Goal: Task Accomplishment & Management: Use online tool/utility

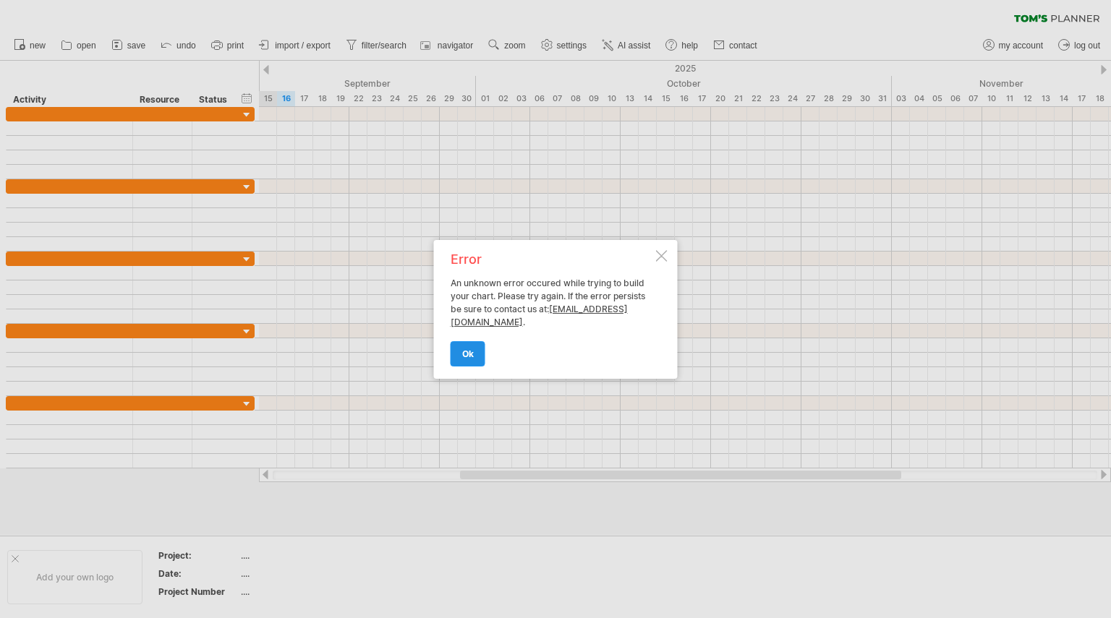
click at [462, 350] on span "ok" at bounding box center [468, 354] width 12 height 11
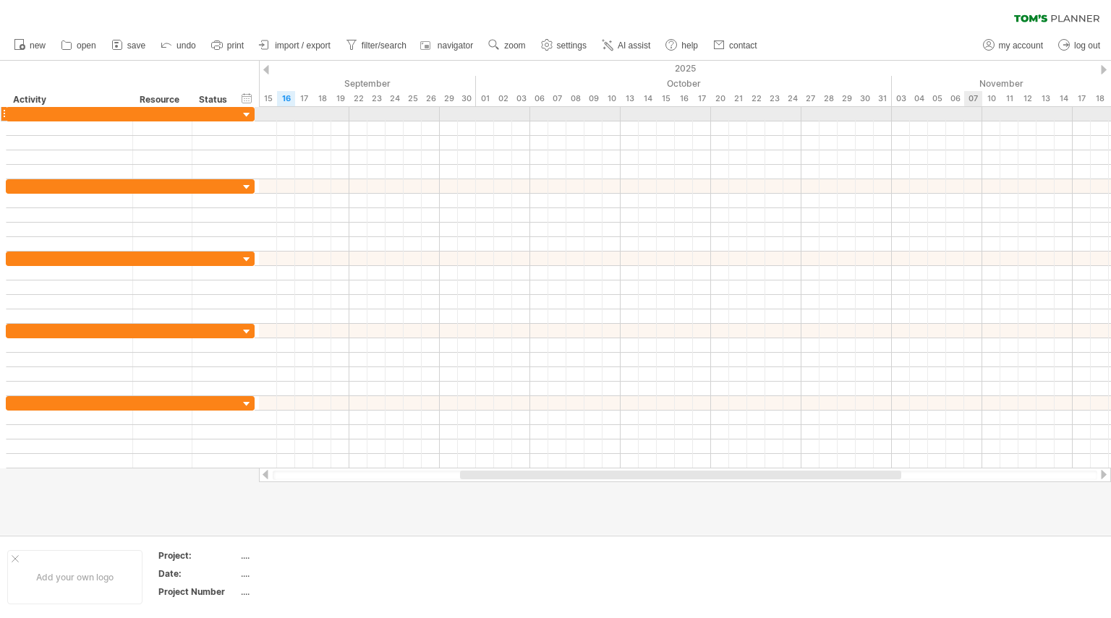
click at [968, 115] on div at bounding box center [685, 114] width 852 height 14
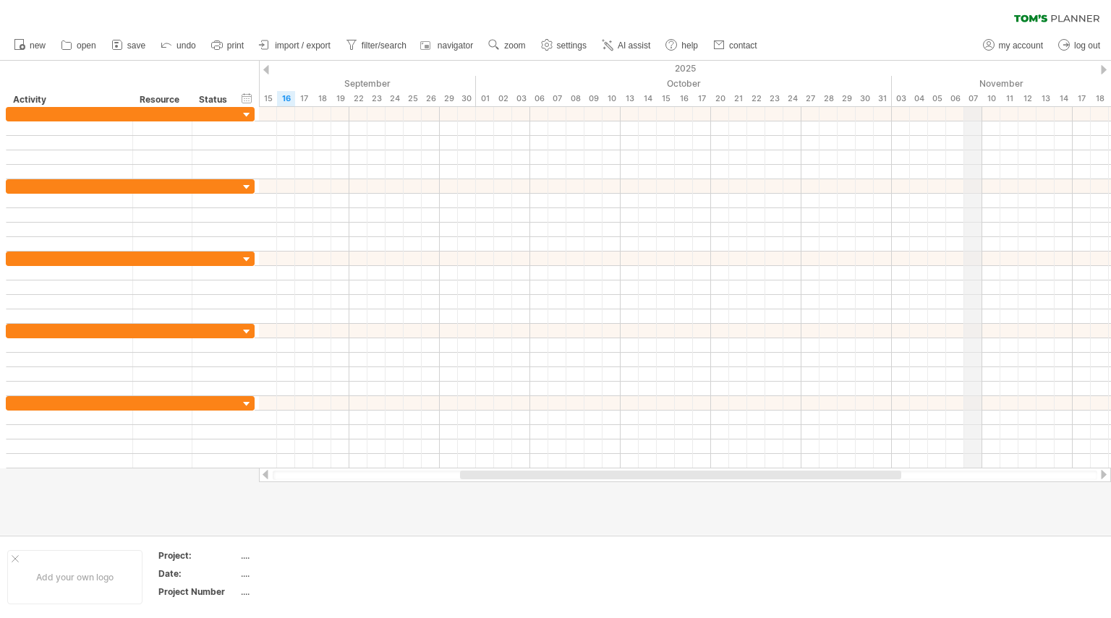
click at [971, 103] on div "07" at bounding box center [973, 98] width 18 height 15
click at [969, 104] on div "07" at bounding box center [973, 98] width 18 height 15
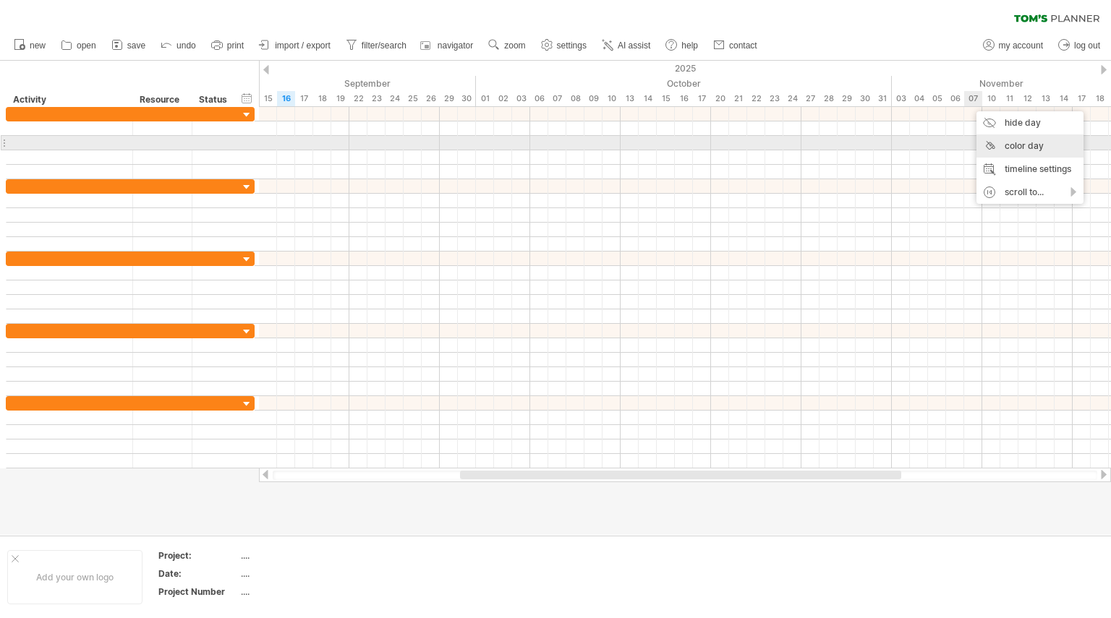
click at [996, 145] on div "color day" at bounding box center [1029, 146] width 107 height 23
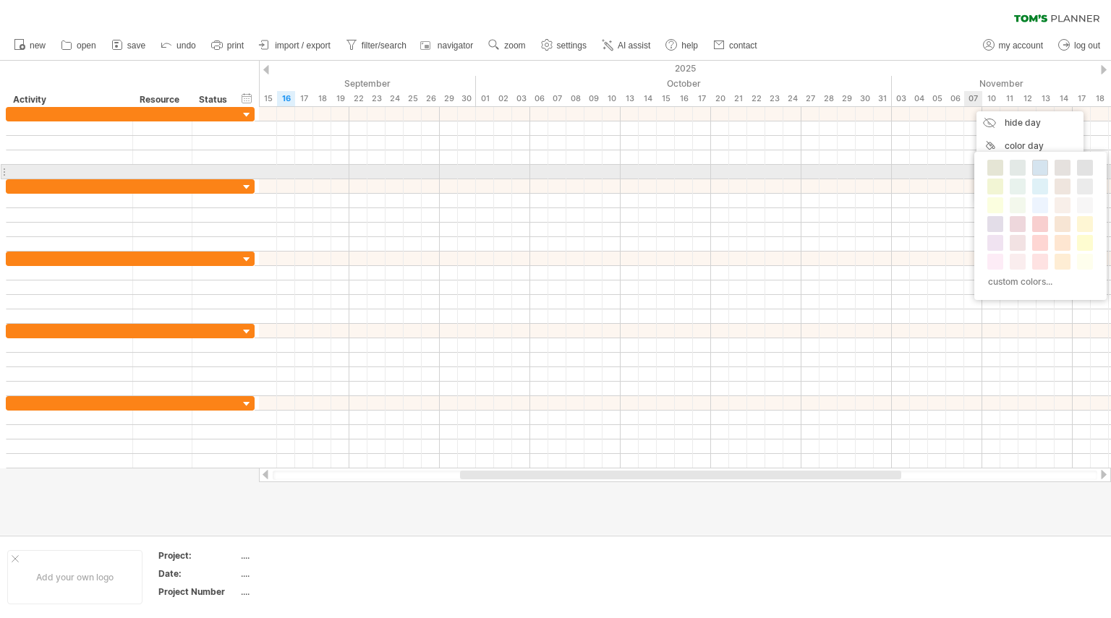
click at [1039, 169] on span at bounding box center [1040, 168] width 12 height 12
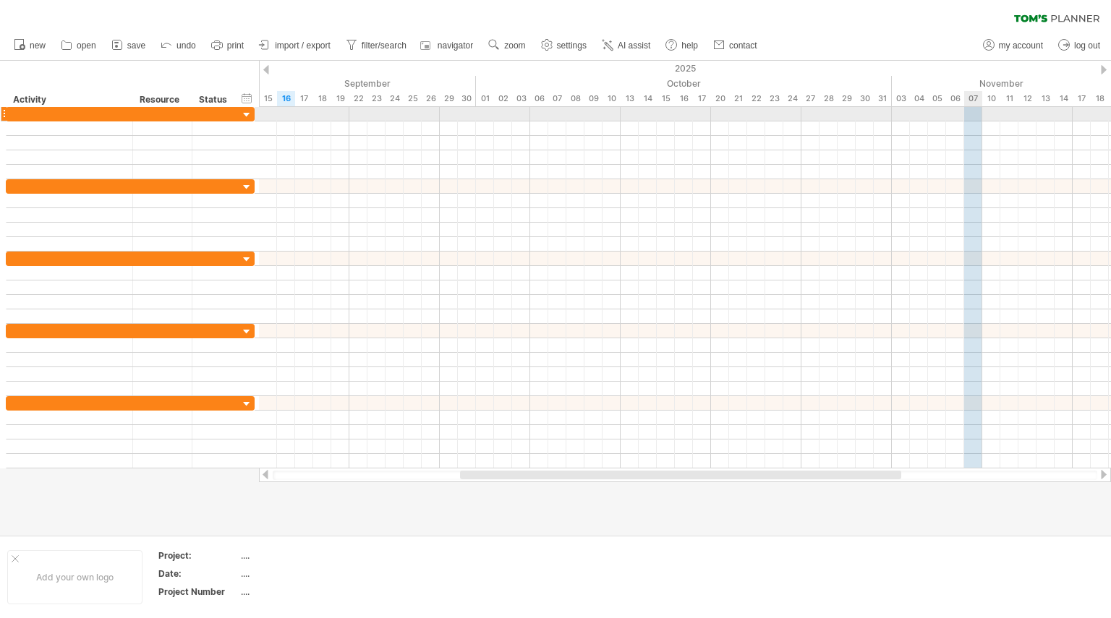
click at [973, 119] on div at bounding box center [685, 114] width 852 height 14
click at [249, 115] on div at bounding box center [247, 115] width 14 height 14
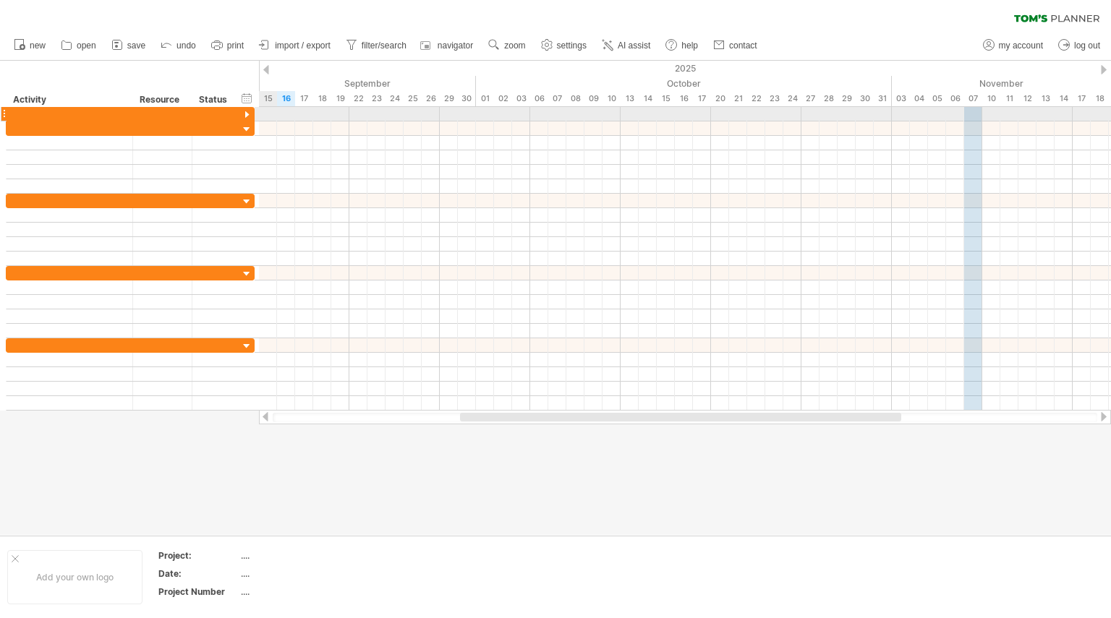
click at [249, 115] on div at bounding box center [247, 115] width 14 height 14
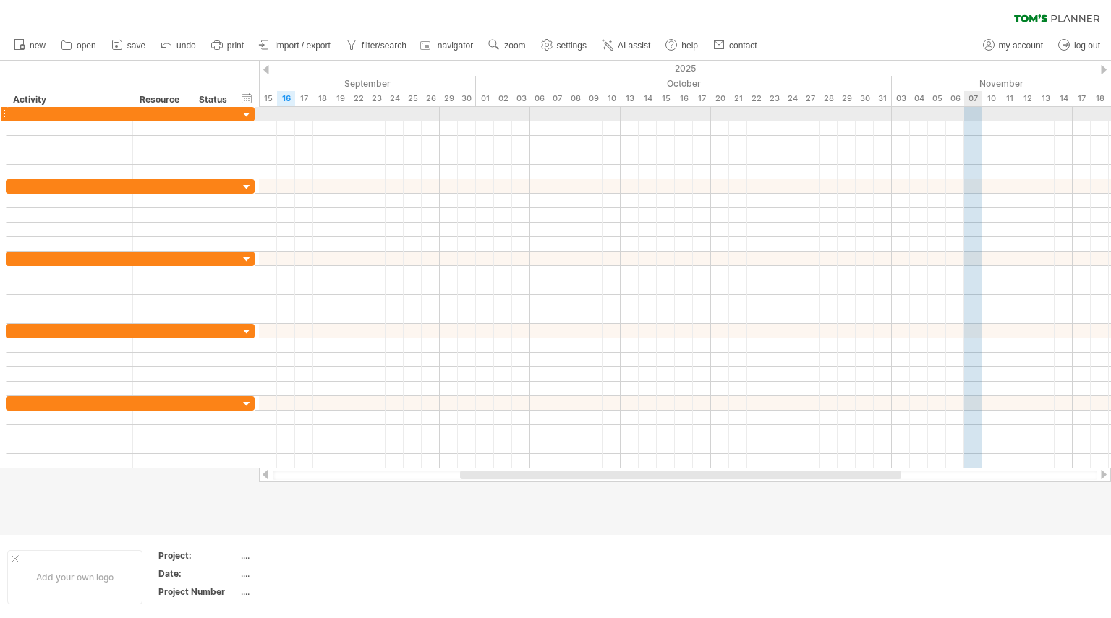
click at [976, 115] on div at bounding box center [685, 114] width 852 height 14
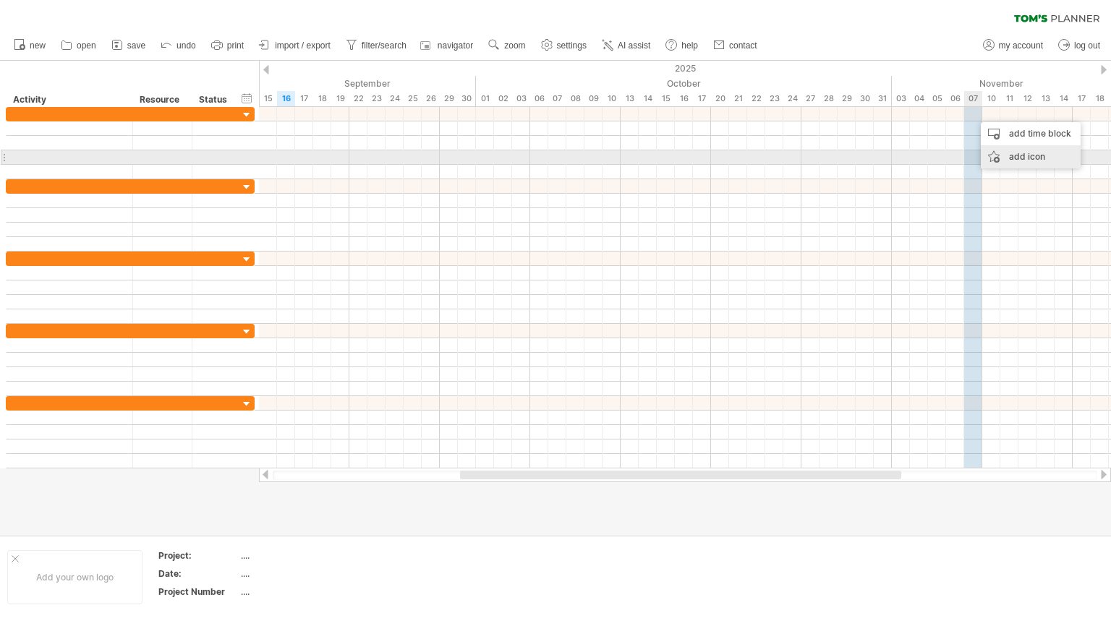
click at [1002, 156] on div "add icon" at bounding box center [1031, 156] width 100 height 23
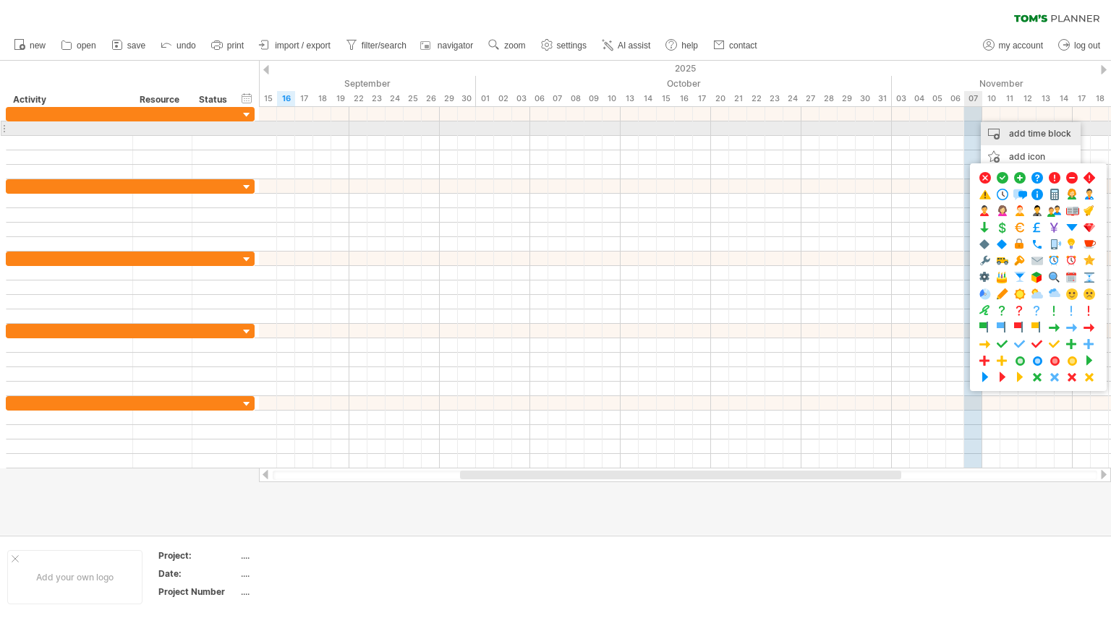
click at [1017, 129] on div "add time block" at bounding box center [1031, 133] width 100 height 23
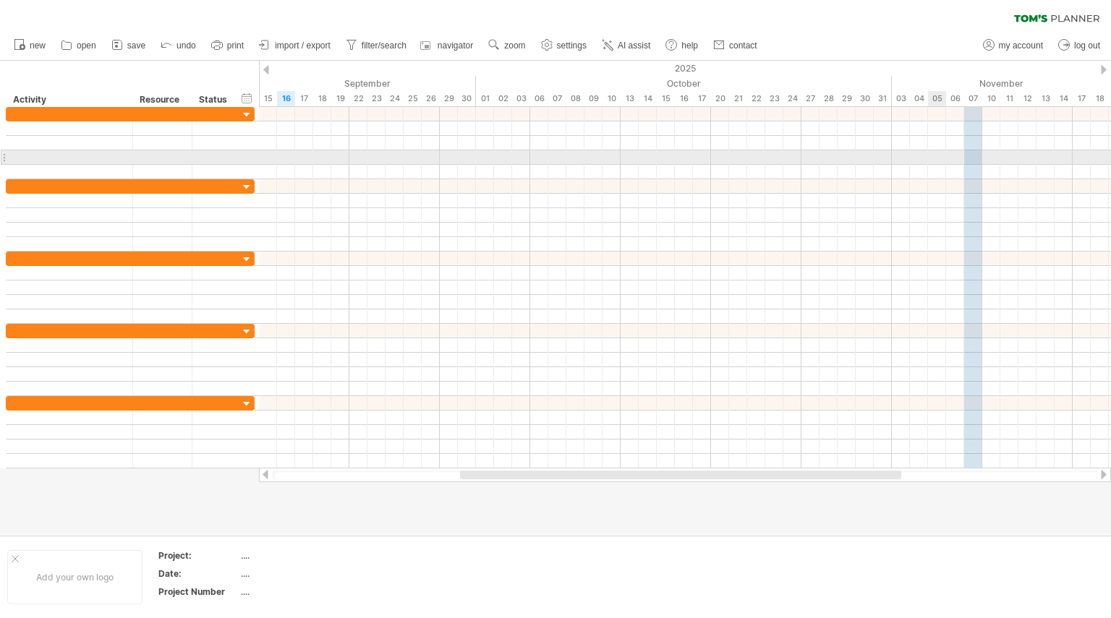
click at [935, 155] on div at bounding box center [685, 157] width 852 height 14
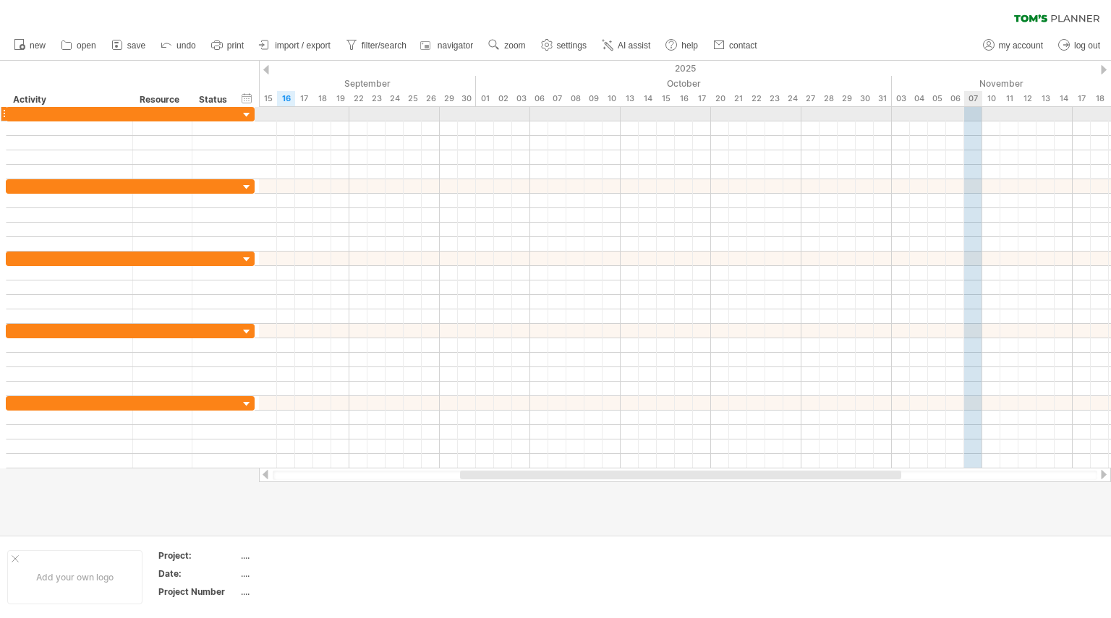
click at [976, 111] on div at bounding box center [685, 114] width 852 height 14
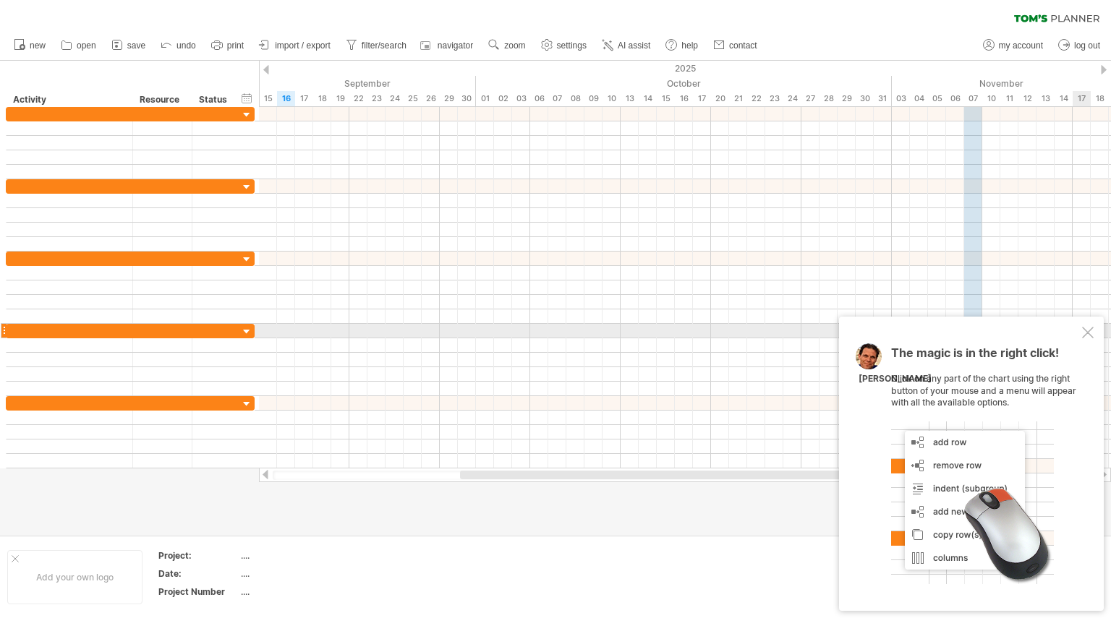
click at [1087, 330] on div at bounding box center [1088, 333] width 12 height 12
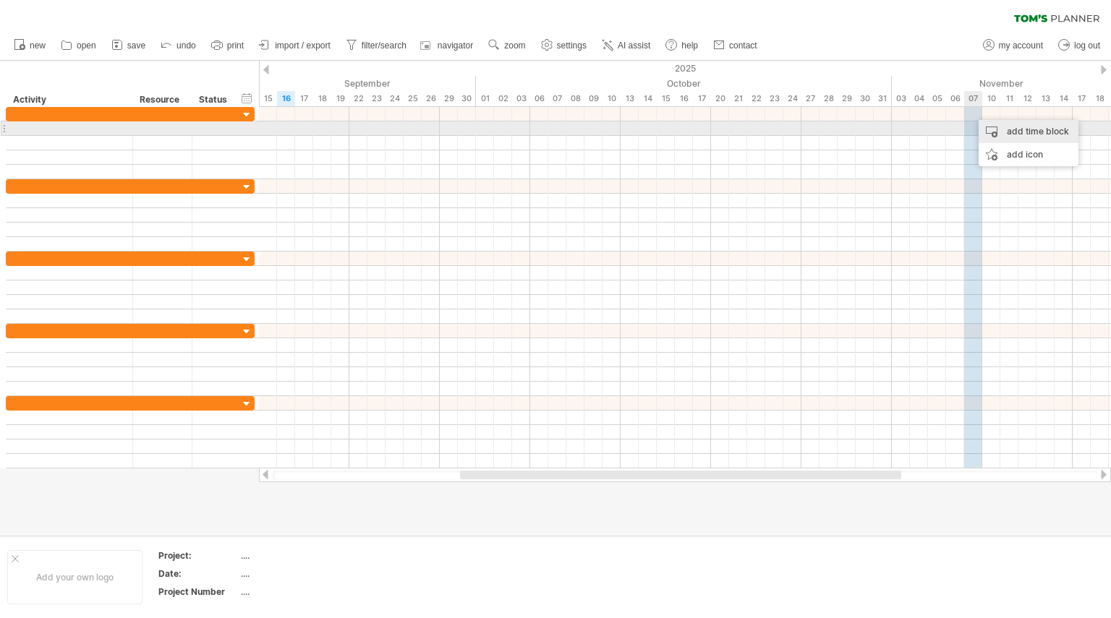
click at [991, 130] on div "add time block" at bounding box center [1028, 131] width 100 height 23
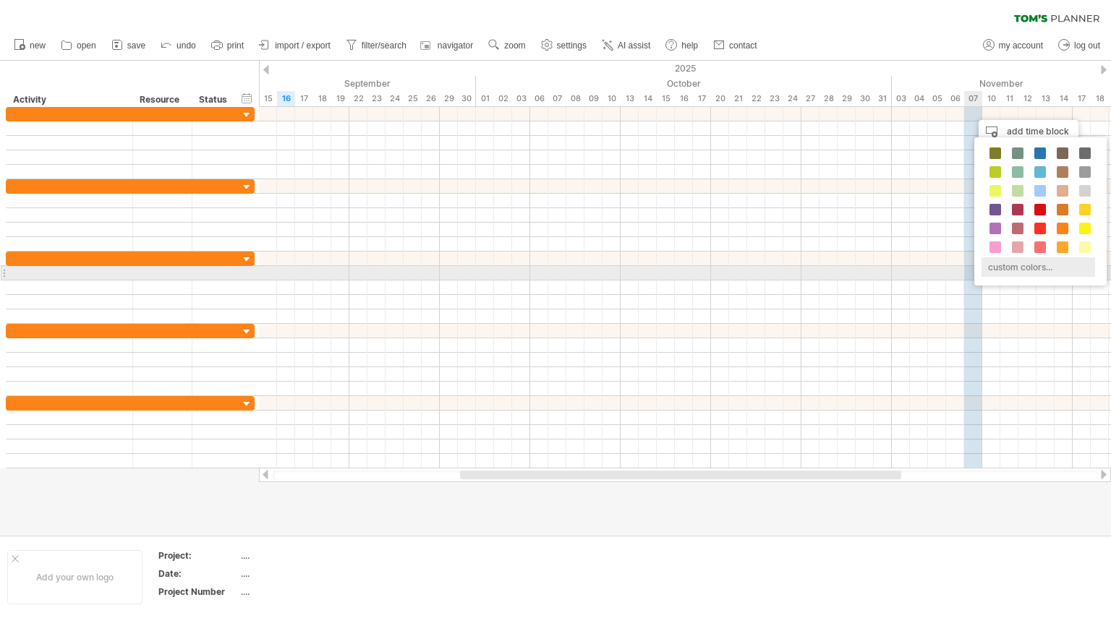
click at [1004, 268] on div "custom colors..." at bounding box center [1038, 267] width 114 height 20
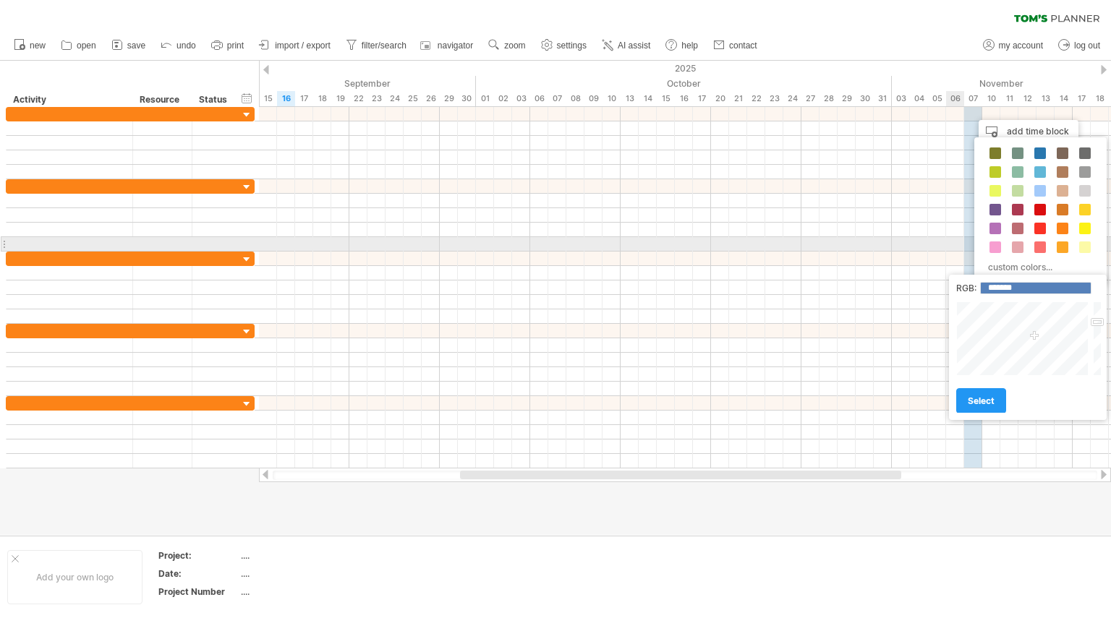
click at [950, 240] on div at bounding box center [685, 244] width 852 height 14
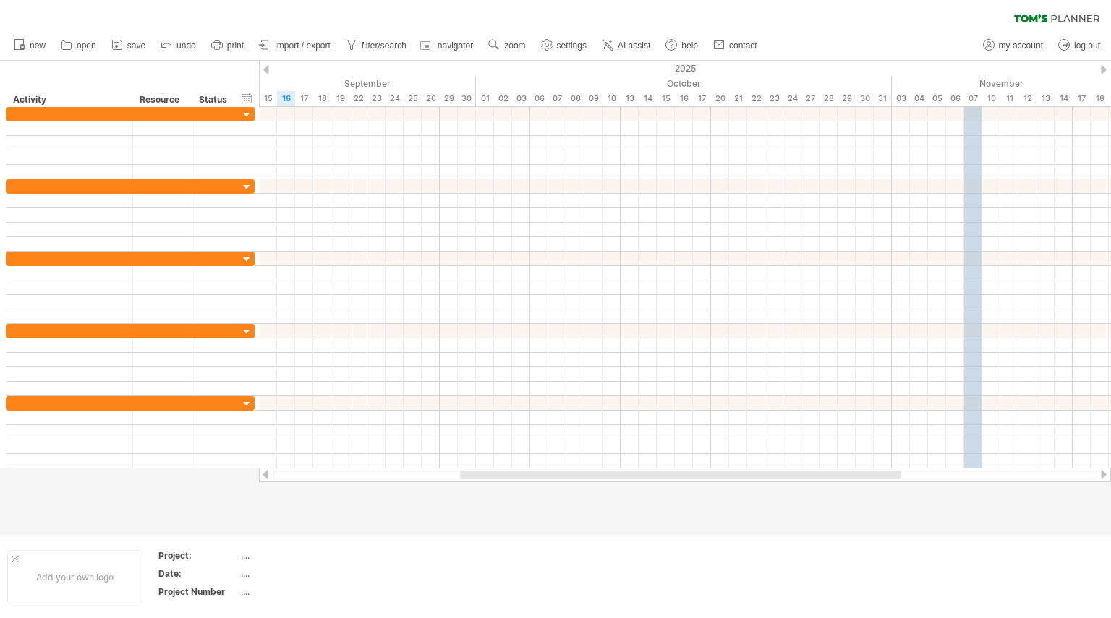
click at [973, 95] on div "07" at bounding box center [973, 98] width 18 height 15
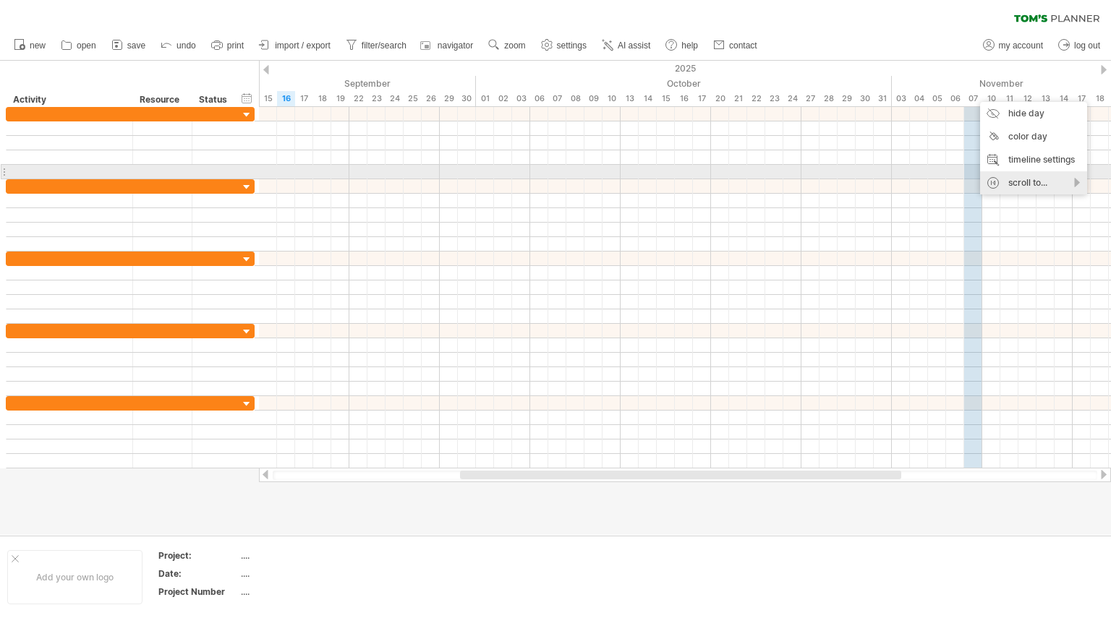
click at [1008, 178] on div "scroll to..." at bounding box center [1033, 182] width 107 height 23
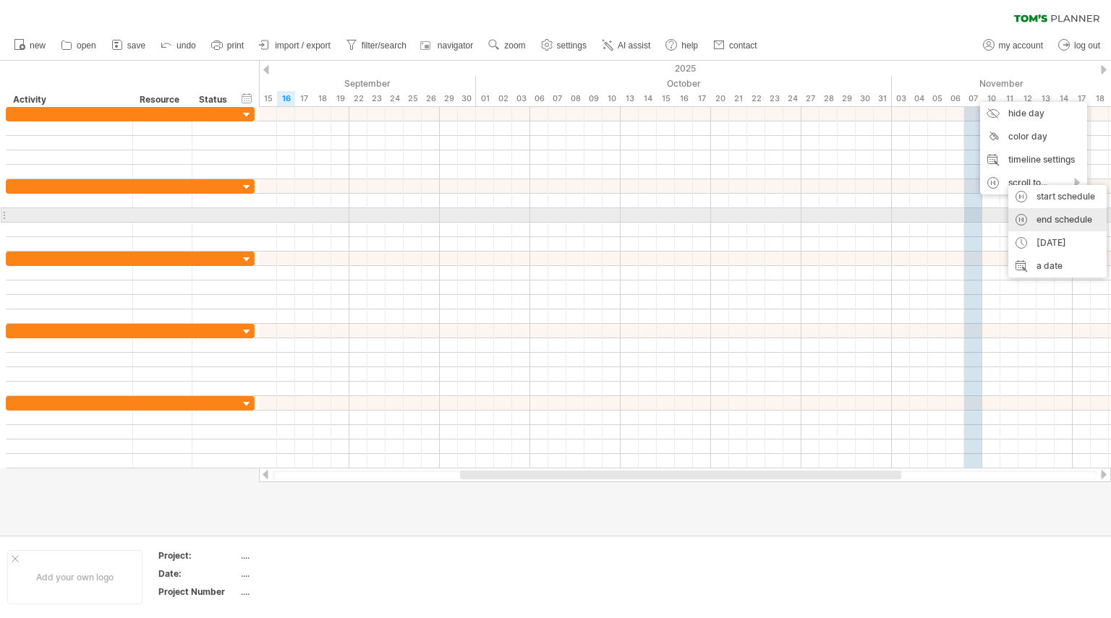
click at [1035, 214] on div "end schedule" at bounding box center [1057, 219] width 98 height 23
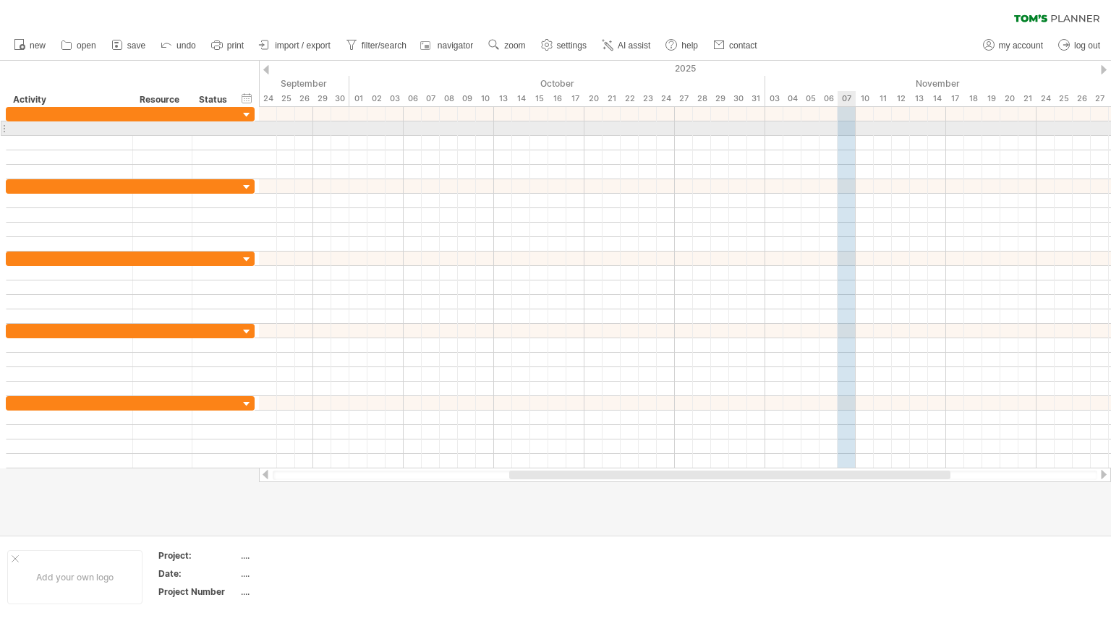
click at [847, 127] on div at bounding box center [685, 128] width 852 height 14
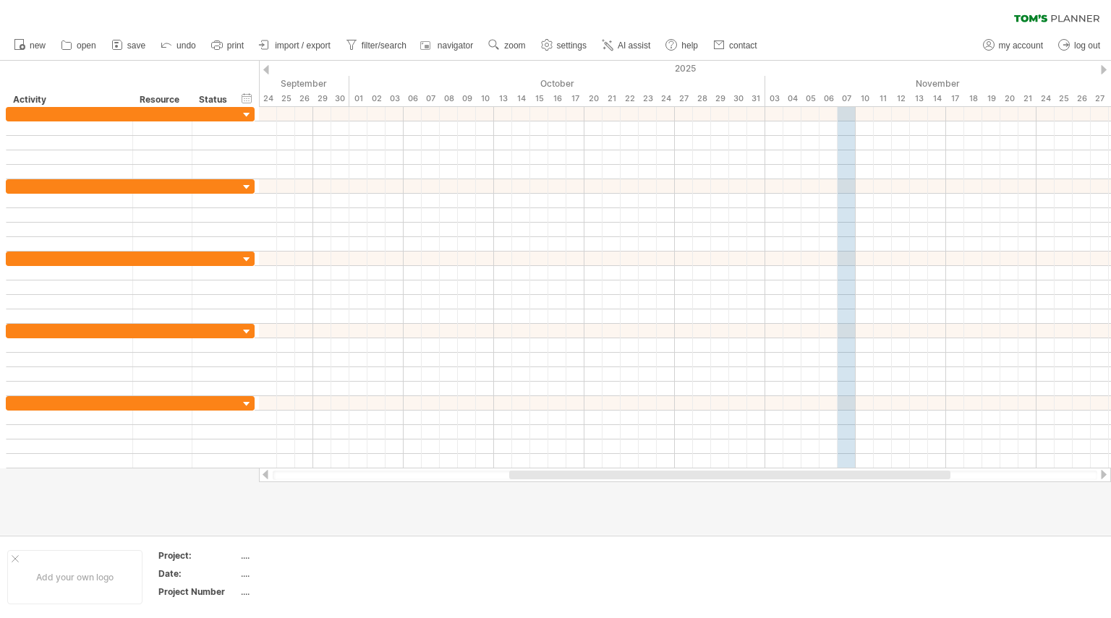
click at [268, 71] on div at bounding box center [266, 69] width 6 height 9
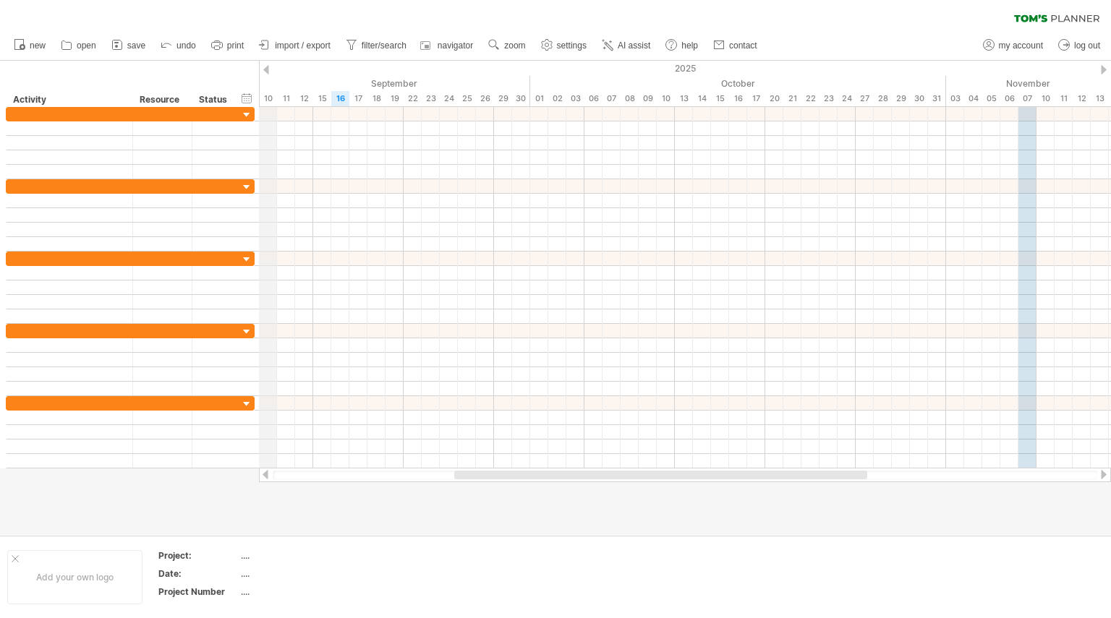
click at [270, 69] on div "2025" at bounding box center [457, 68] width 2531 height 15
click at [265, 67] on div at bounding box center [266, 69] width 6 height 9
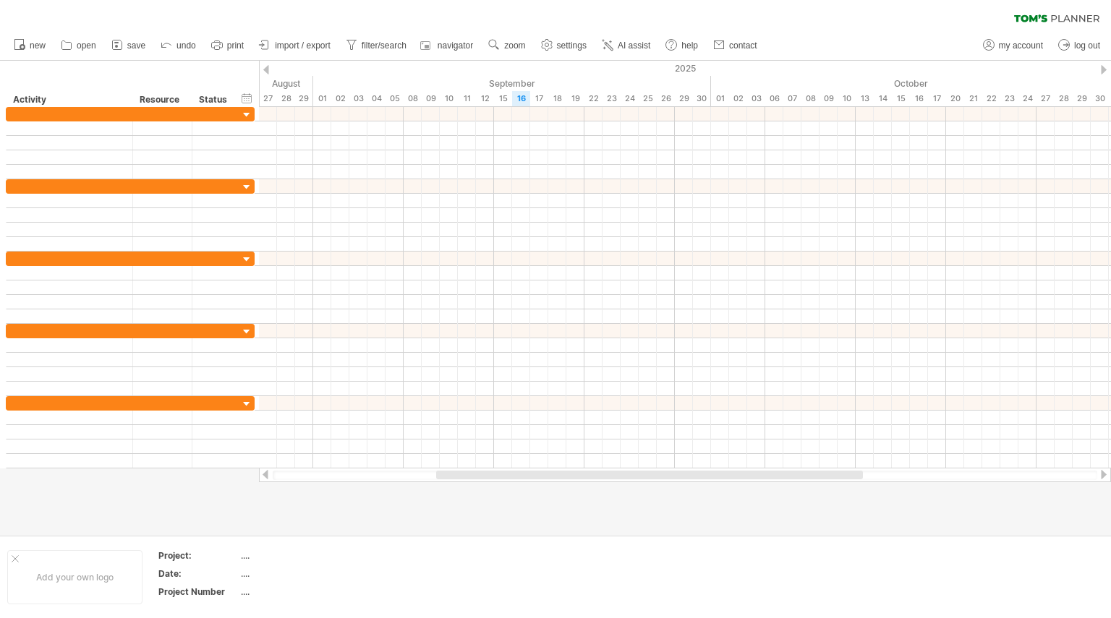
click at [265, 67] on div at bounding box center [266, 69] width 6 height 9
click at [1100, 65] on div "2025" at bounding box center [611, 68] width 2947 height 15
click at [1104, 65] on div at bounding box center [1104, 69] width 6 height 9
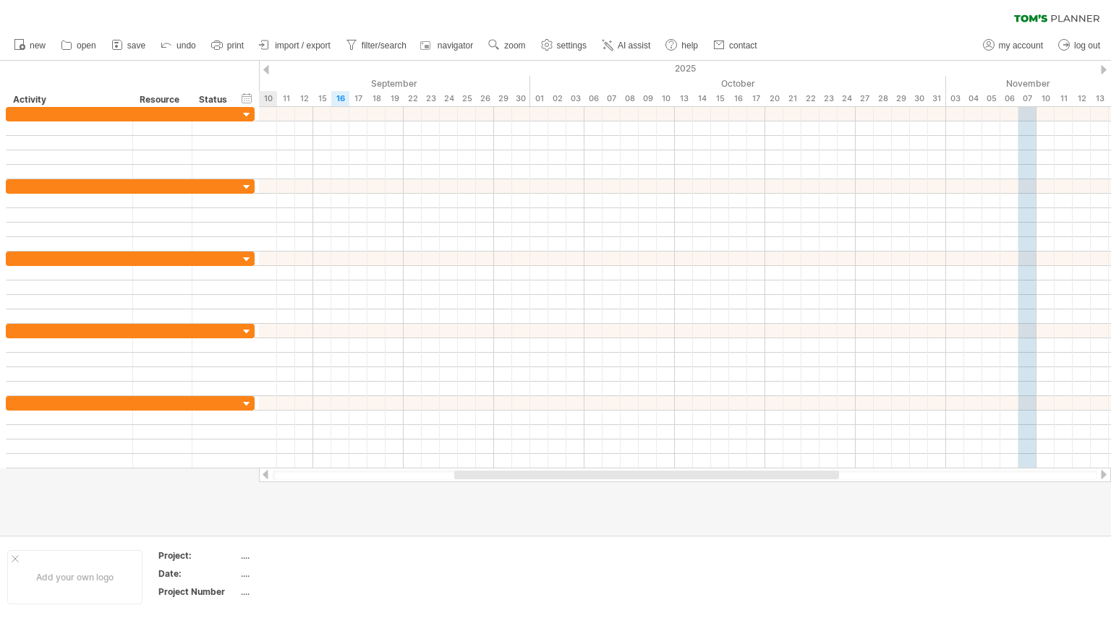
click at [1104, 65] on div at bounding box center [1104, 69] width 6 height 9
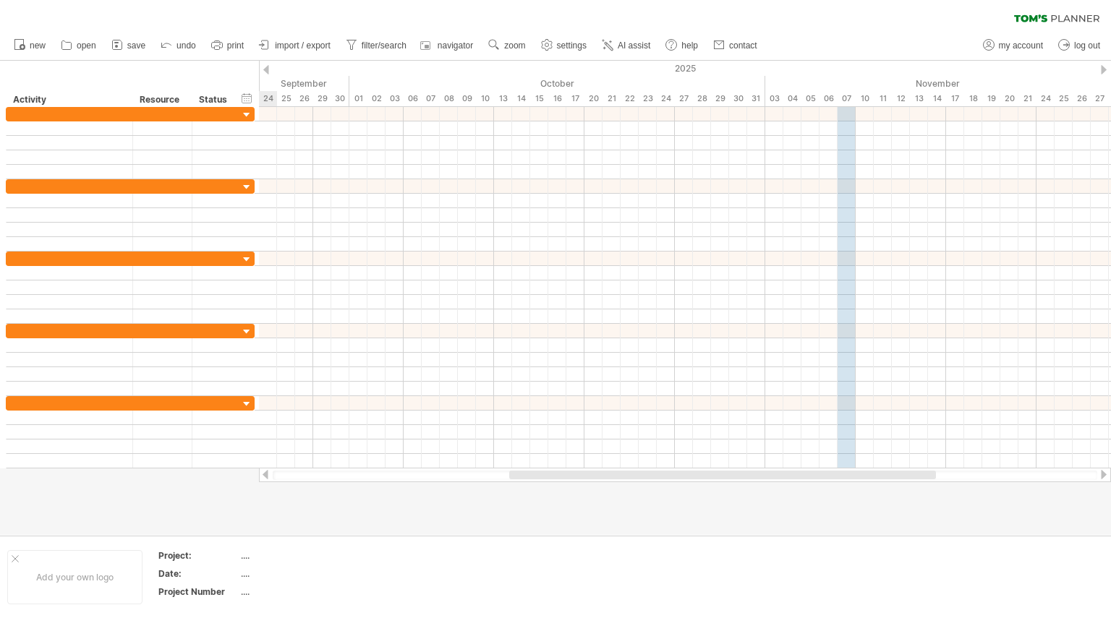
click at [265, 67] on div at bounding box center [266, 69] width 6 height 9
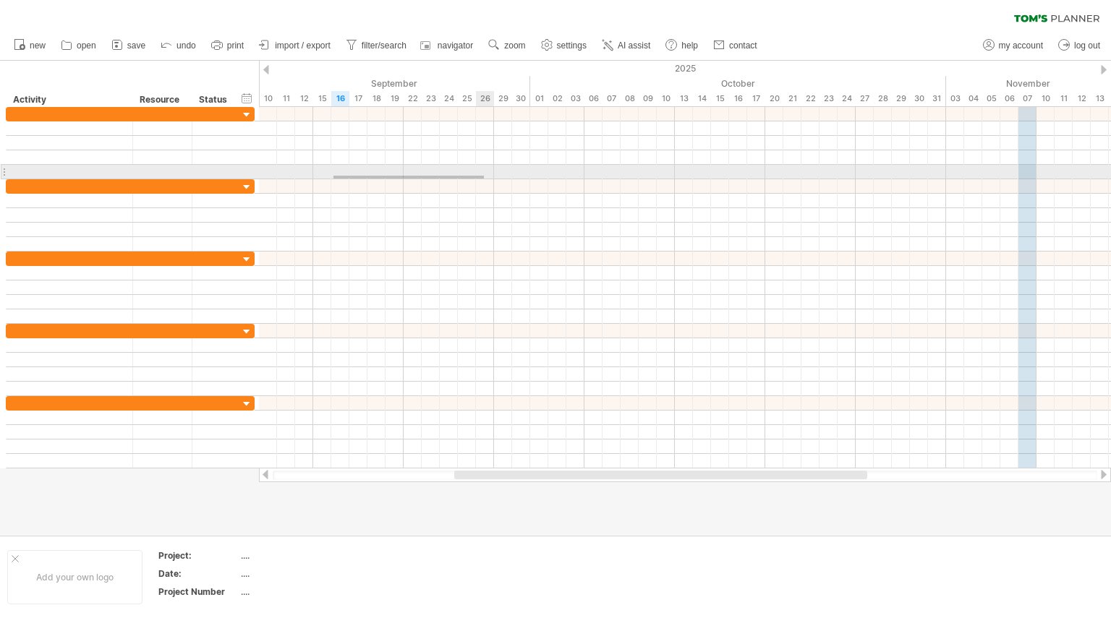
drag, startPoint x: 333, startPoint y: 176, endPoint x: 485, endPoint y: 179, distance: 151.2
click at [485, 179] on div at bounding box center [685, 172] width 852 height 14
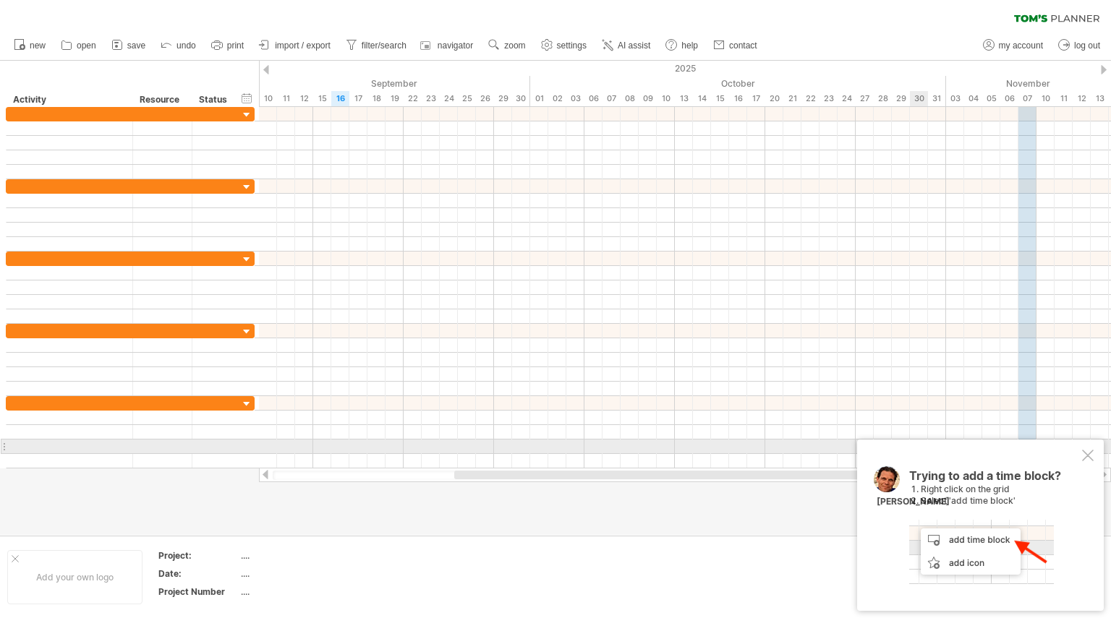
click at [1087, 452] on div at bounding box center [1088, 456] width 12 height 12
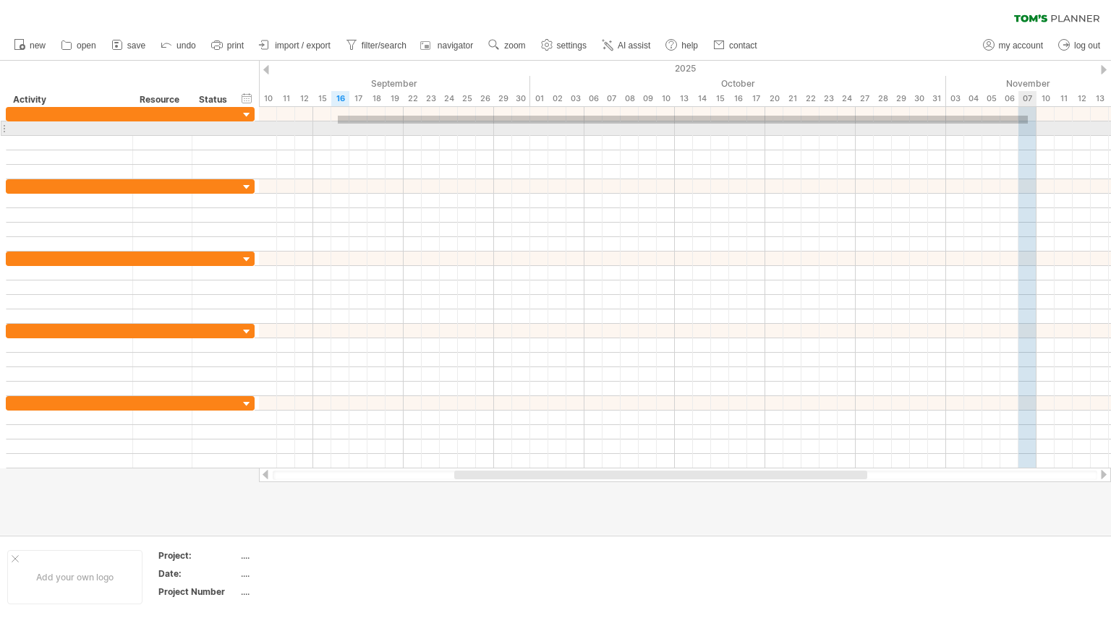
drag, startPoint x: 338, startPoint y: 116, endPoint x: 1028, endPoint y: 124, distance: 690.0
click at [1028, 124] on div at bounding box center [685, 143] width 852 height 72
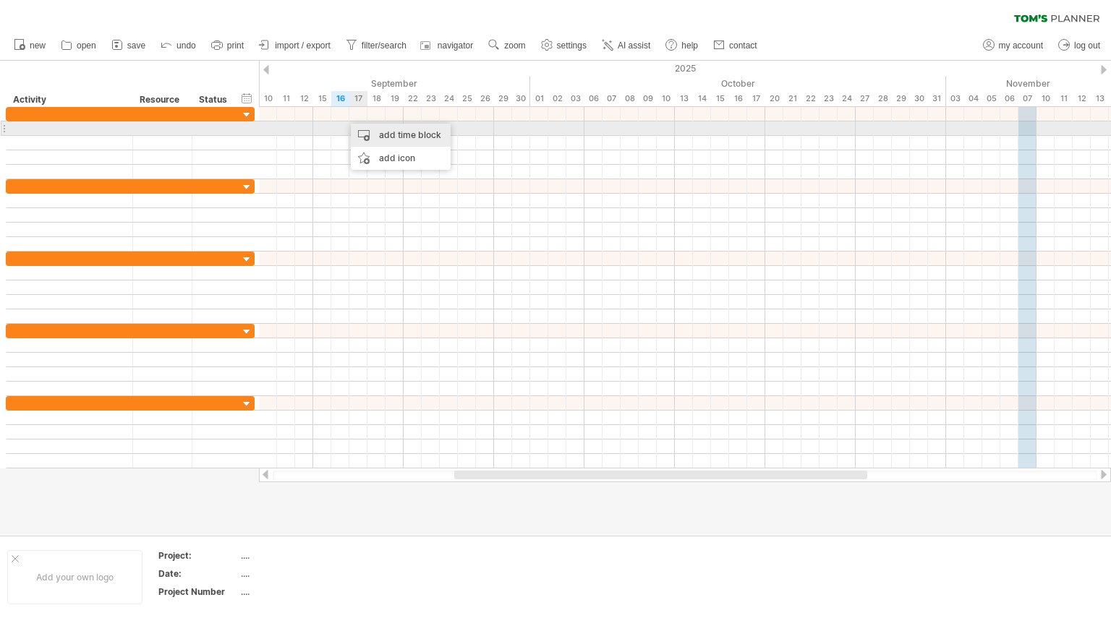
click at [372, 130] on div "add time block" at bounding box center [401, 135] width 100 height 23
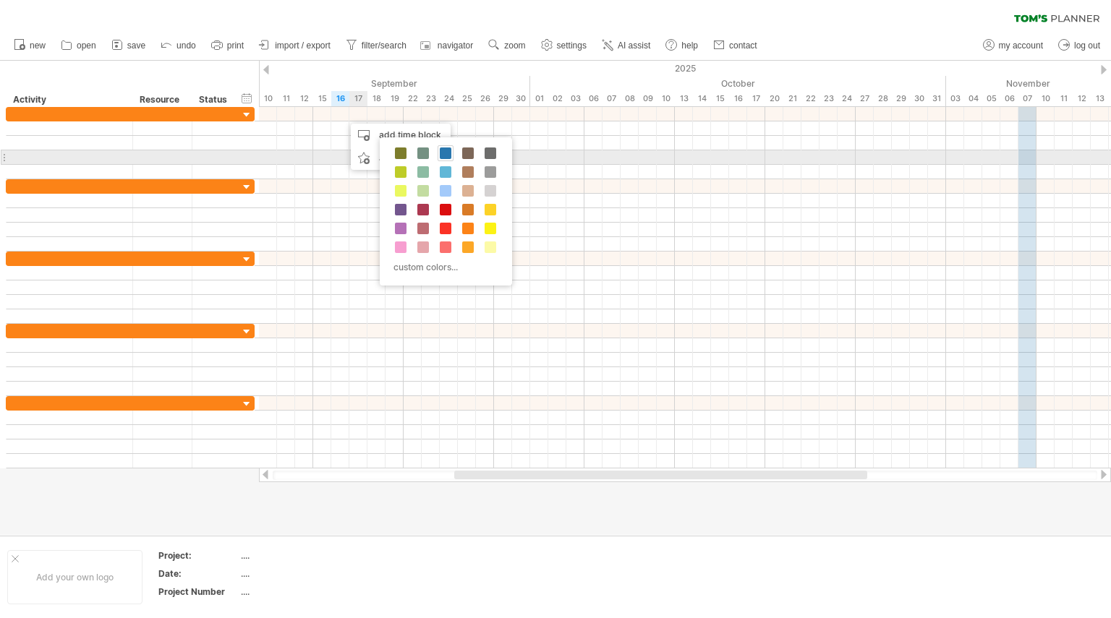
click at [449, 153] on span at bounding box center [446, 154] width 12 height 12
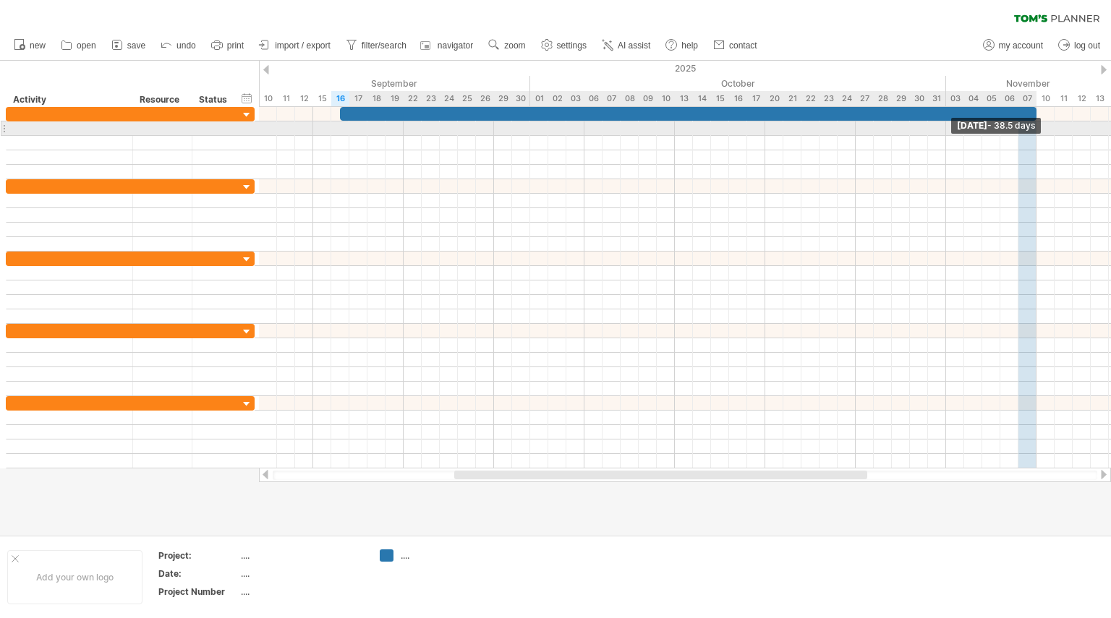
drag, startPoint x: 357, startPoint y: 116, endPoint x: 1033, endPoint y: 129, distance: 676.3
click at [1033, 129] on div "[DATE] - 38.5 days" at bounding box center [685, 288] width 852 height 362
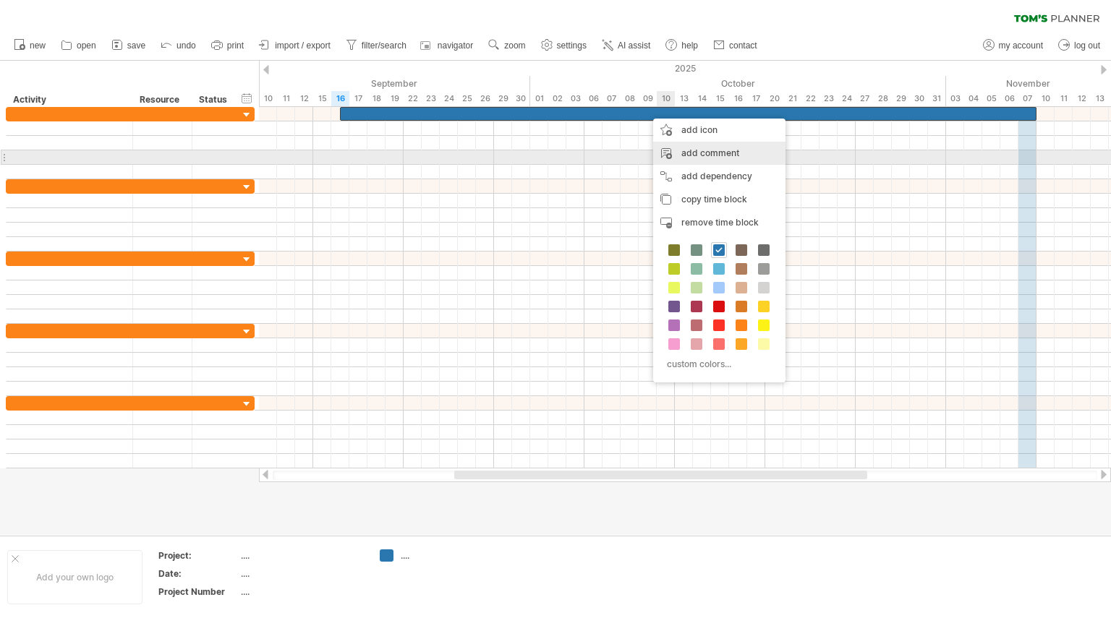
click at [738, 155] on div "add comment" at bounding box center [719, 153] width 132 height 23
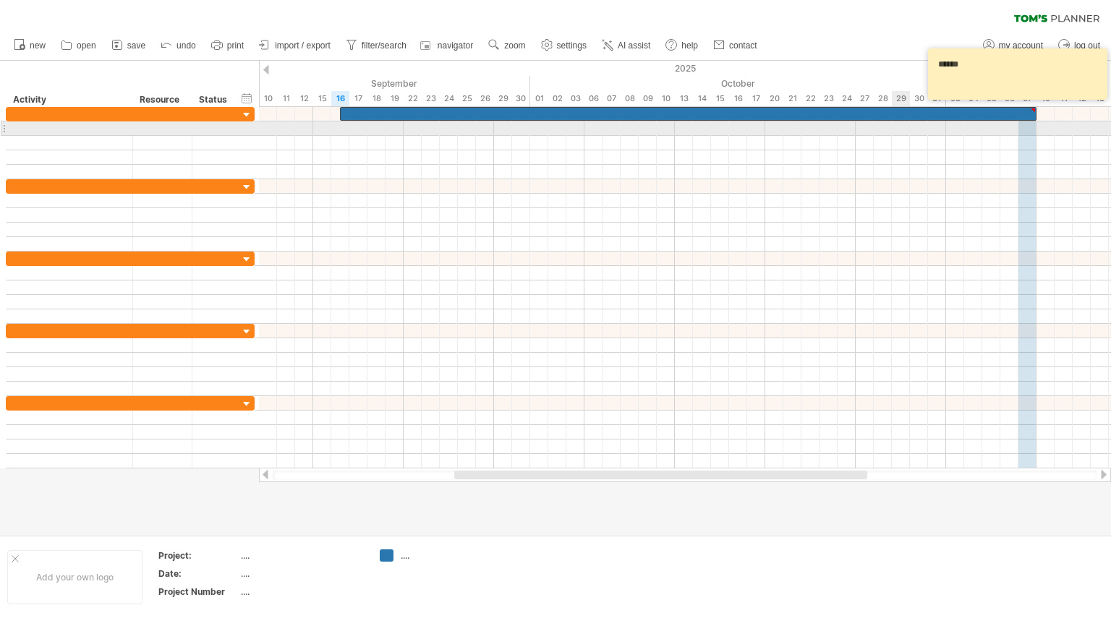
type textarea "******"
click at [869, 174] on div at bounding box center [685, 172] width 852 height 14
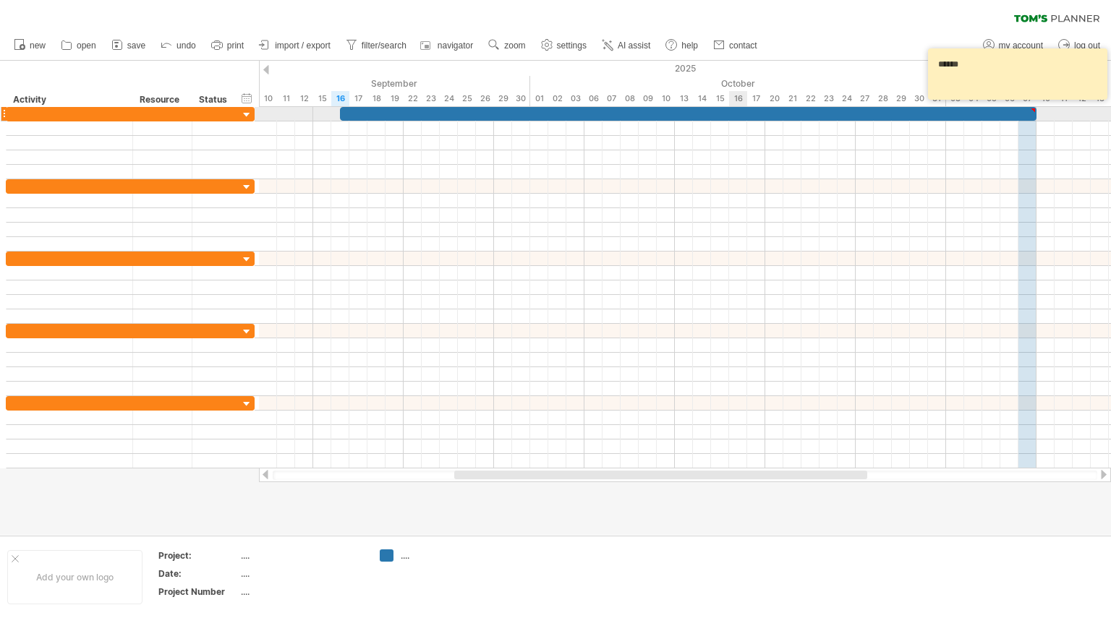
click at [741, 110] on div at bounding box center [688, 114] width 696 height 14
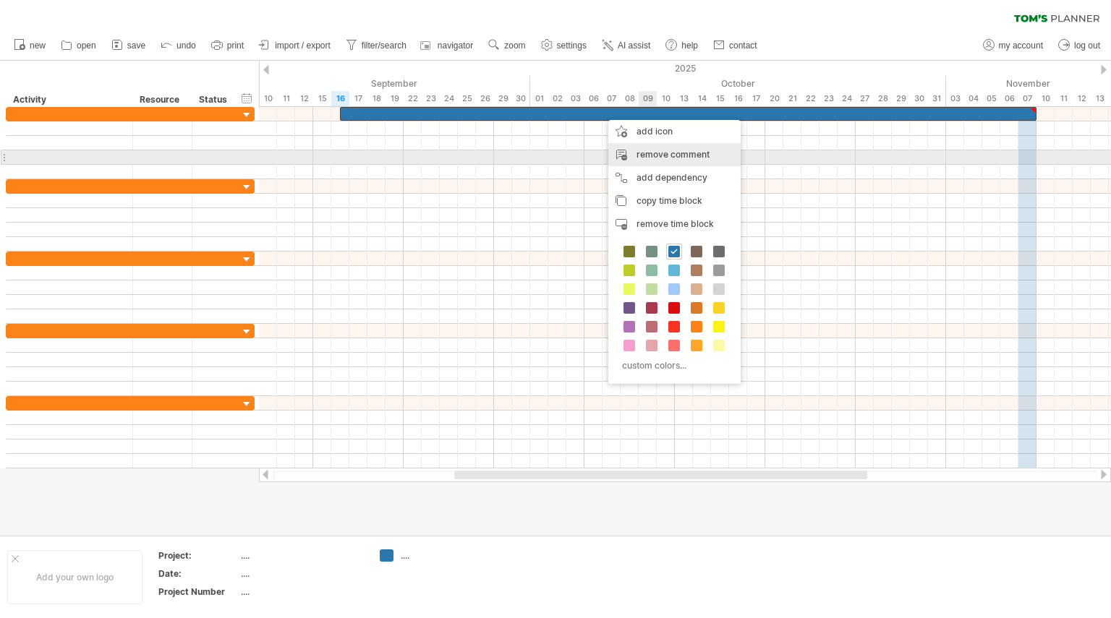
click at [681, 156] on div "remove comment" at bounding box center [674, 154] width 132 height 23
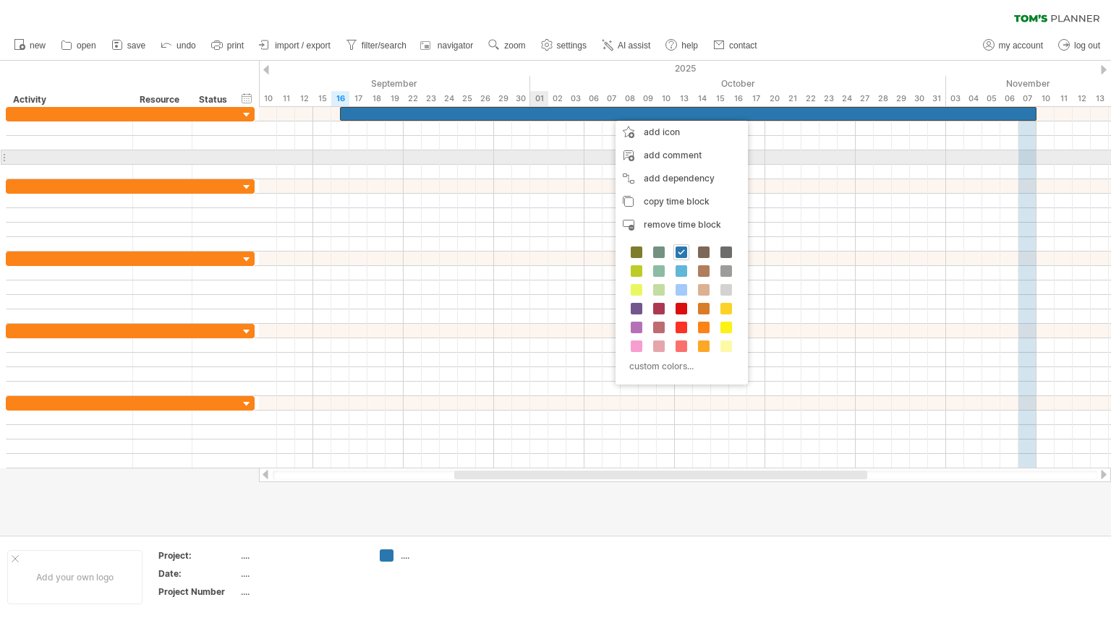
click at [534, 163] on div at bounding box center [685, 157] width 852 height 14
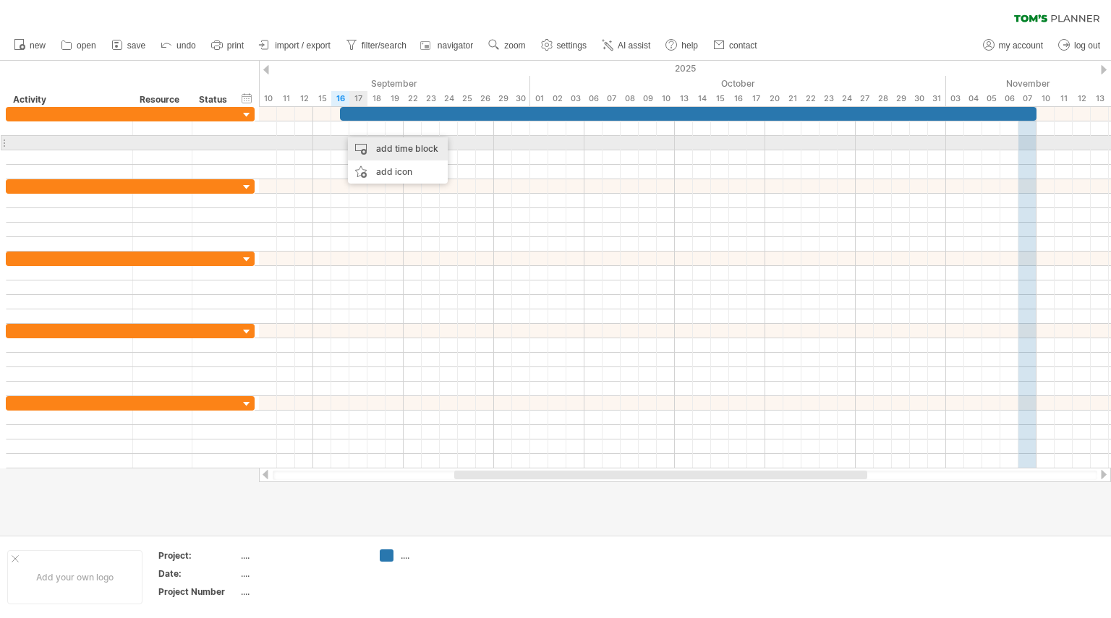
click at [385, 147] on div "add time block" at bounding box center [398, 148] width 100 height 23
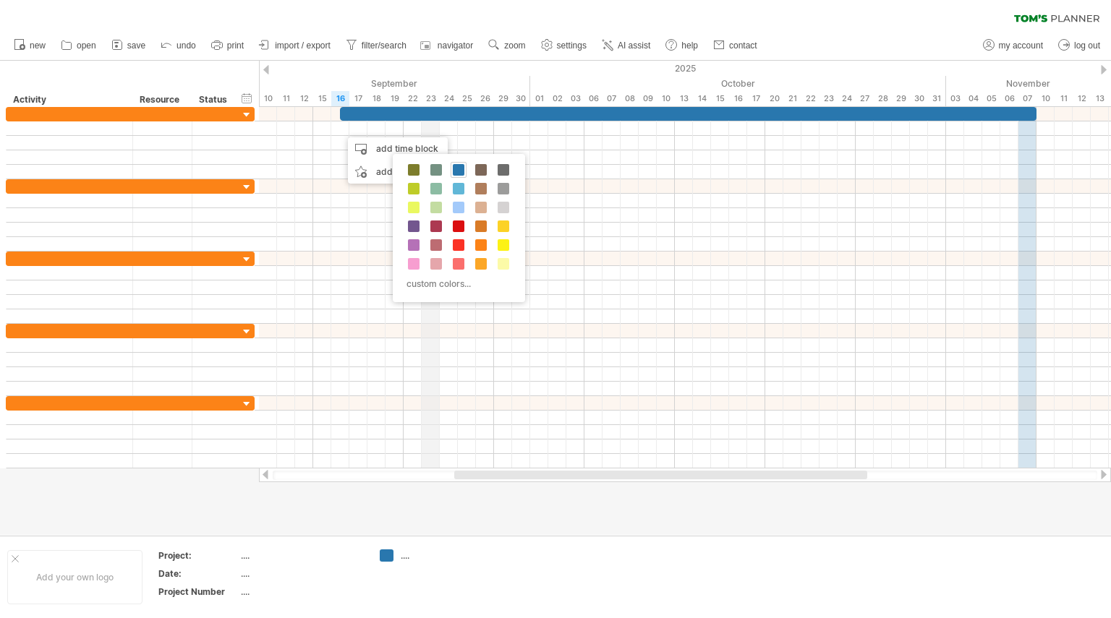
click at [432, 94] on div "23" at bounding box center [431, 98] width 18 height 15
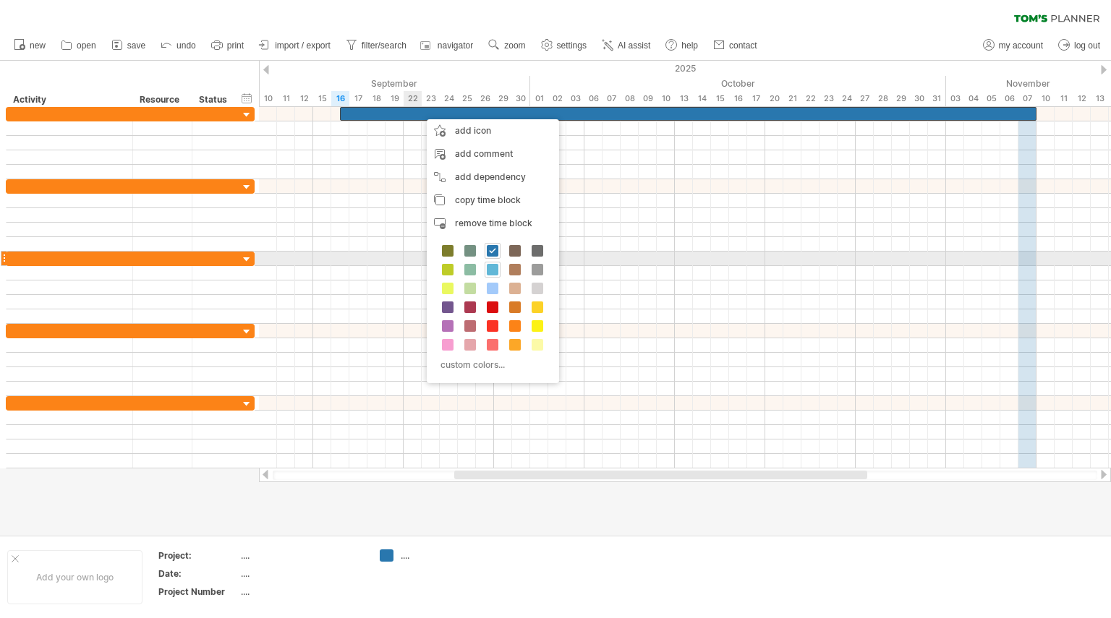
click at [493, 266] on span at bounding box center [493, 270] width 12 height 12
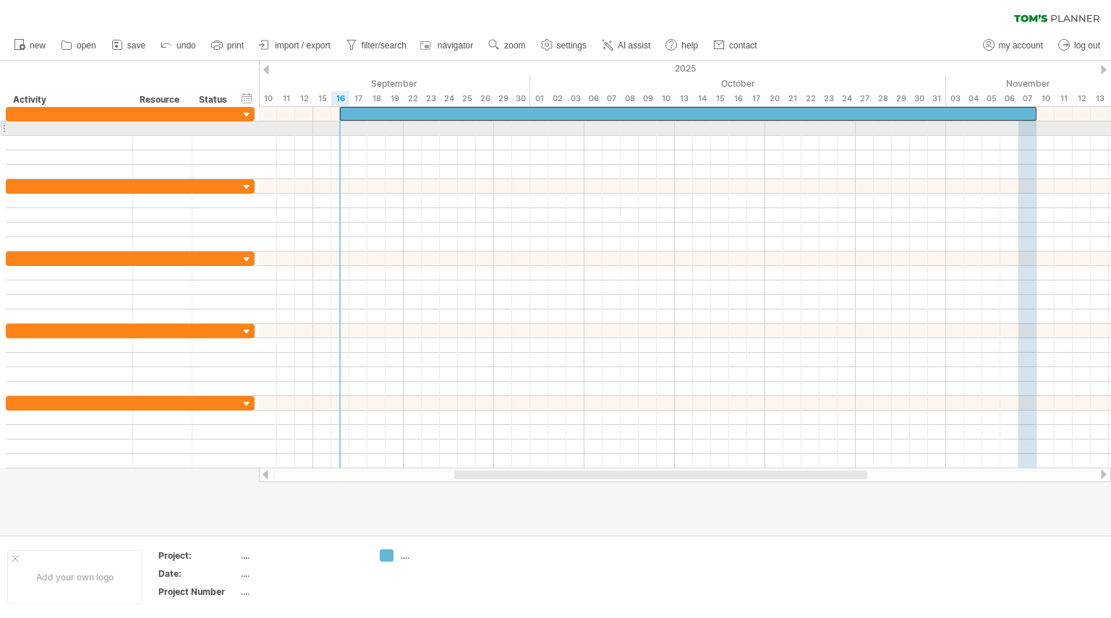
click at [339, 127] on div at bounding box center [685, 128] width 852 height 14
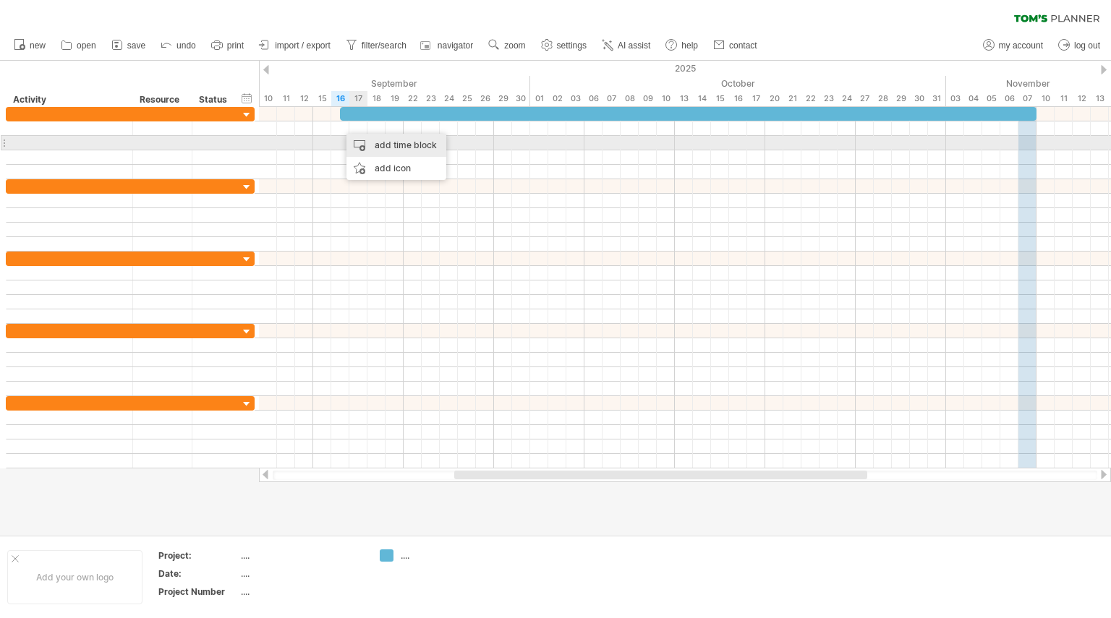
click at [370, 143] on div "add time block" at bounding box center [396, 145] width 100 height 23
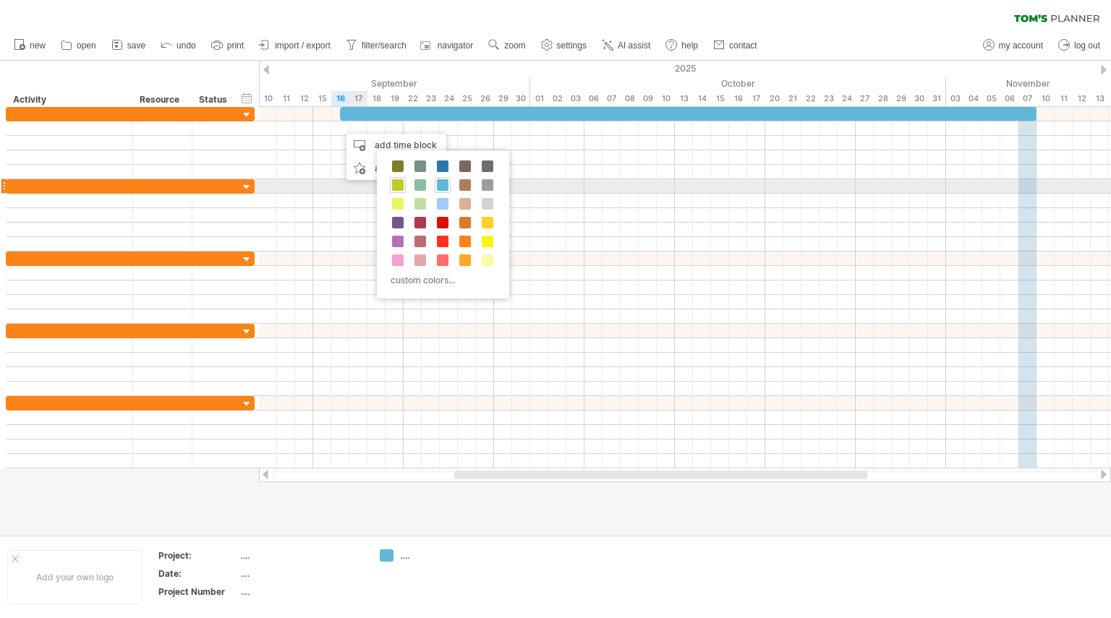
click at [400, 186] on span at bounding box center [398, 185] width 12 height 12
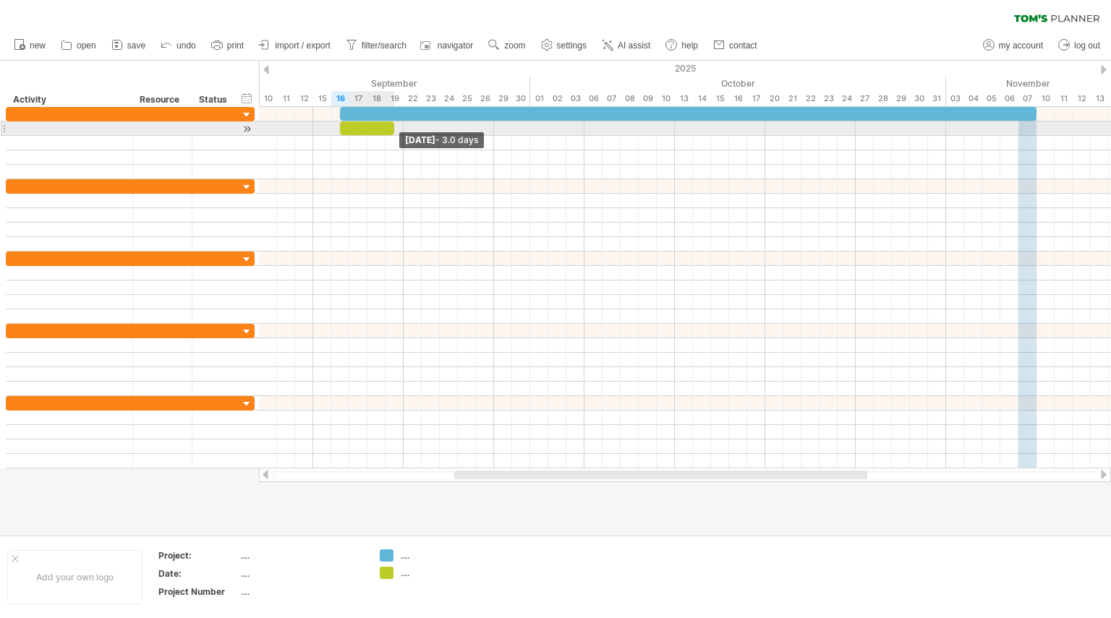
drag, startPoint x: 356, startPoint y: 128, endPoint x: 388, endPoint y: 127, distance: 32.6
click at [388, 127] on div at bounding box center [367, 128] width 54 height 14
click at [372, 129] on div at bounding box center [367, 128] width 54 height 14
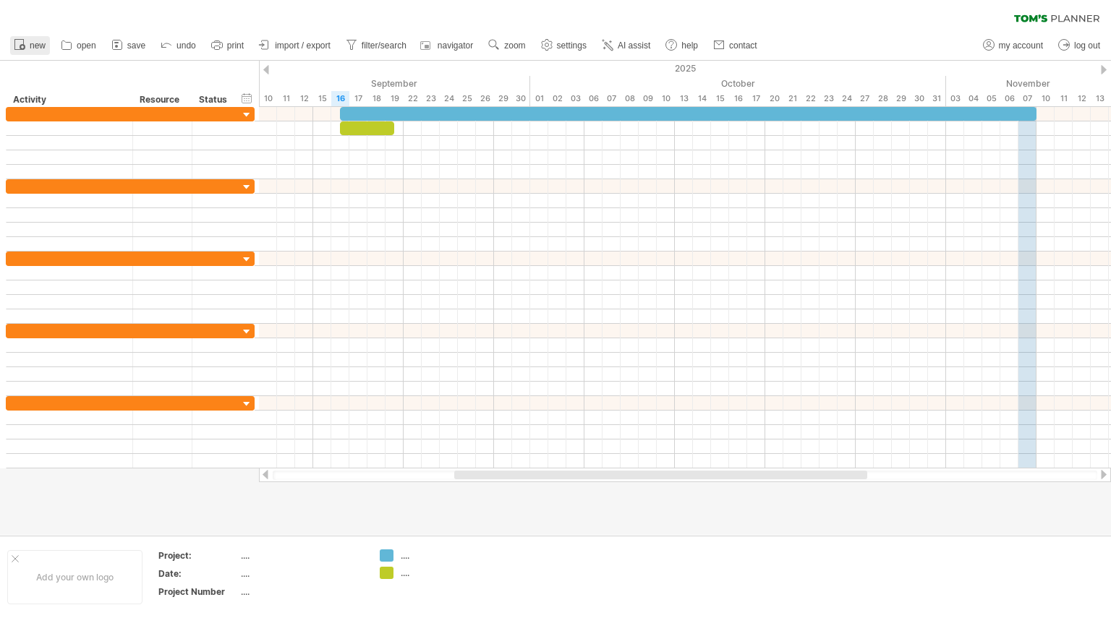
click at [30, 43] on span "new" at bounding box center [38, 45] width 16 height 10
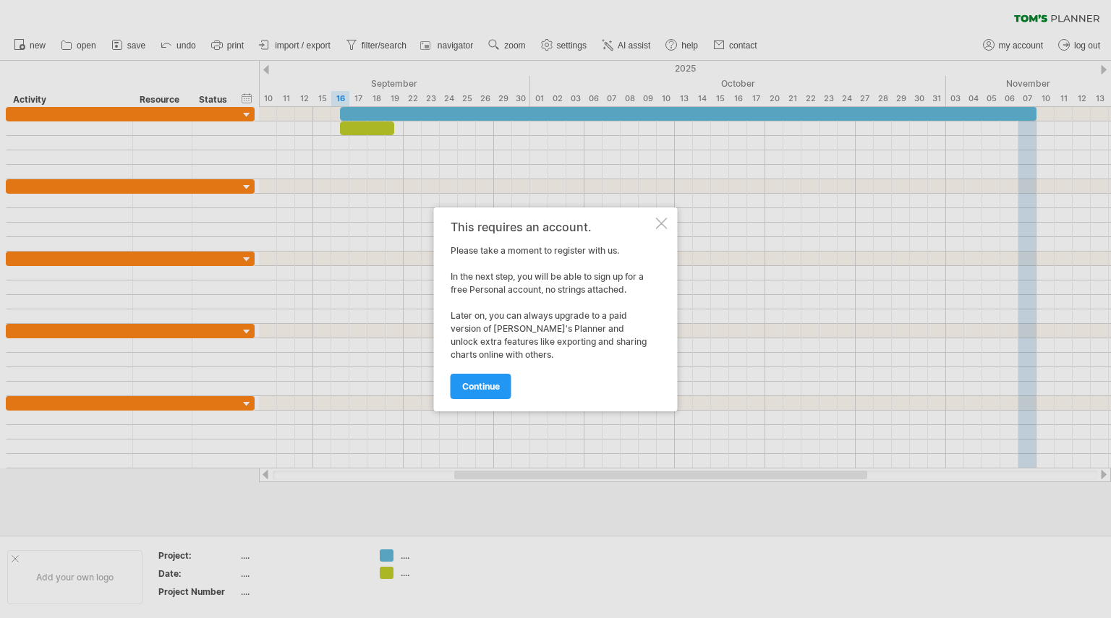
click at [651, 231] on div "This requires an account." at bounding box center [552, 227] width 202 height 13
click at [659, 225] on div at bounding box center [662, 224] width 12 height 12
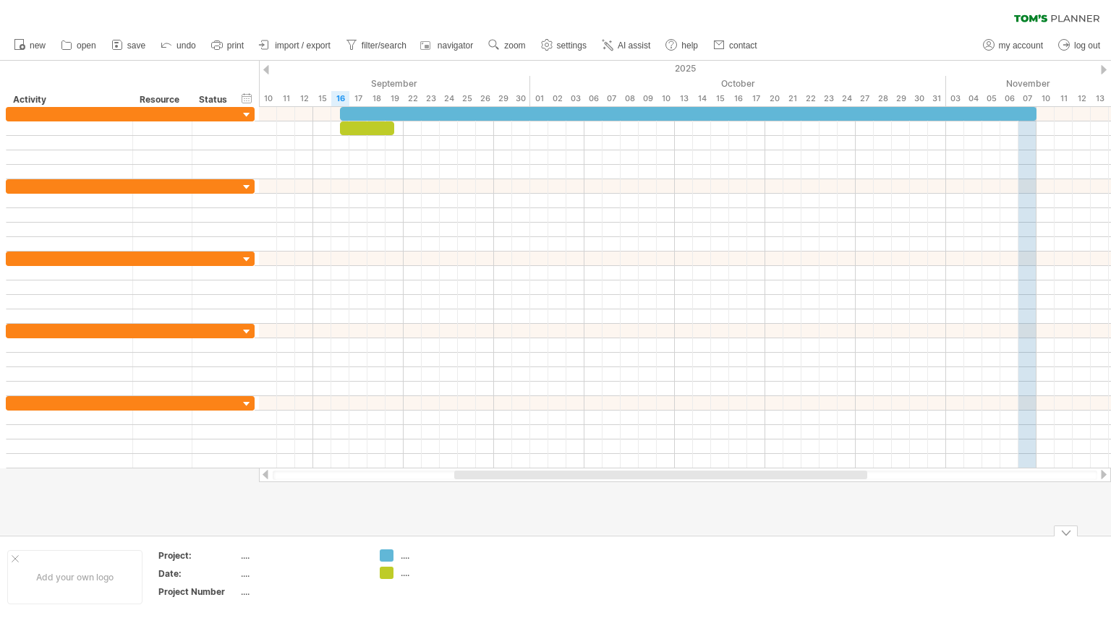
click at [404, 554] on div "...." at bounding box center [440, 556] width 79 height 12
type input "******"
click at [414, 577] on div "...." at bounding box center [440, 573] width 79 height 12
type input "**********"
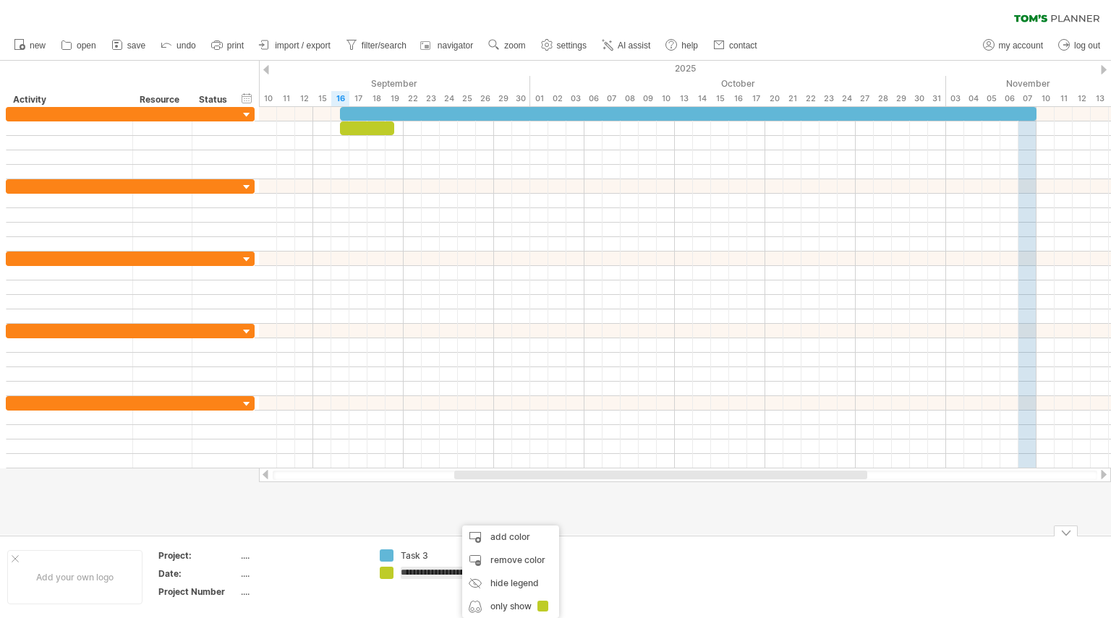
click at [465, 574] on div "[PERSON_NAME] Chart Planing" at bounding box center [440, 579] width 79 height 25
click at [465, 574] on input "**********" at bounding box center [437, 573] width 72 height 12
click at [442, 575] on input "**********" at bounding box center [437, 573] width 72 height 12
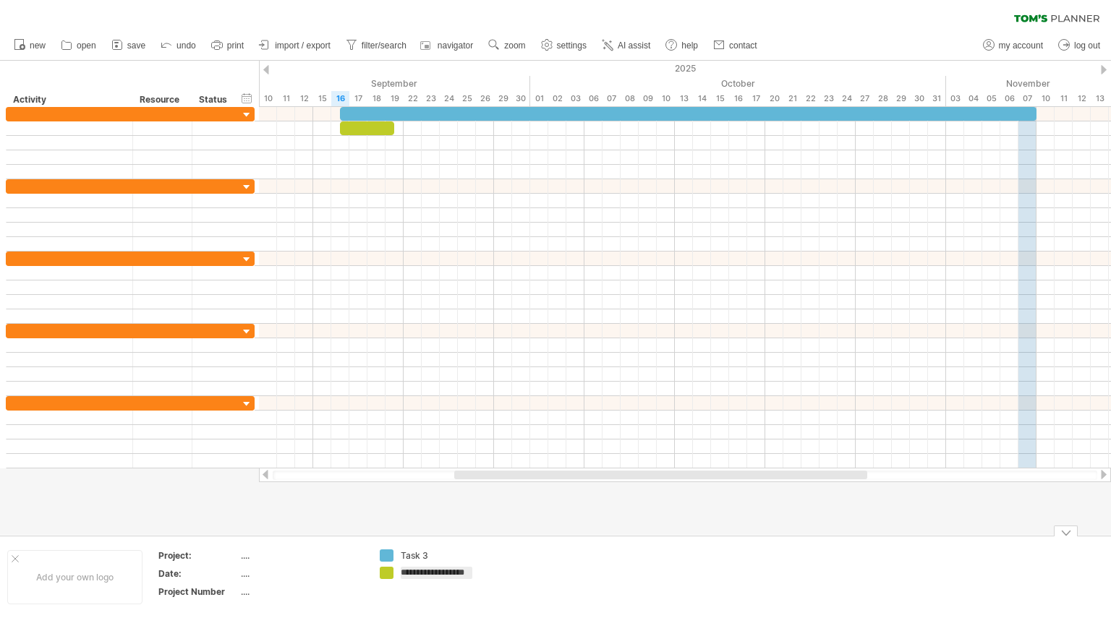
click at [459, 575] on input "**********" at bounding box center [437, 573] width 72 height 12
type input "**********"
click at [555, 576] on td at bounding box center [544, 578] width 114 height 56
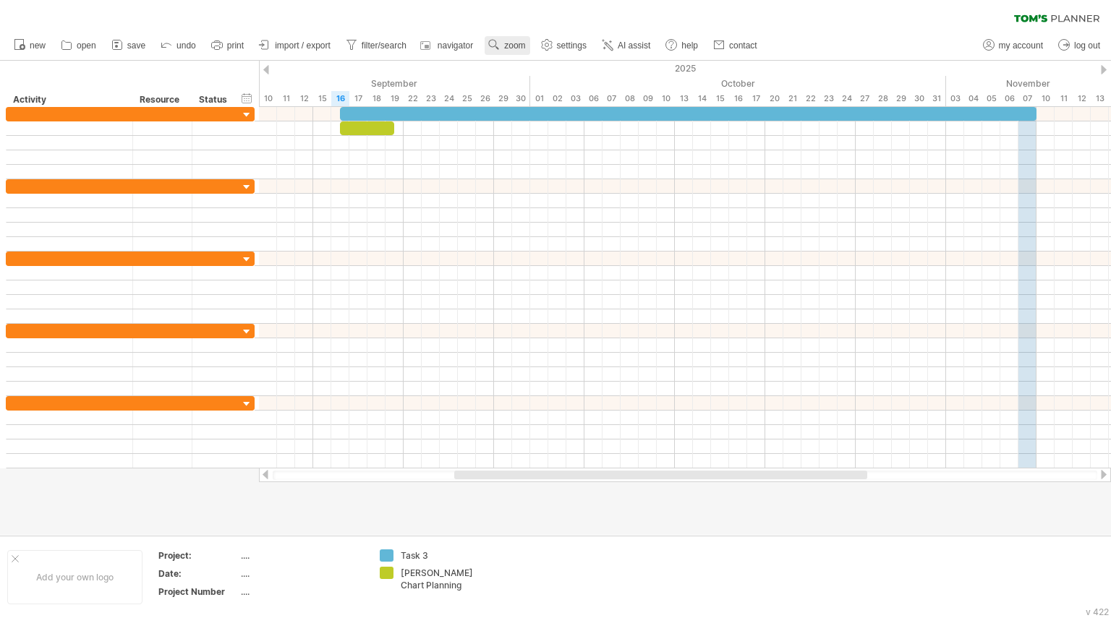
click at [508, 48] on span "zoom" at bounding box center [514, 45] width 21 height 10
click at [635, 13] on div "clear filter reapply filter" at bounding box center [555, 15] width 1111 height 30
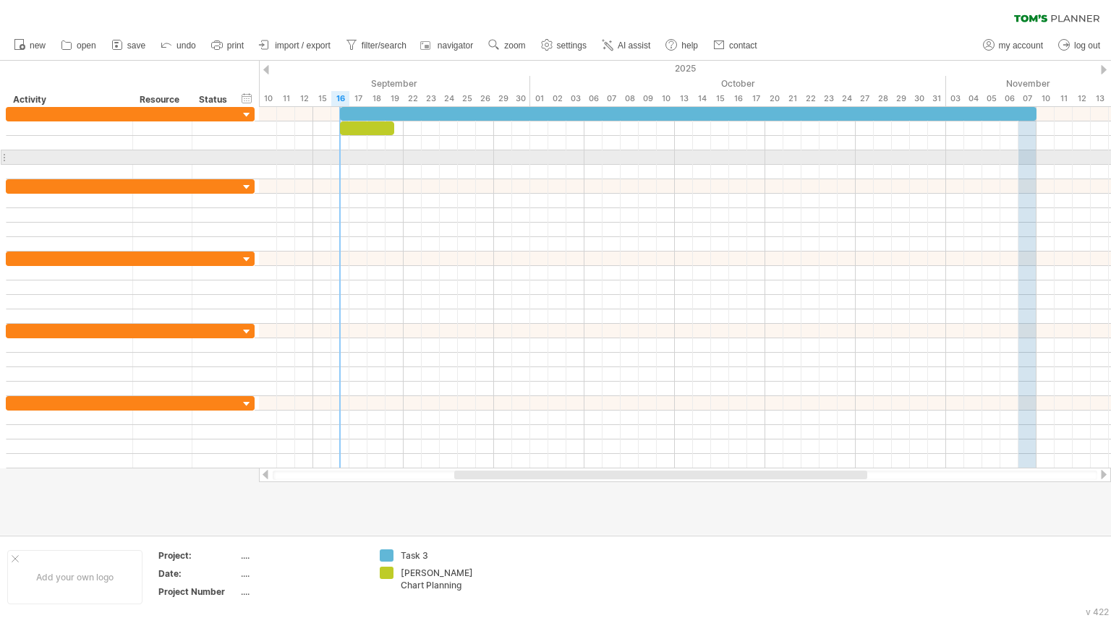
click at [340, 153] on div at bounding box center [685, 157] width 852 height 14
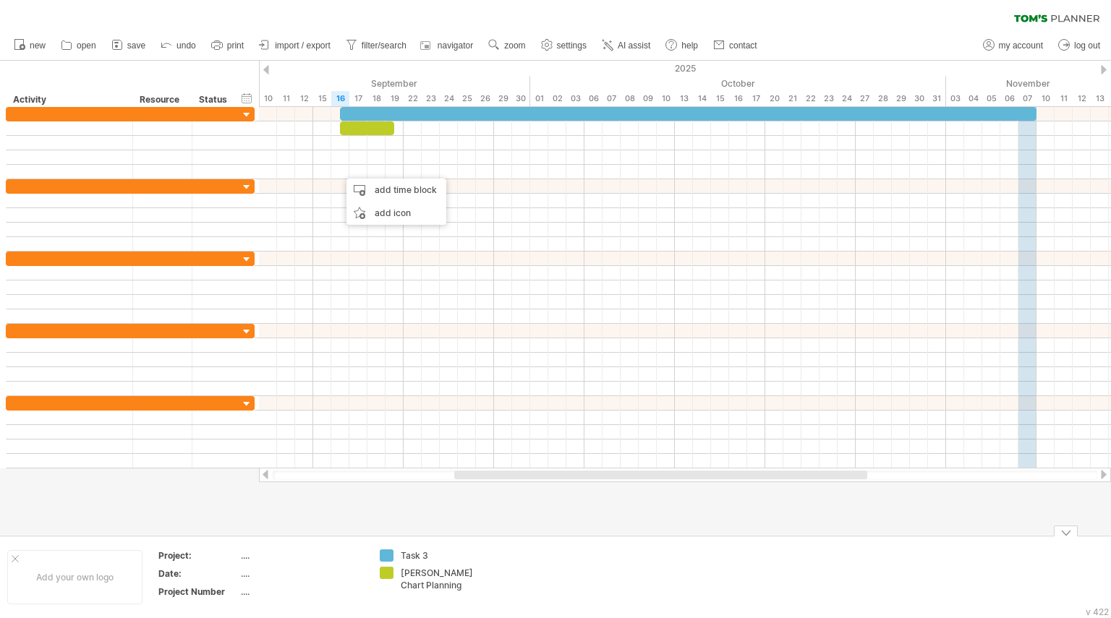
click at [244, 574] on div "...." at bounding box center [301, 574] width 121 height 12
type input "*********"
click at [265, 560] on div "...." at bounding box center [301, 556] width 121 height 12
type input "**********"
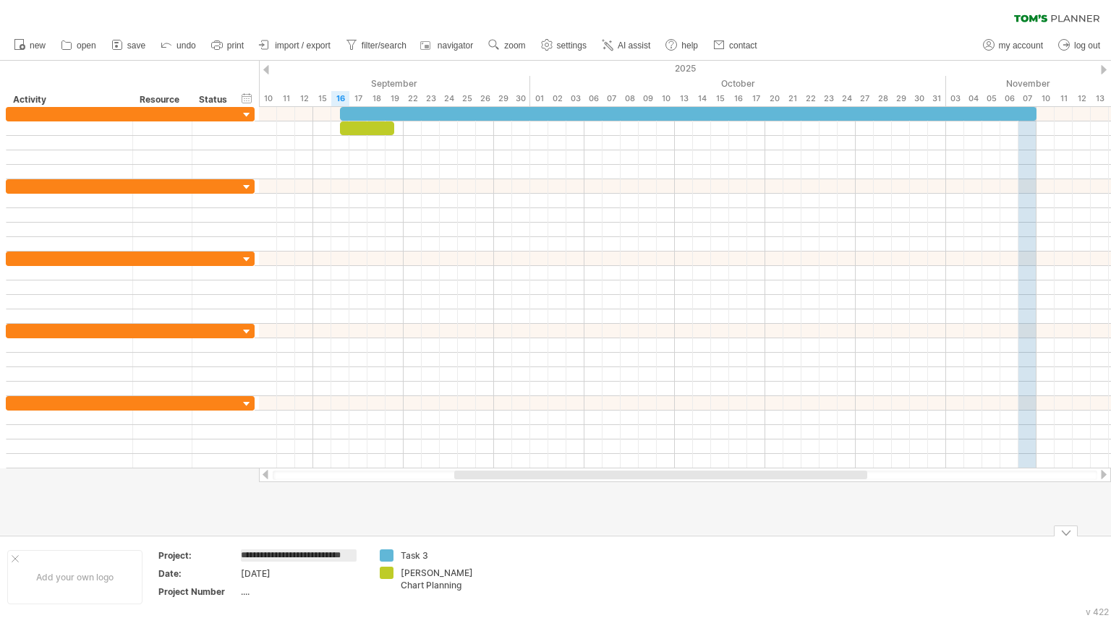
click at [243, 592] on div "...." at bounding box center [301, 592] width 121 height 12
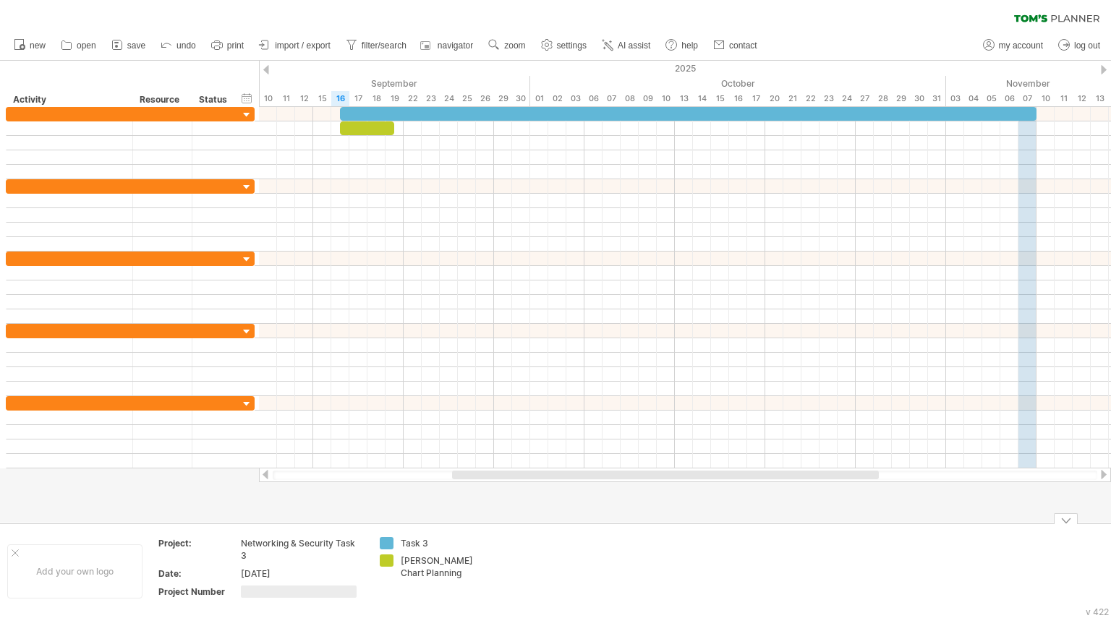
type input "*"
click at [539, 561] on td at bounding box center [544, 571] width 114 height 68
click at [35, 566] on div "Add your own logo" at bounding box center [74, 572] width 135 height 54
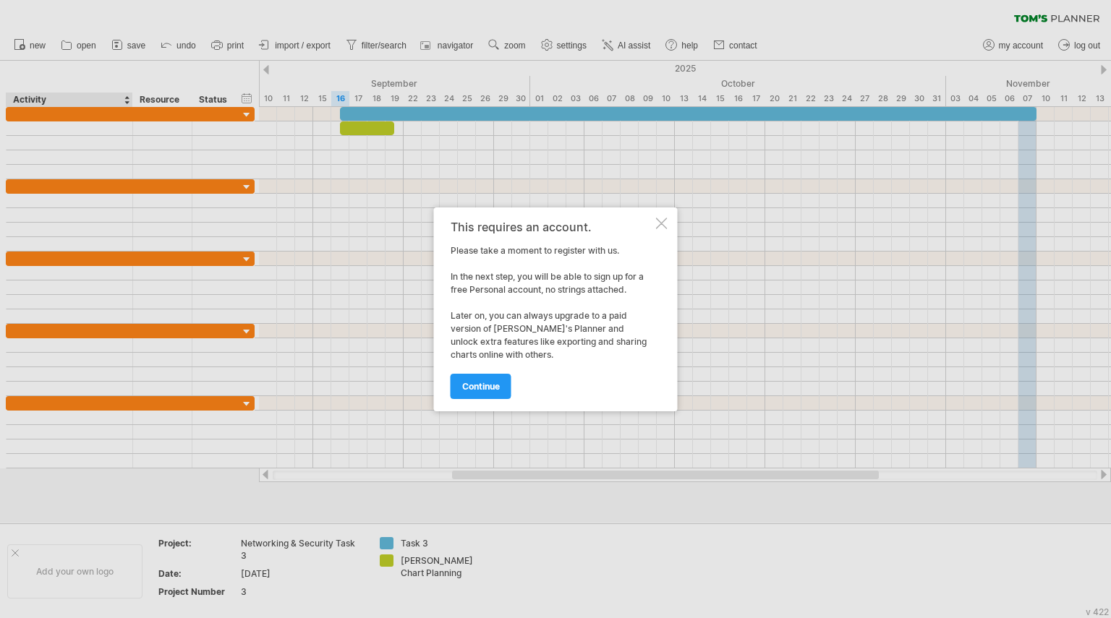
click at [663, 221] on div at bounding box center [662, 224] width 12 height 12
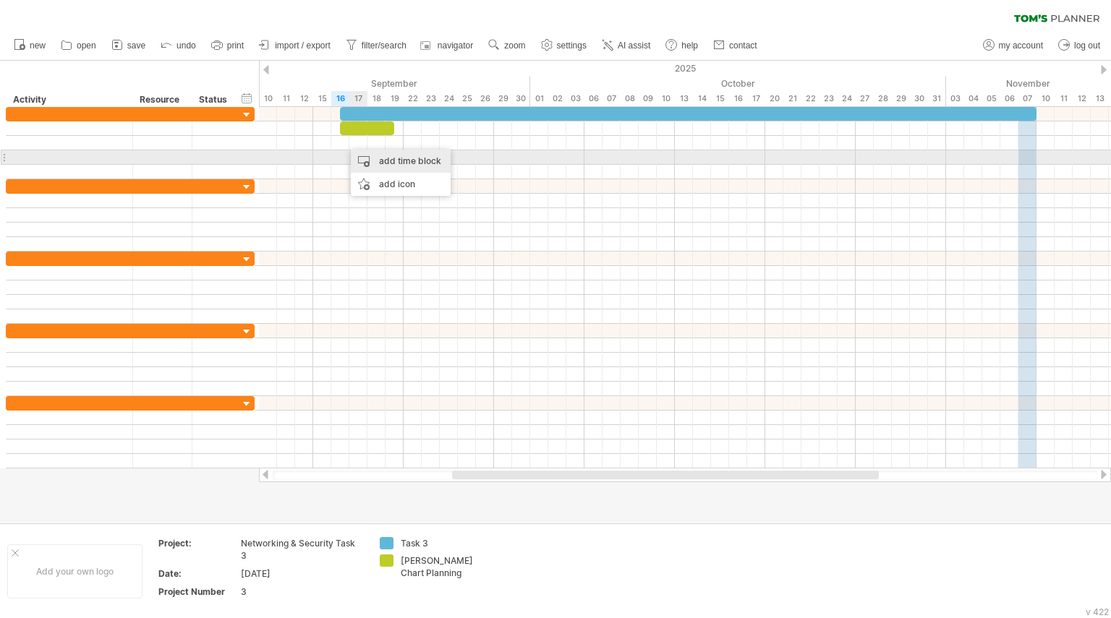
click at [370, 161] on div "add time block" at bounding box center [401, 161] width 100 height 23
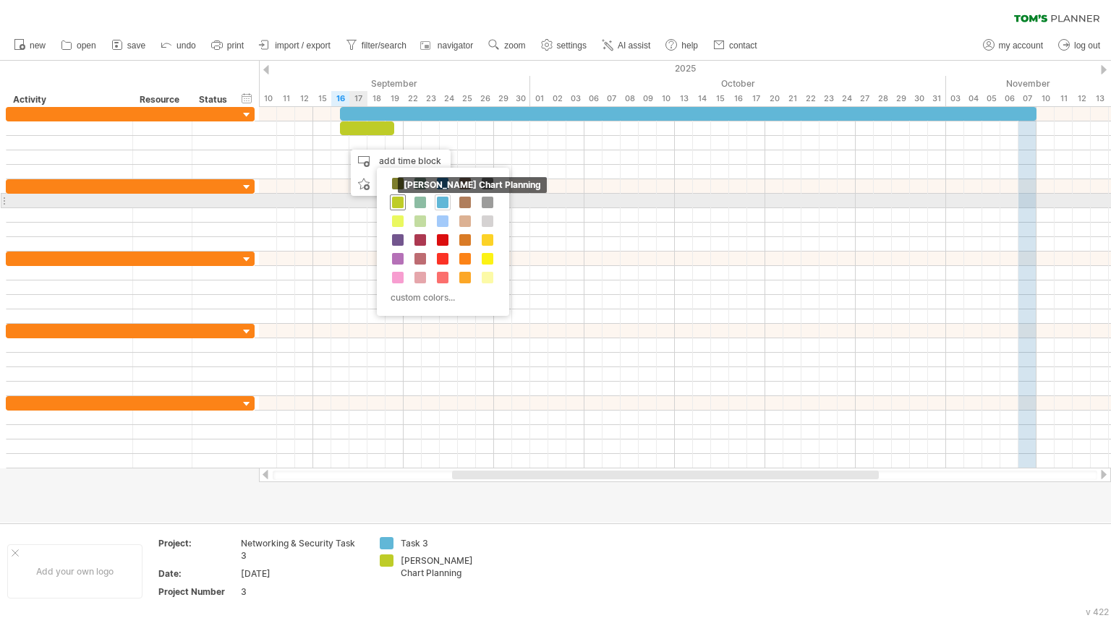
click at [398, 201] on span at bounding box center [398, 203] width 12 height 12
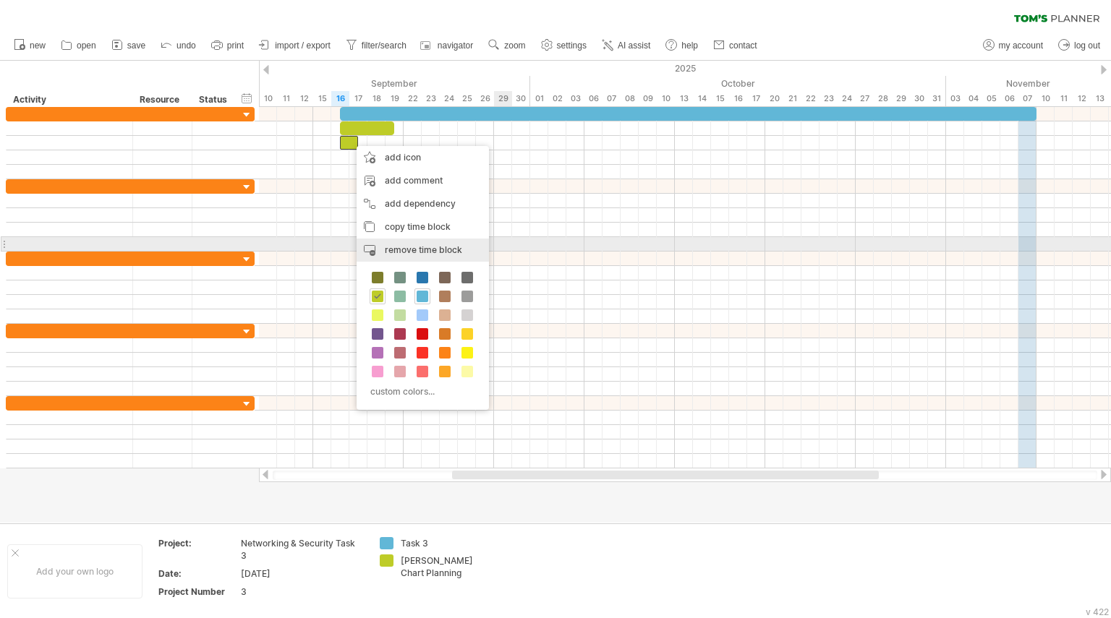
click at [440, 244] on div "remove time block remove selected items" at bounding box center [423, 250] width 132 height 23
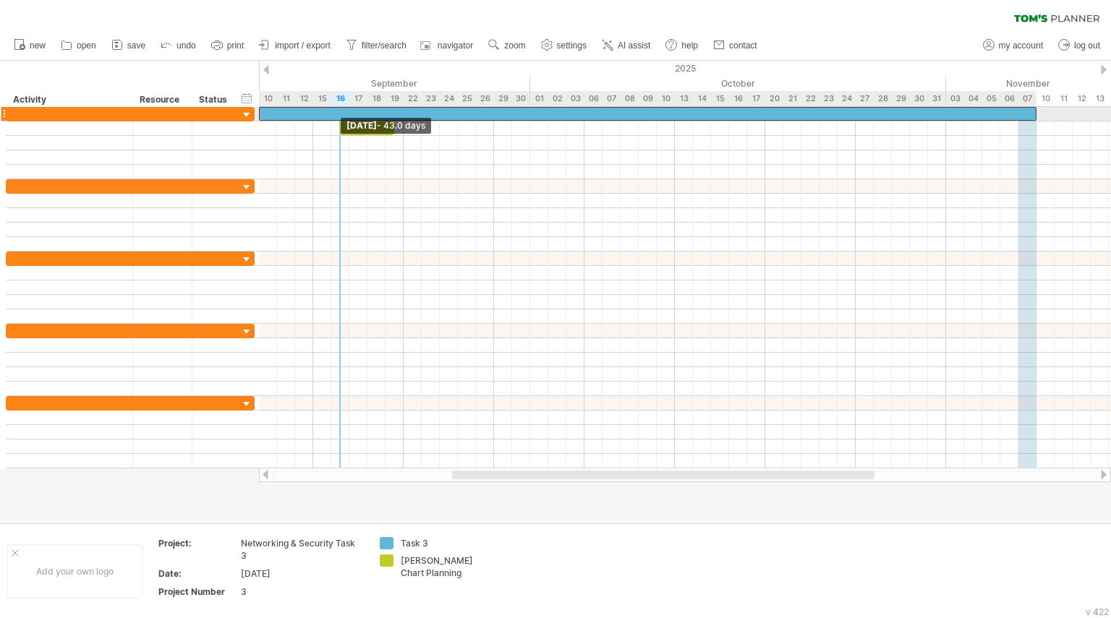
drag, startPoint x: 342, startPoint y: 112, endPoint x: 264, endPoint y: 109, distance: 78.2
click at [264, 109] on div at bounding box center [647, 114] width 777 height 14
click at [264, 108] on div at bounding box center [647, 114] width 777 height 14
click at [268, 110] on div at bounding box center [647, 114] width 777 height 14
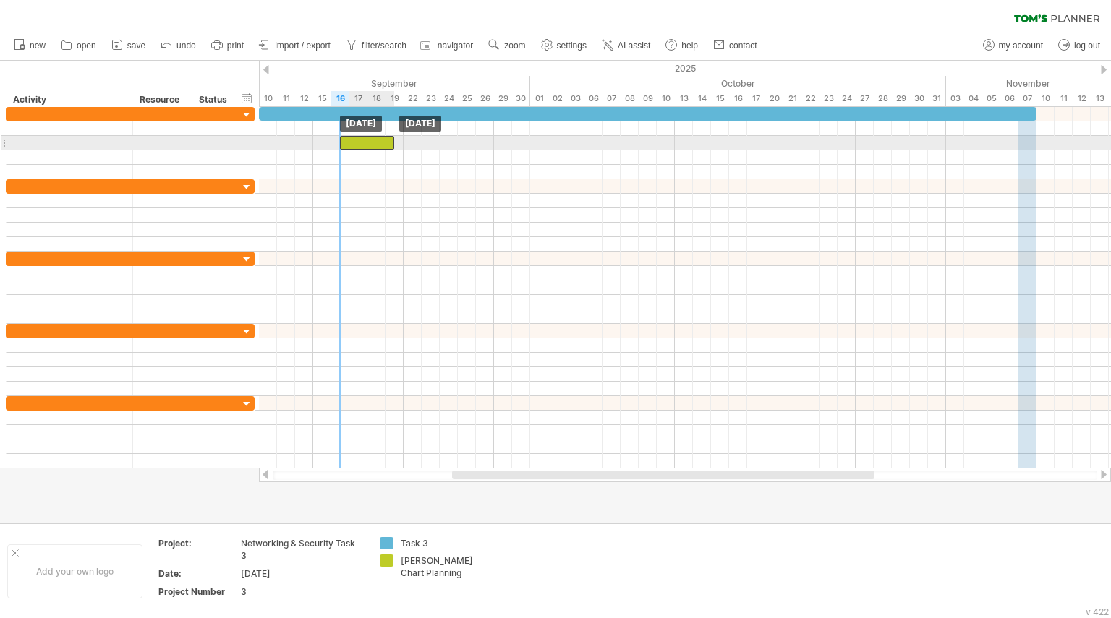
drag, startPoint x: 348, startPoint y: 127, endPoint x: 348, endPoint y: 146, distance: 18.8
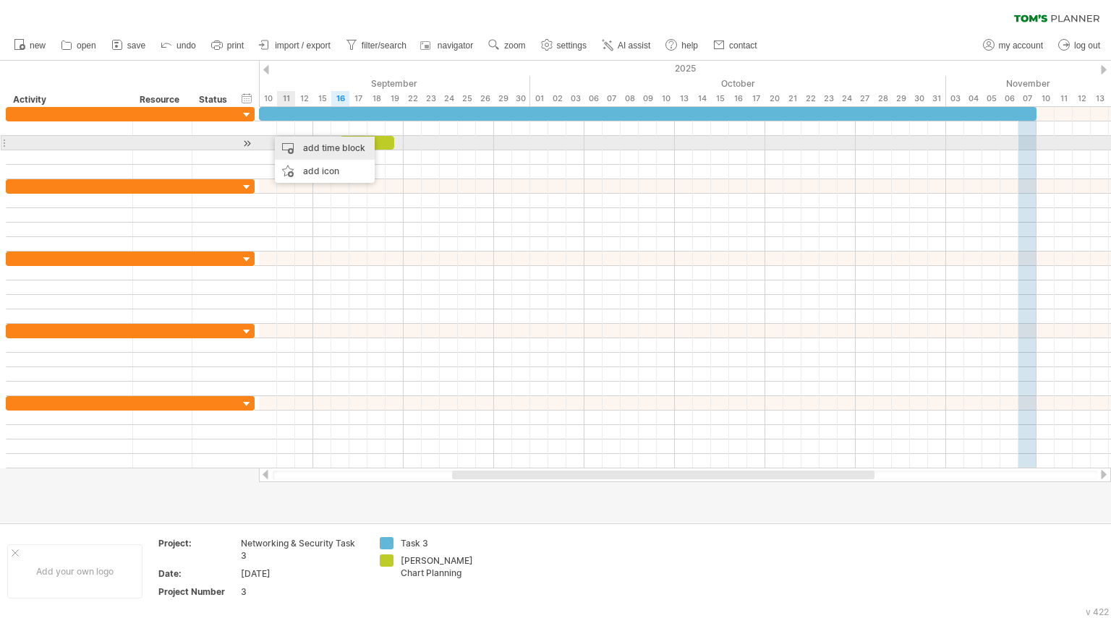
click at [293, 147] on div "add time block" at bounding box center [325, 148] width 100 height 23
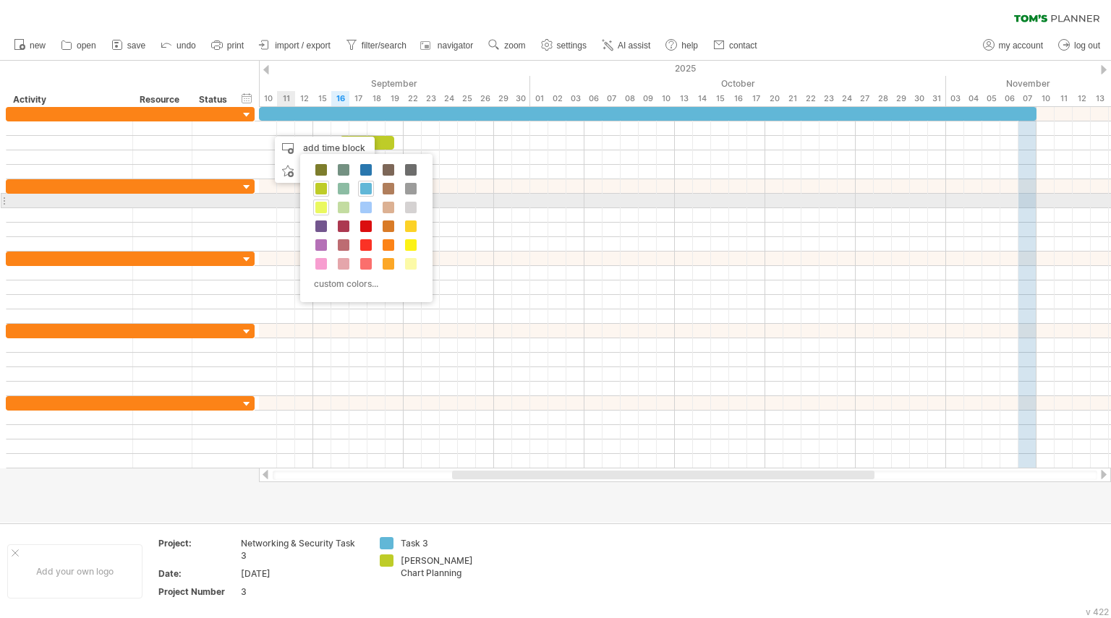
click at [321, 202] on span at bounding box center [321, 208] width 12 height 12
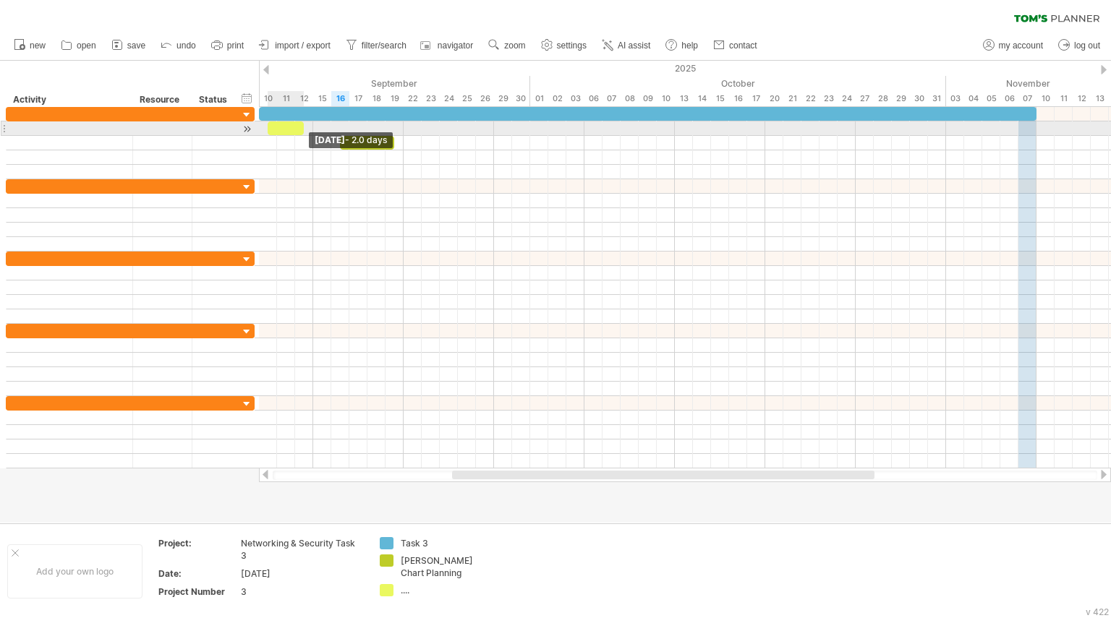
drag, startPoint x: 286, startPoint y: 129, endPoint x: 301, endPoint y: 128, distance: 15.3
click at [301, 128] on span at bounding box center [304, 128] width 6 height 14
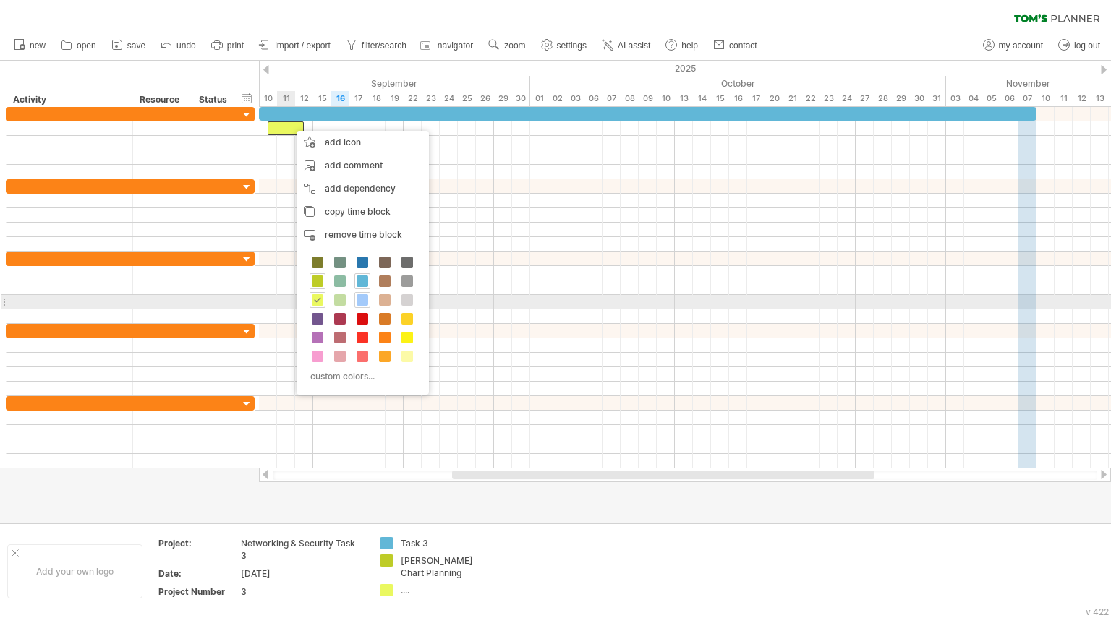
click at [364, 297] on span at bounding box center [363, 300] width 12 height 12
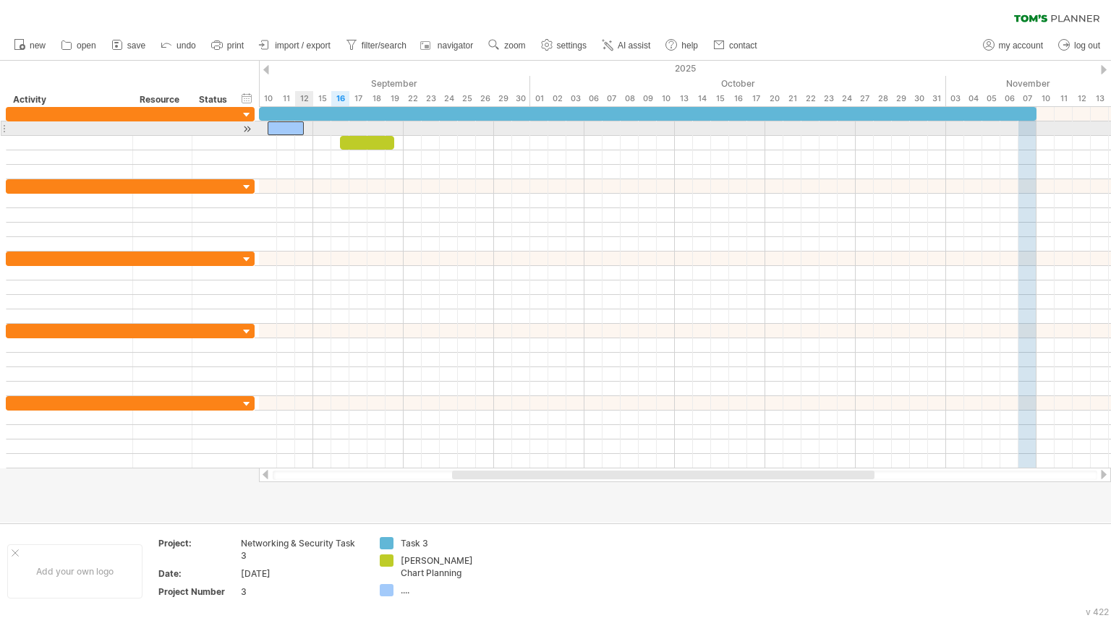
click at [295, 131] on div at bounding box center [286, 128] width 36 height 14
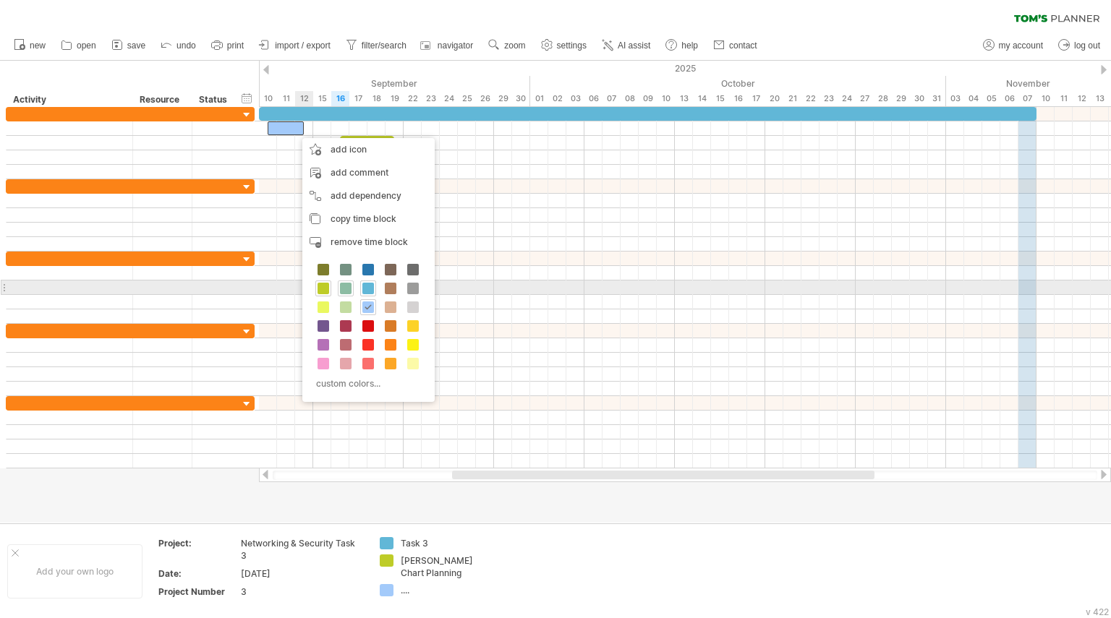
click at [349, 285] on span at bounding box center [346, 289] width 12 height 12
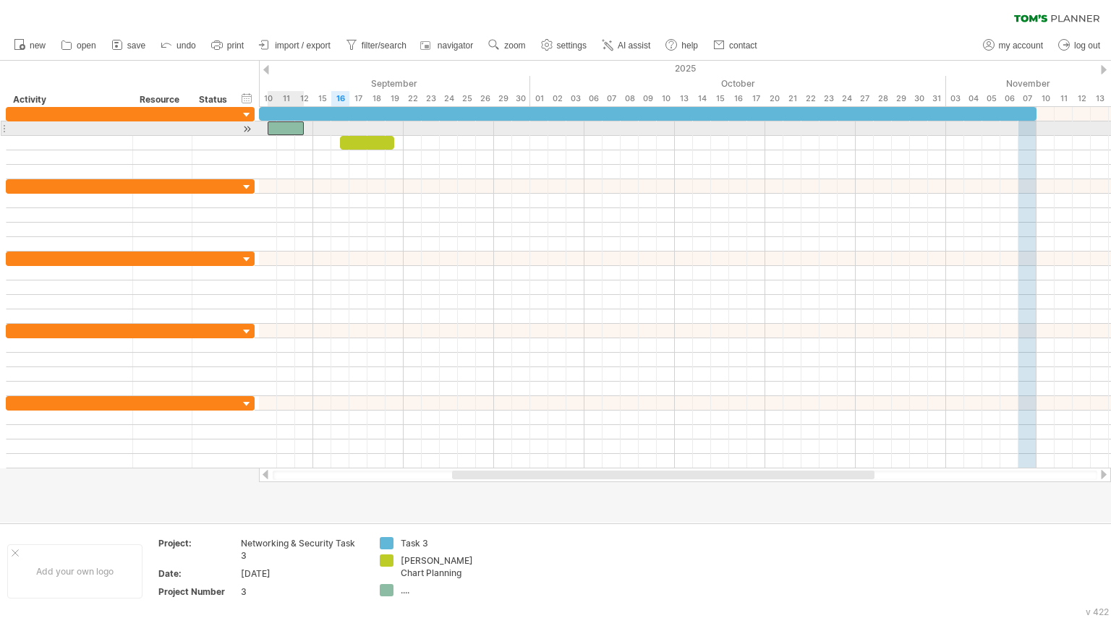
click at [286, 125] on div at bounding box center [286, 128] width 36 height 14
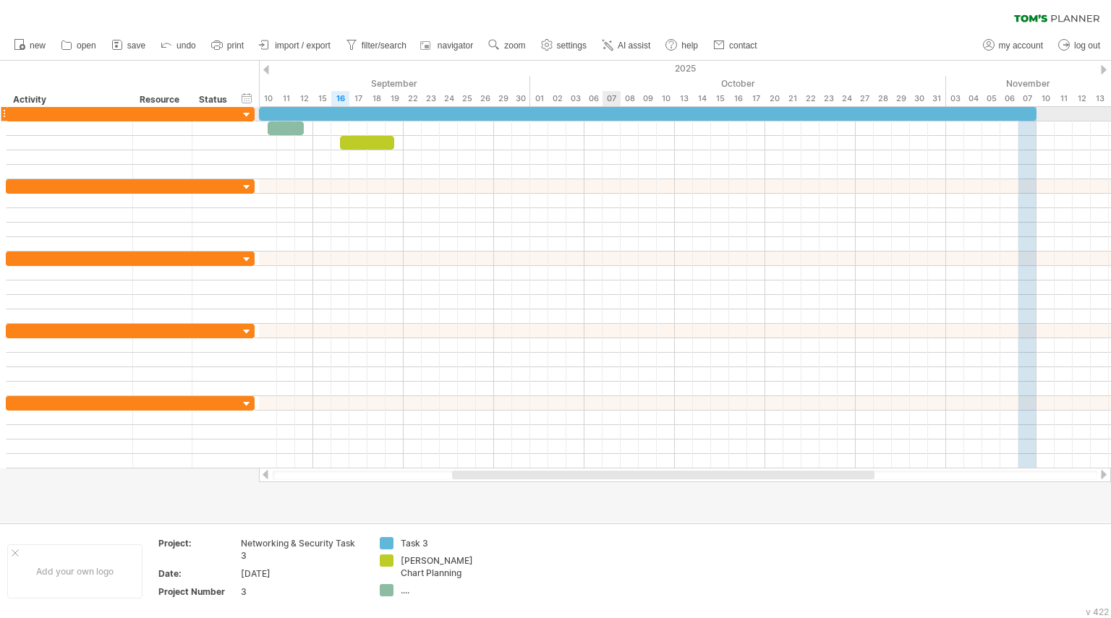
click at [617, 109] on div at bounding box center [647, 114] width 777 height 14
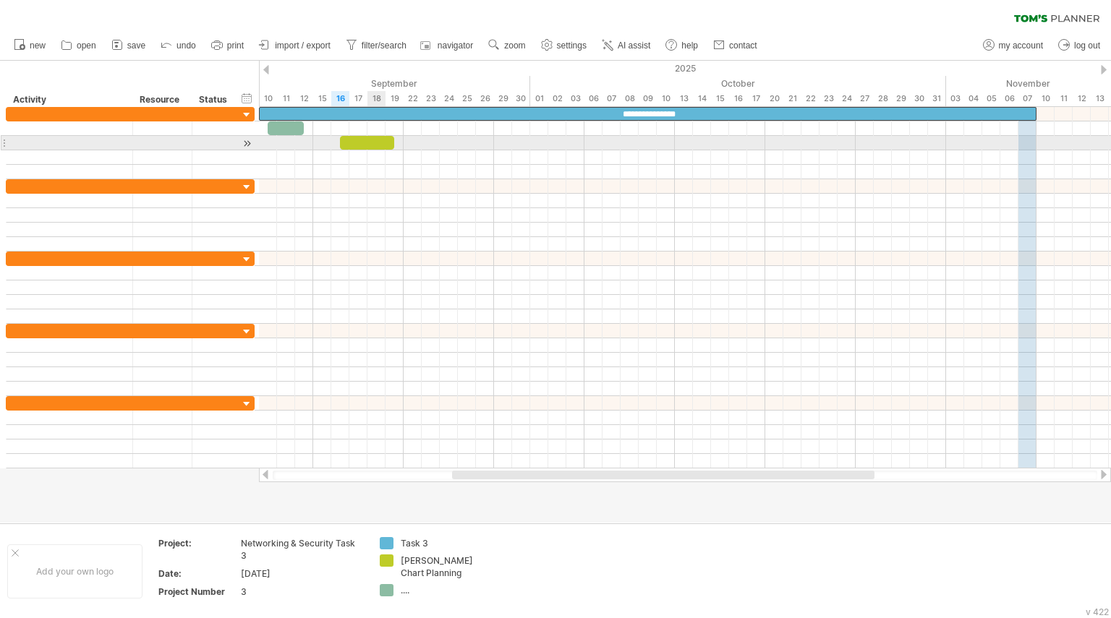
click at [367, 139] on div at bounding box center [367, 143] width 54 height 14
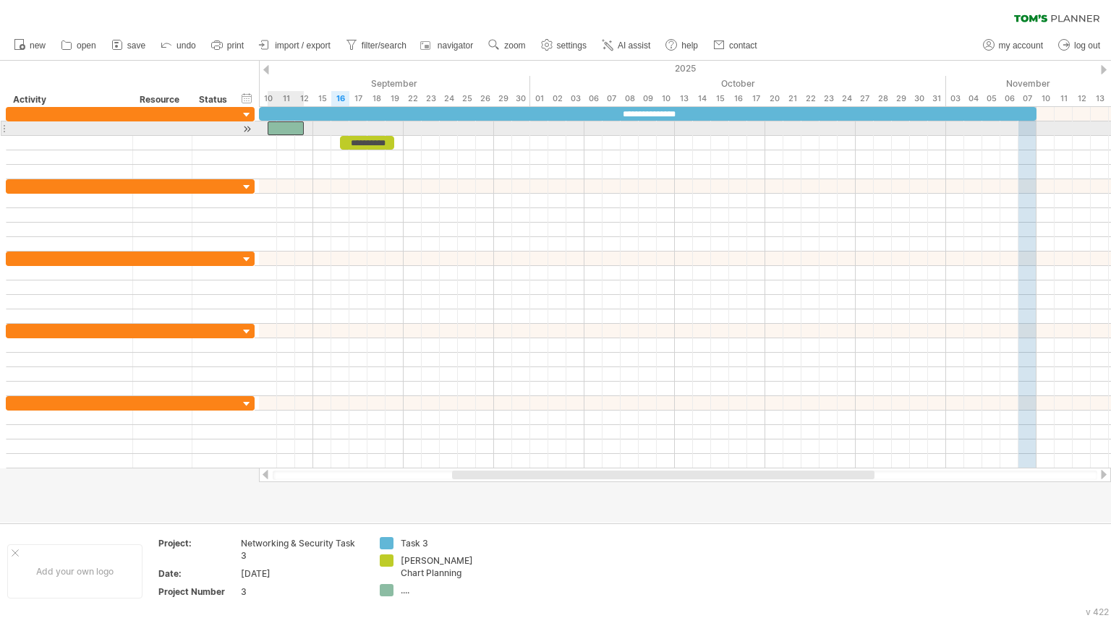
click at [286, 130] on div at bounding box center [286, 128] width 36 height 14
click at [278, 128] on div "**********" at bounding box center [286, 128] width 36 height 14
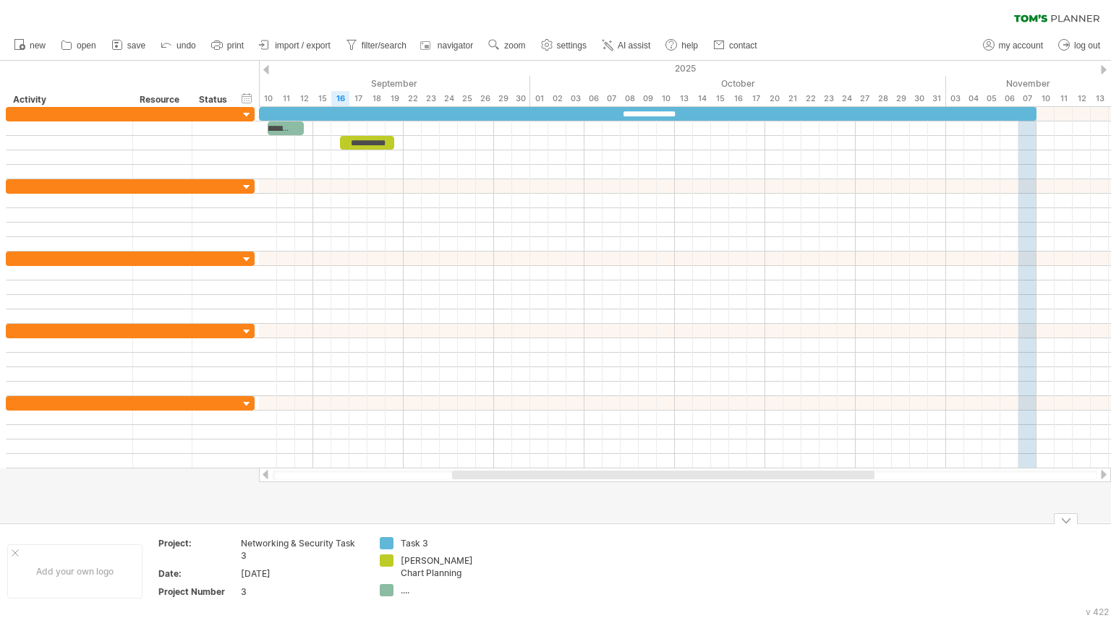
click at [405, 592] on div "...." at bounding box center [440, 590] width 79 height 12
type input "**********"
click at [435, 591] on div "Brainstorm" at bounding box center [440, 590] width 79 height 12
type input "**********"
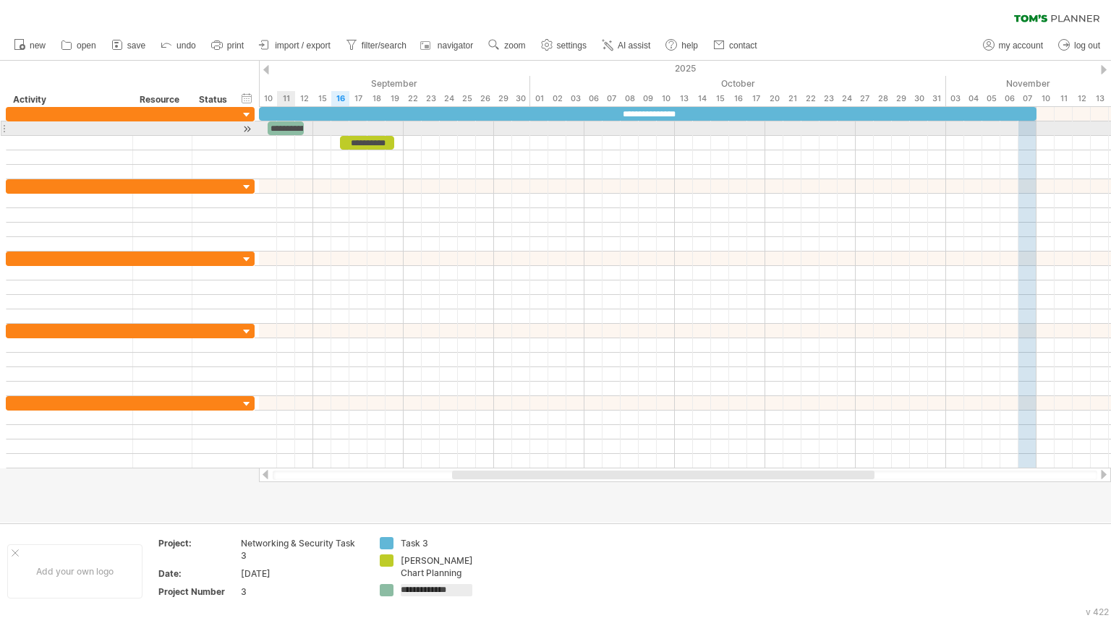
click at [290, 128] on div "**********" at bounding box center [286, 128] width 36 height 14
click at [294, 128] on div "**********" at bounding box center [286, 128] width 36 height 14
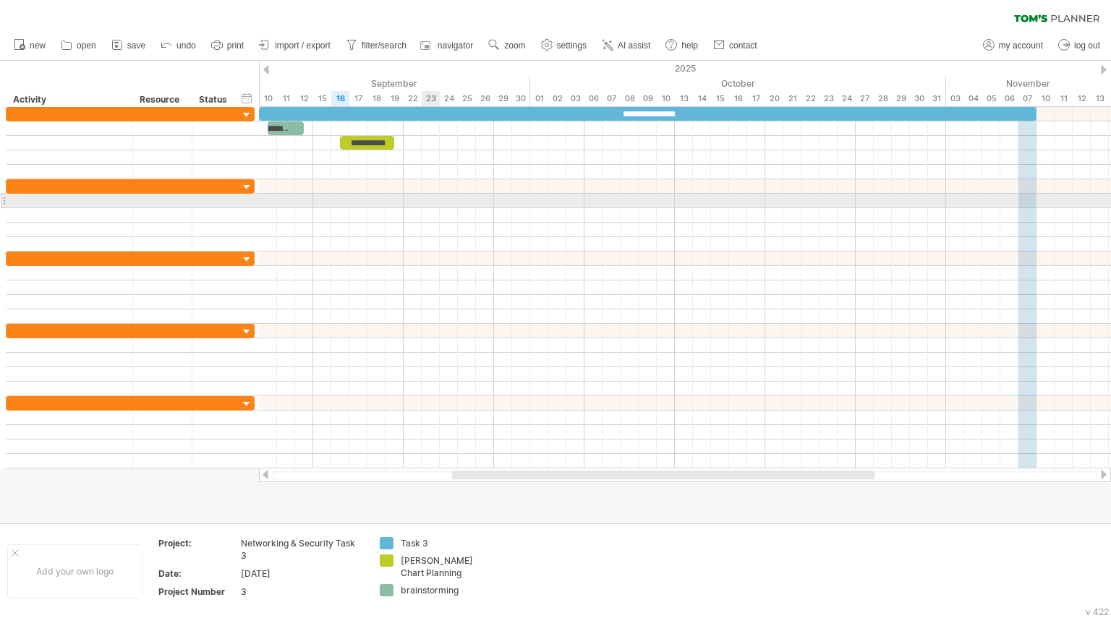
click at [429, 198] on div at bounding box center [685, 201] width 852 height 14
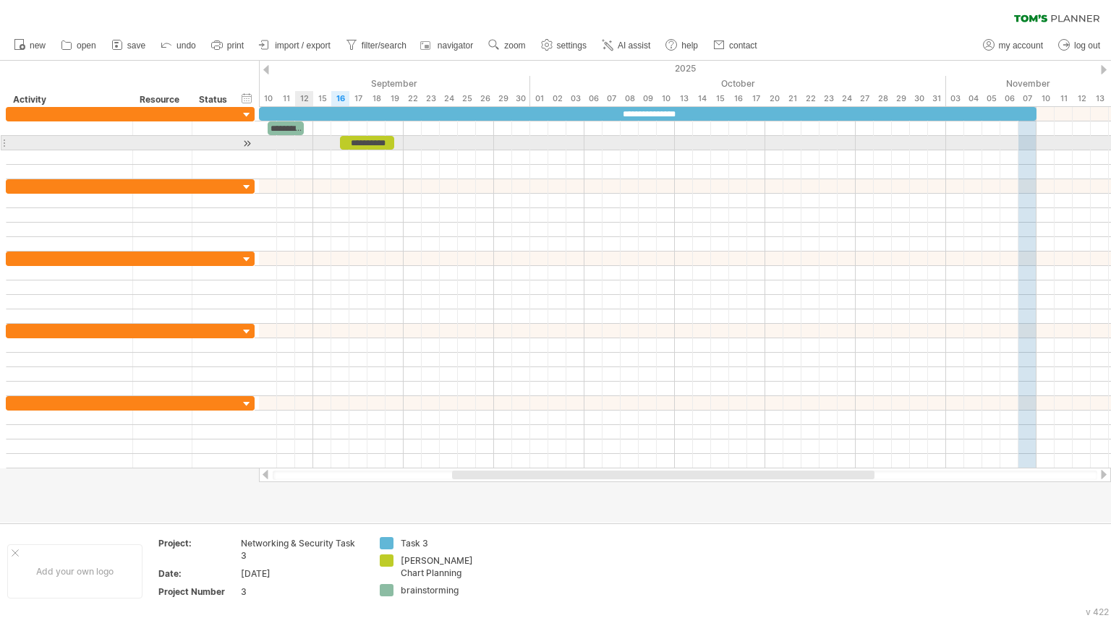
click at [309, 142] on div at bounding box center [685, 143] width 852 height 14
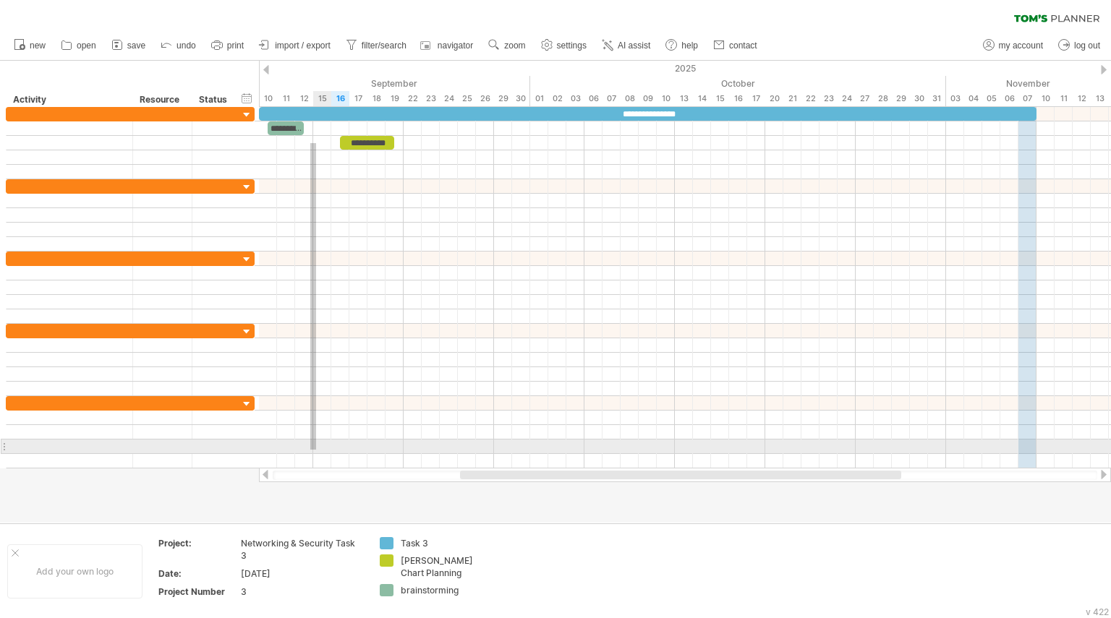
drag, startPoint x: 310, startPoint y: 143, endPoint x: 317, endPoint y: 450, distance: 306.7
click at [317, 450] on div at bounding box center [685, 288] width 852 height 362
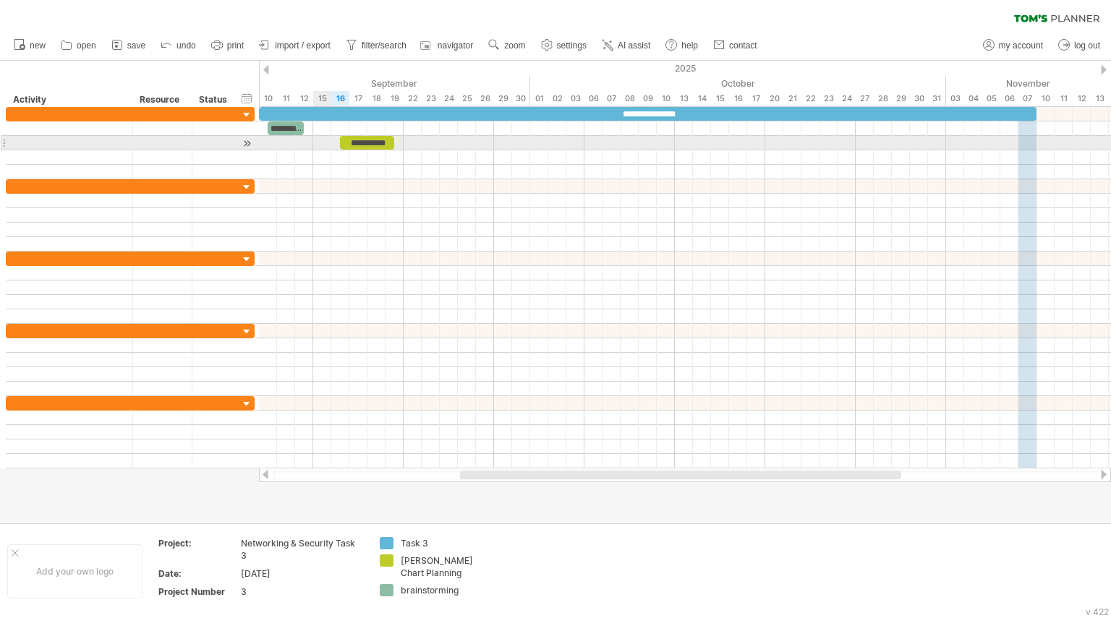
click at [325, 138] on div at bounding box center [685, 143] width 852 height 14
click at [320, 143] on div at bounding box center [685, 143] width 852 height 14
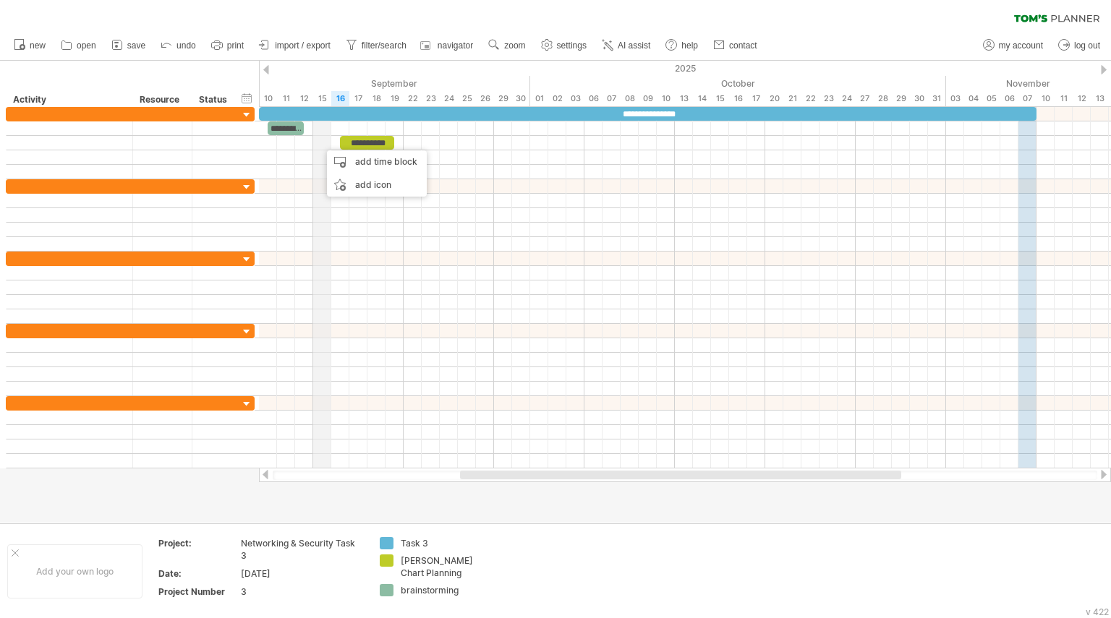
click at [320, 91] on div "15" at bounding box center [322, 98] width 18 height 15
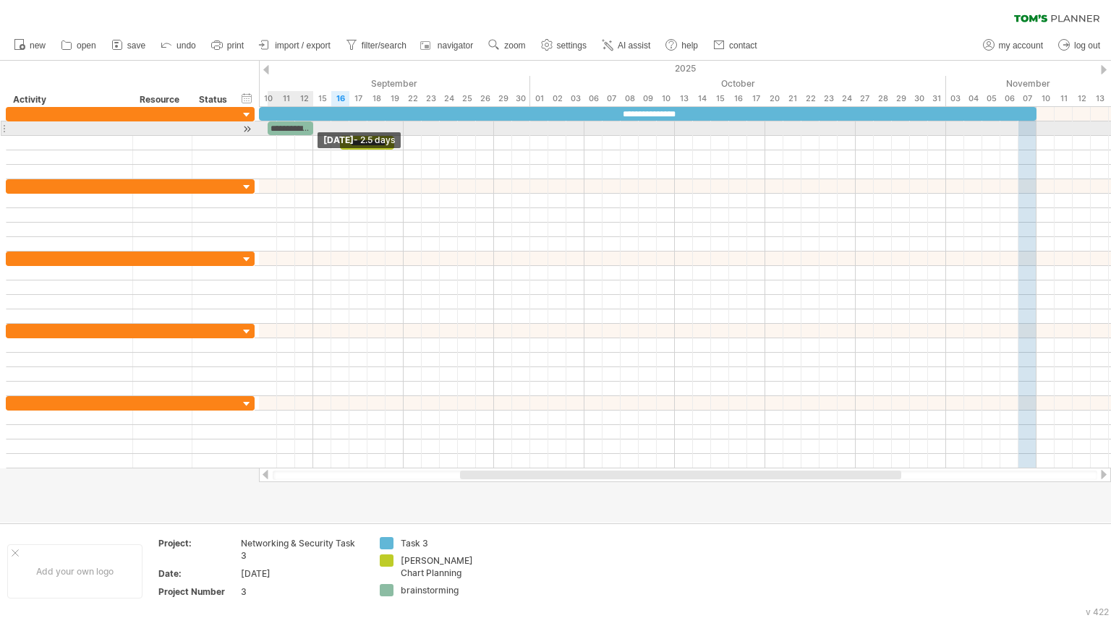
click at [309, 127] on div "**********" at bounding box center [291, 128] width 46 height 14
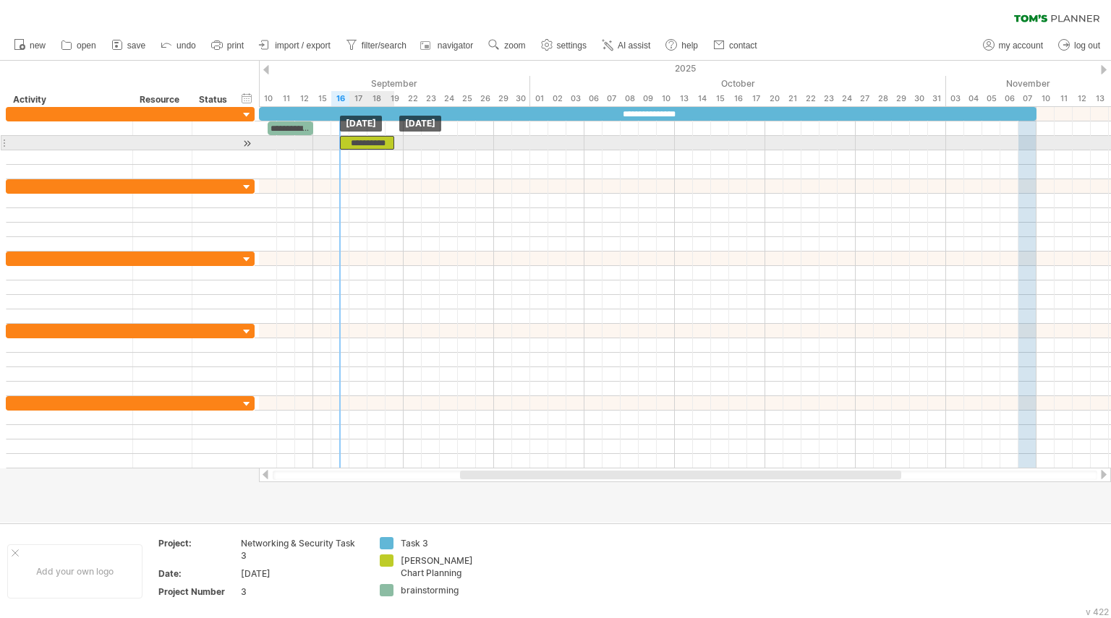
click at [343, 141] on div "**********" at bounding box center [367, 143] width 54 height 14
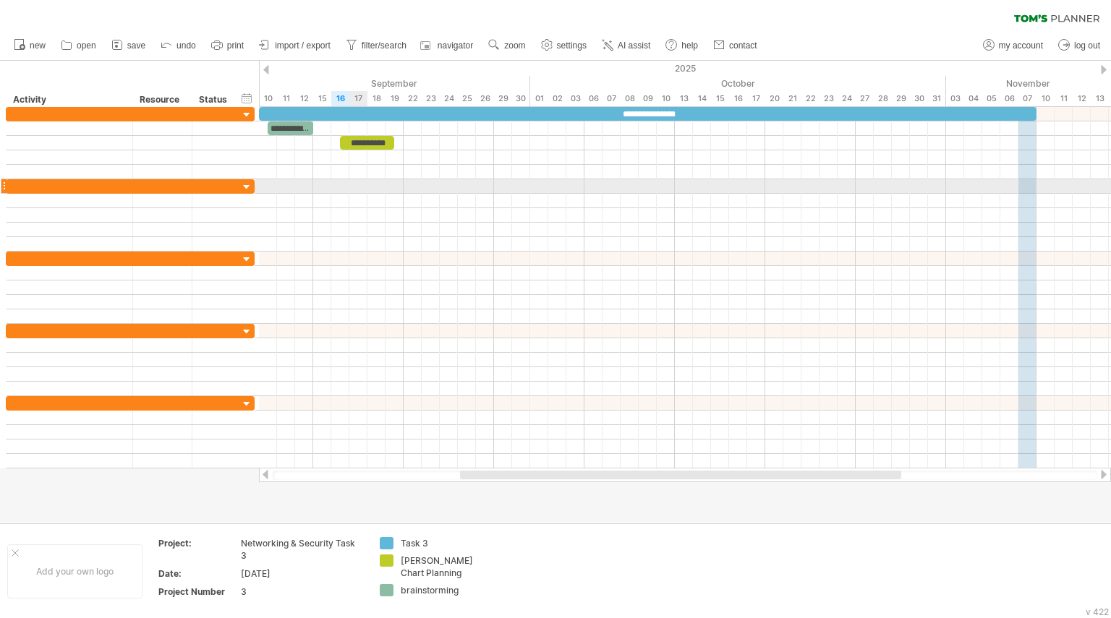
click at [365, 187] on div at bounding box center [685, 186] width 852 height 14
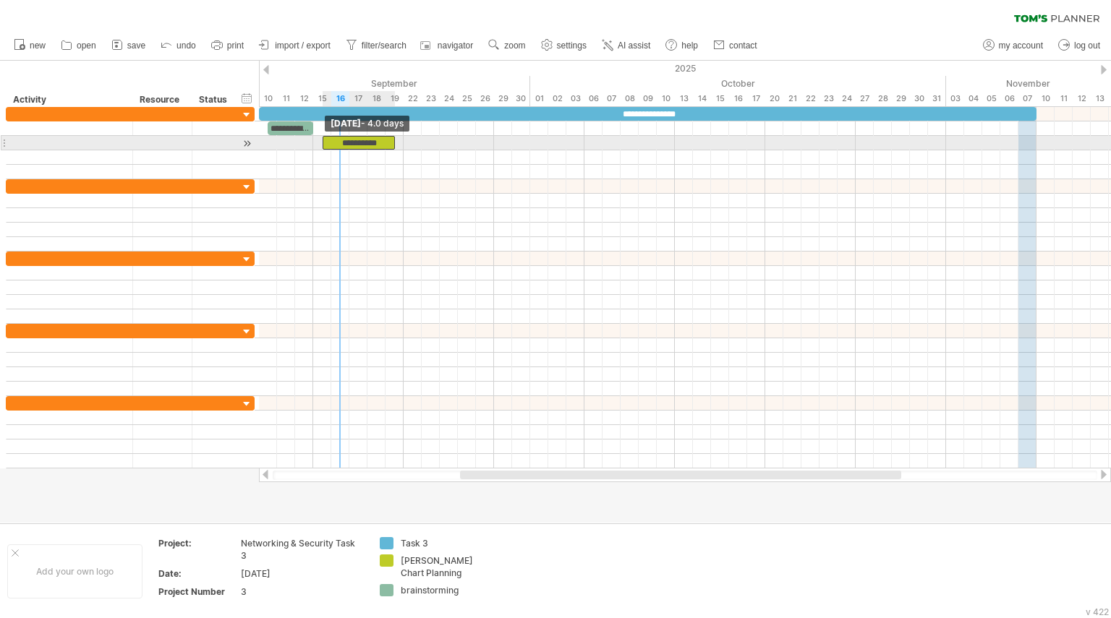
drag, startPoint x: 338, startPoint y: 140, endPoint x: 326, endPoint y: 142, distance: 12.5
click at [326, 142] on div "**********" at bounding box center [685, 288] width 852 height 362
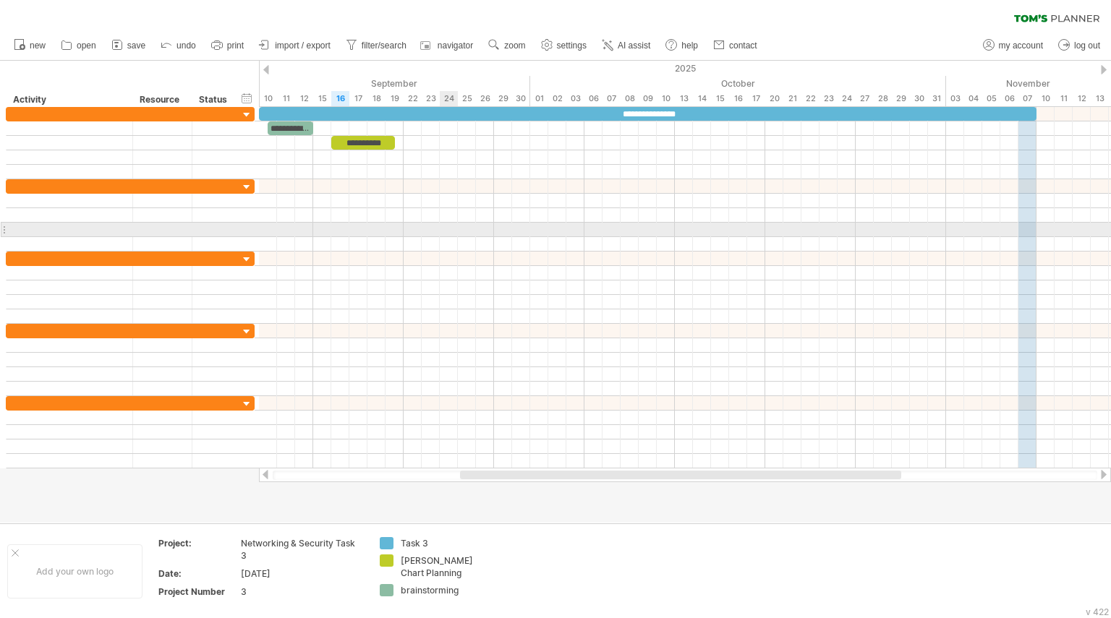
click at [456, 241] on div at bounding box center [685, 244] width 852 height 14
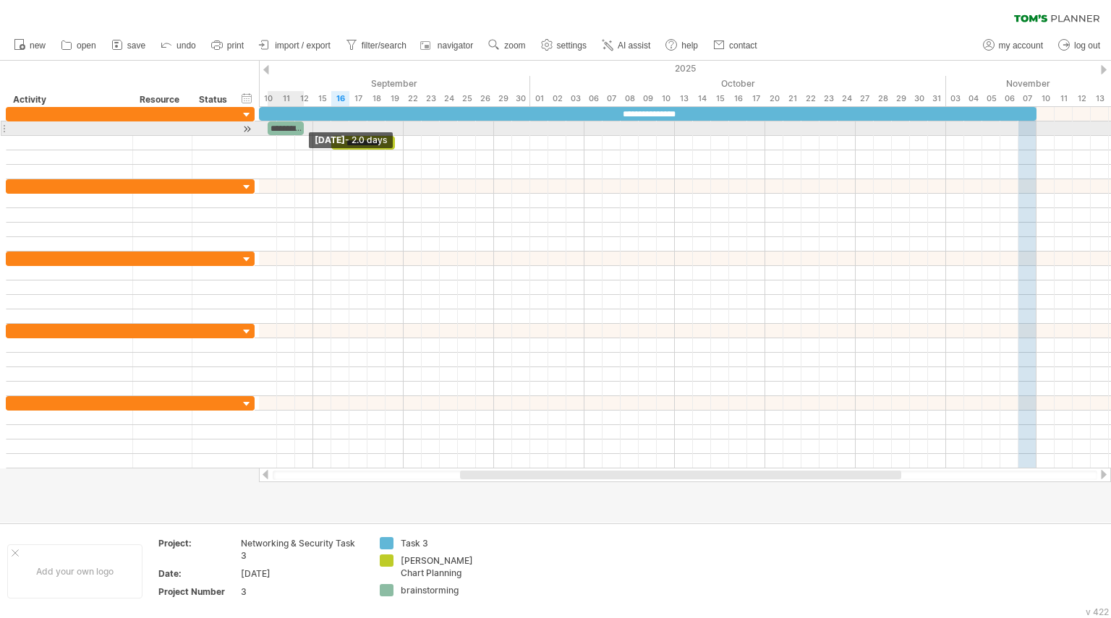
drag, startPoint x: 312, startPoint y: 131, endPoint x: 304, endPoint y: 133, distance: 7.6
click at [304, 133] on span at bounding box center [304, 128] width 6 height 14
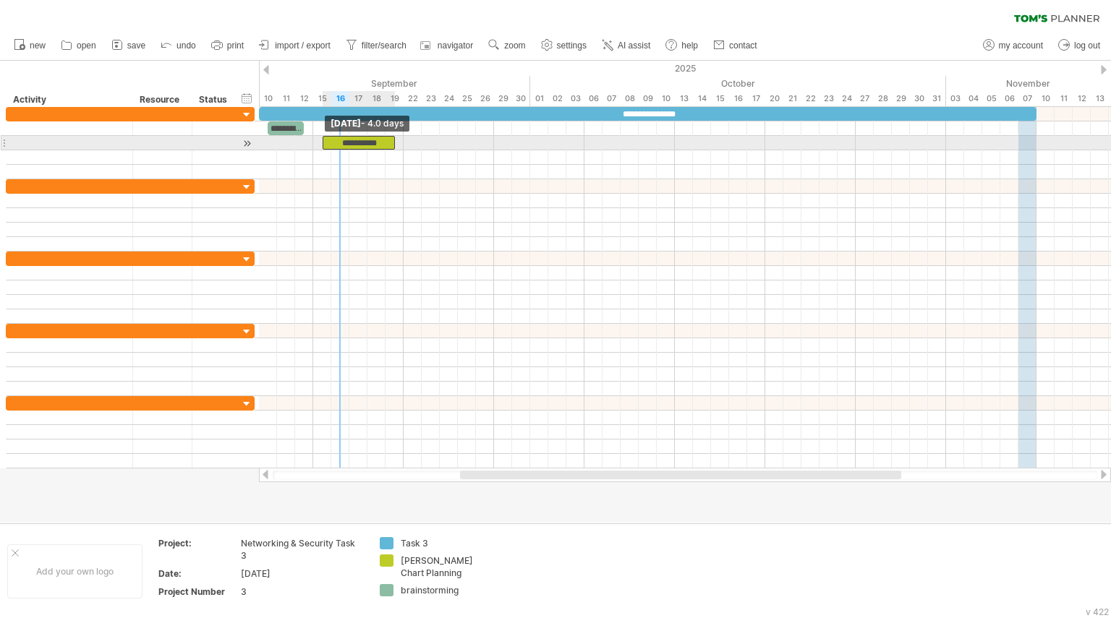
drag, startPoint x: 333, startPoint y: 144, endPoint x: 325, endPoint y: 147, distance: 7.8
click at [325, 147] on div "**********" at bounding box center [359, 143] width 72 height 14
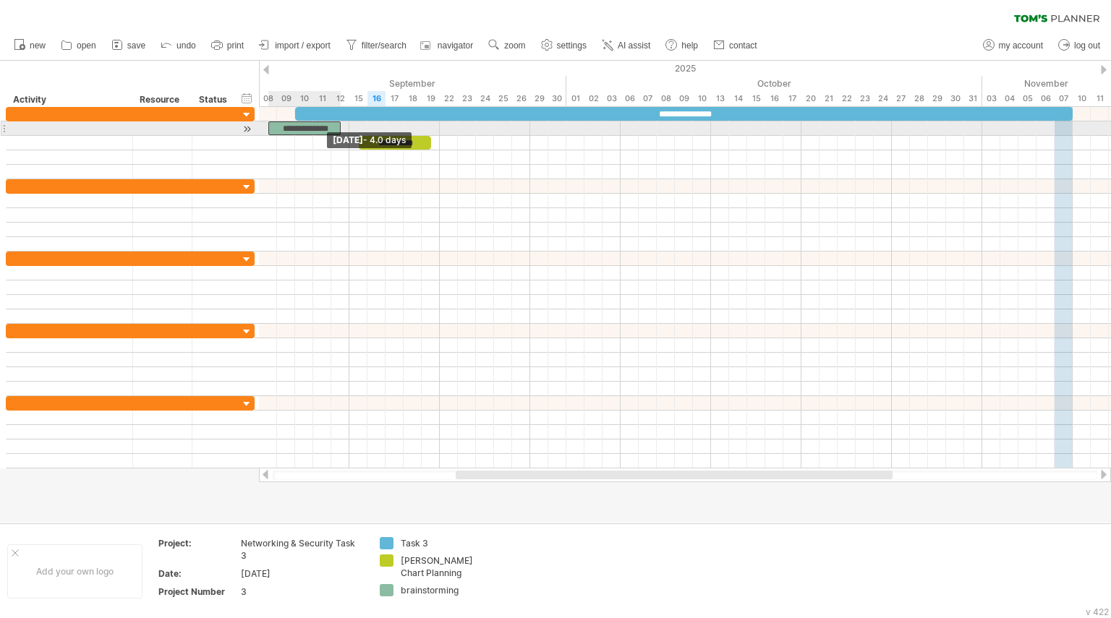
drag, startPoint x: 268, startPoint y: 126, endPoint x: 265, endPoint y: 134, distance: 8.7
click at [265, 134] on div "**********" at bounding box center [685, 288] width 852 height 362
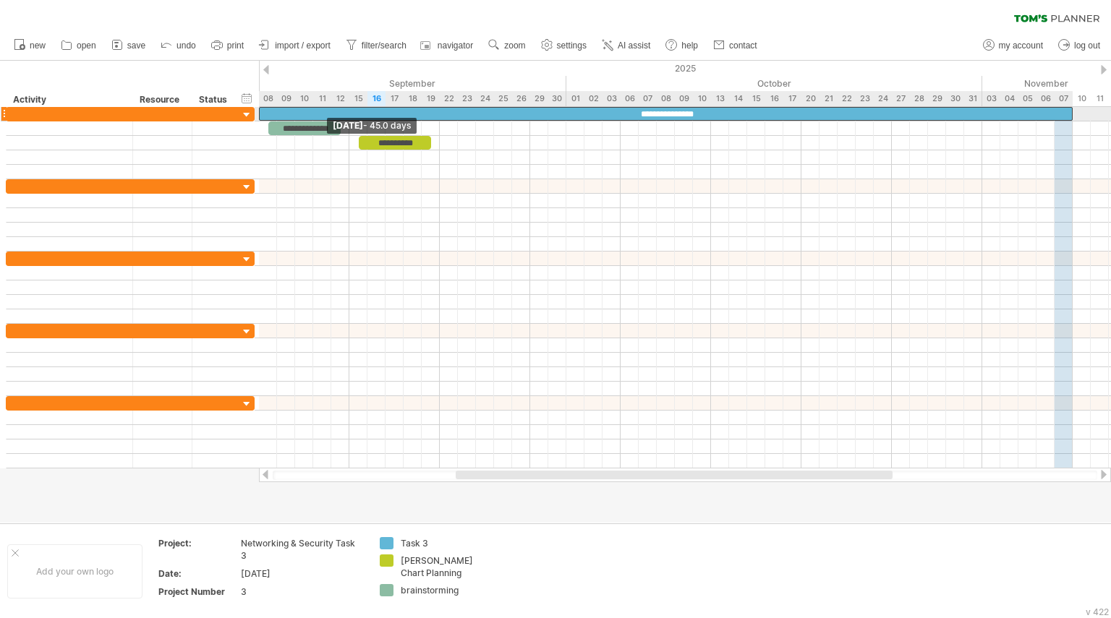
drag, startPoint x: 297, startPoint y: 110, endPoint x: 263, endPoint y: 111, distance: 34.7
click at [263, 111] on div "**********" at bounding box center [666, 114] width 814 height 14
click at [262, 111] on div "**********" at bounding box center [666, 114] width 814 height 14
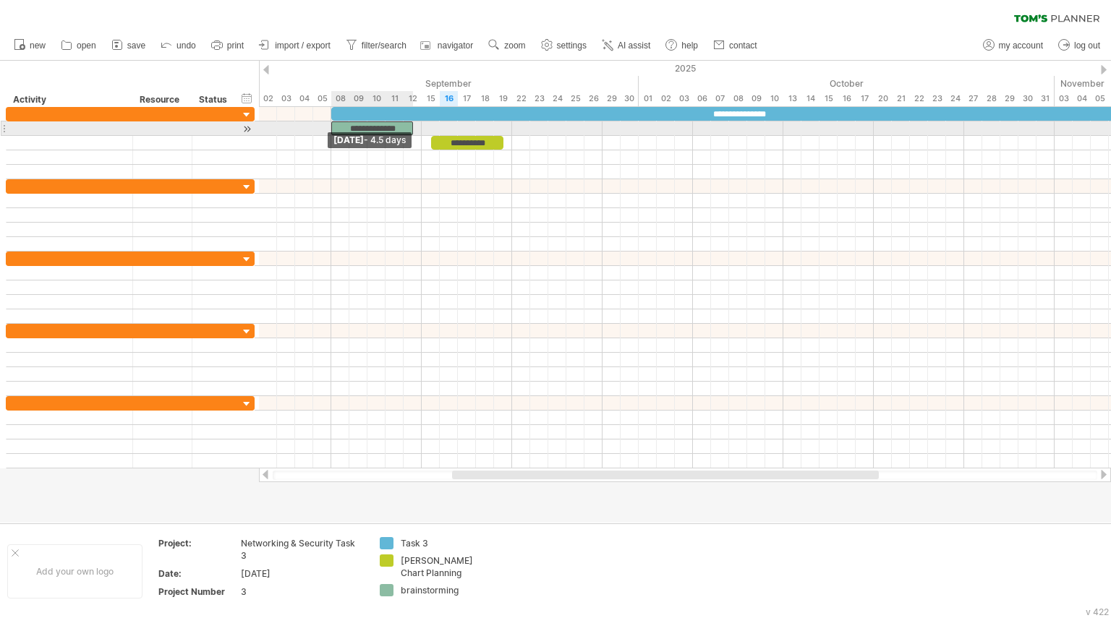
drag, startPoint x: 268, startPoint y: 127, endPoint x: 330, endPoint y: 133, distance: 62.5
click at [330, 133] on div "**********" at bounding box center [685, 288] width 852 height 362
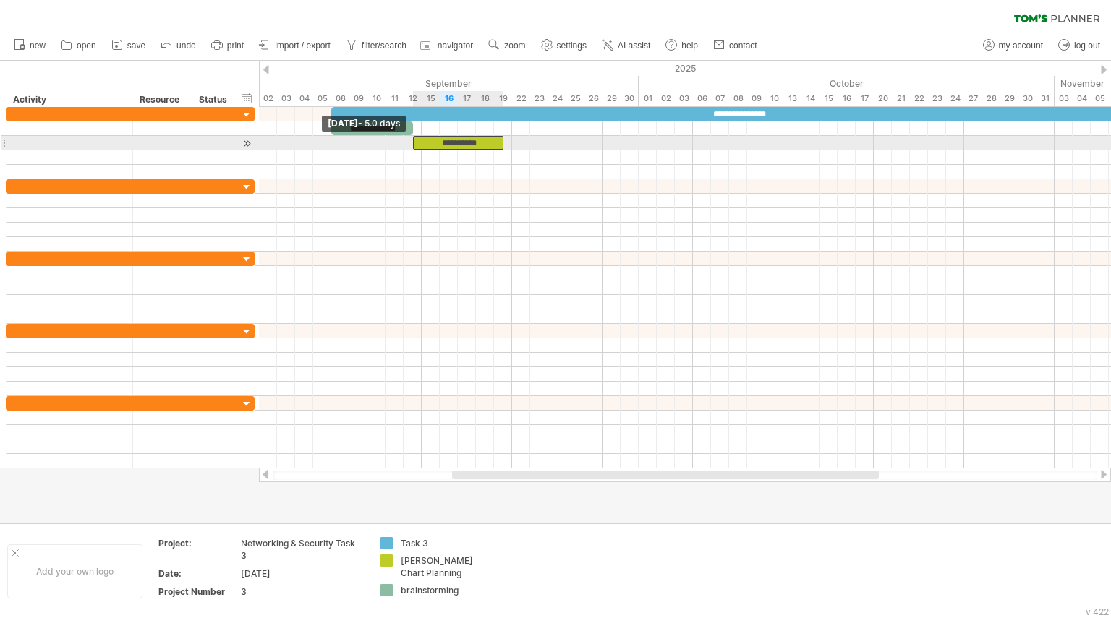
drag, startPoint x: 433, startPoint y: 138, endPoint x: 414, endPoint y: 138, distance: 18.8
click at [414, 138] on span at bounding box center [413, 143] width 6 height 14
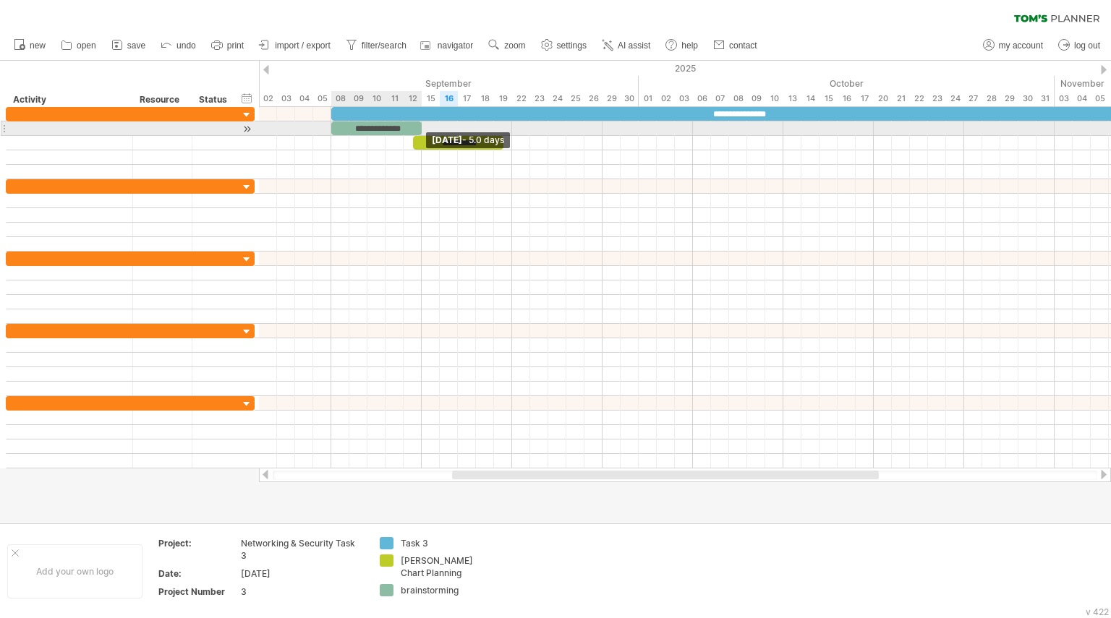
click at [417, 126] on div "**********" at bounding box center [376, 128] width 90 height 14
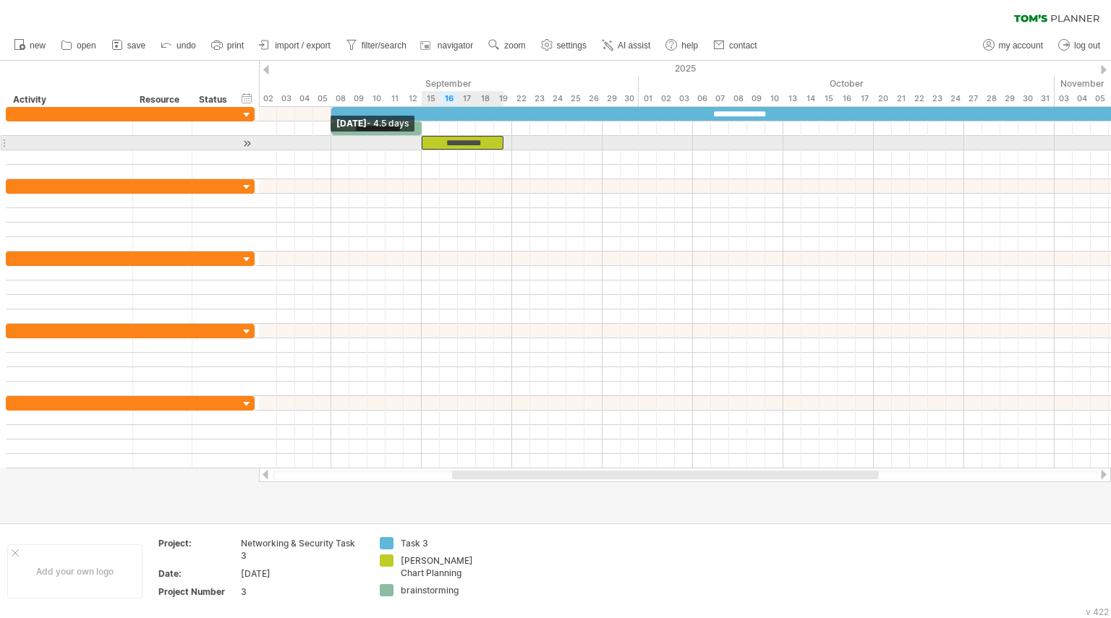
drag, startPoint x: 414, startPoint y: 142, endPoint x: 422, endPoint y: 142, distance: 8.0
click at [422, 142] on span at bounding box center [422, 143] width 6 height 14
drag, startPoint x: 502, startPoint y: 142, endPoint x: 513, endPoint y: 142, distance: 10.8
click at [513, 142] on span at bounding box center [512, 143] width 6 height 14
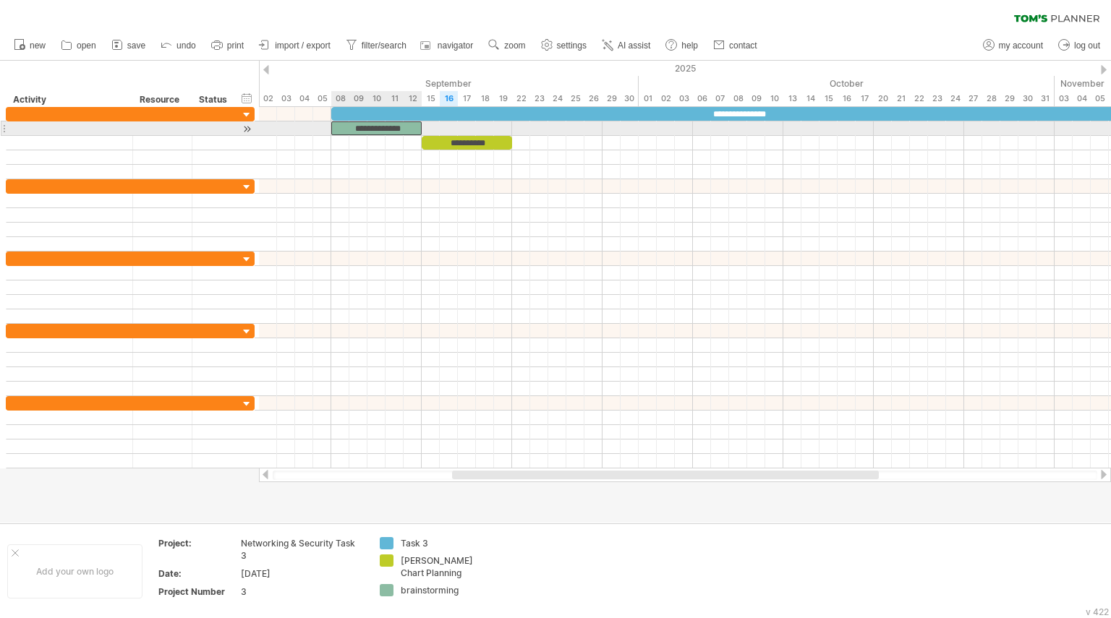
click at [411, 127] on div "**********" at bounding box center [376, 128] width 90 height 14
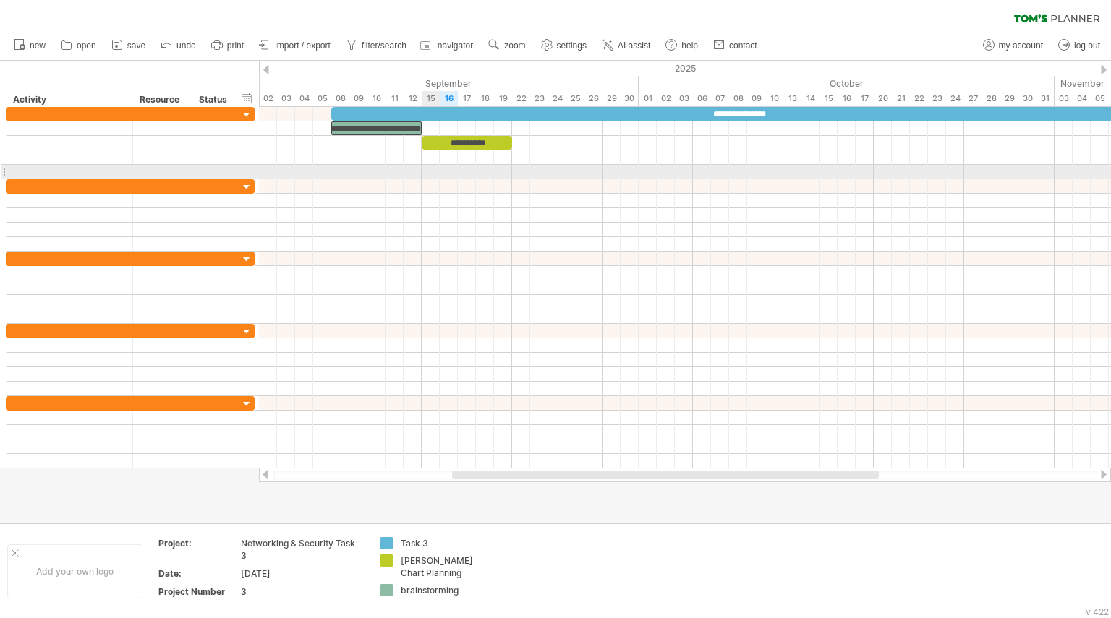
scroll to position [0, 25]
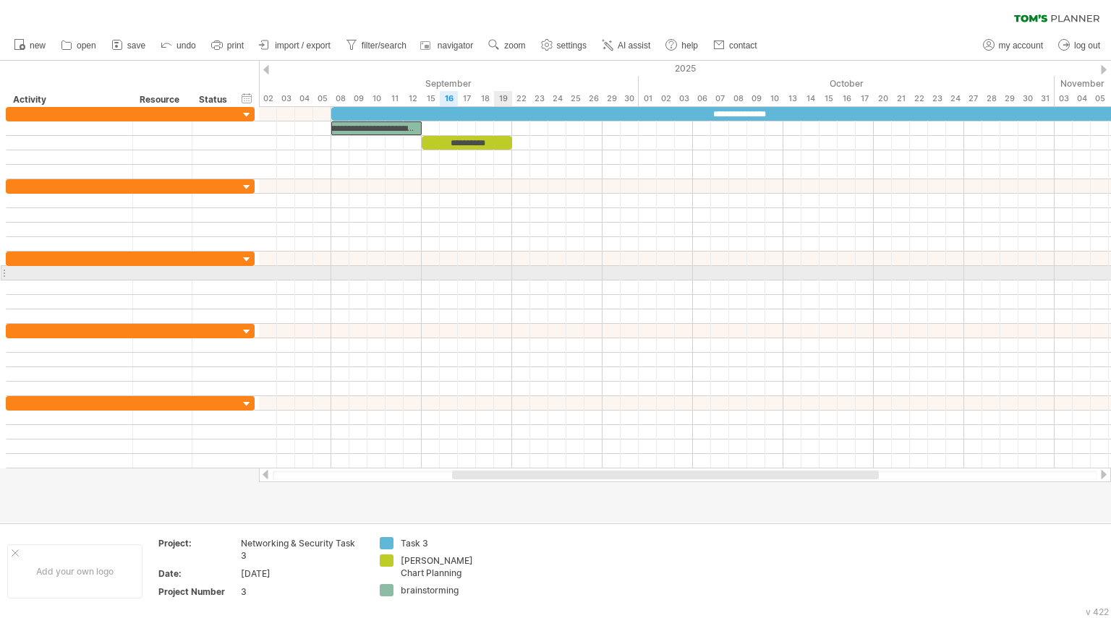
click at [507, 276] on div at bounding box center [685, 273] width 852 height 14
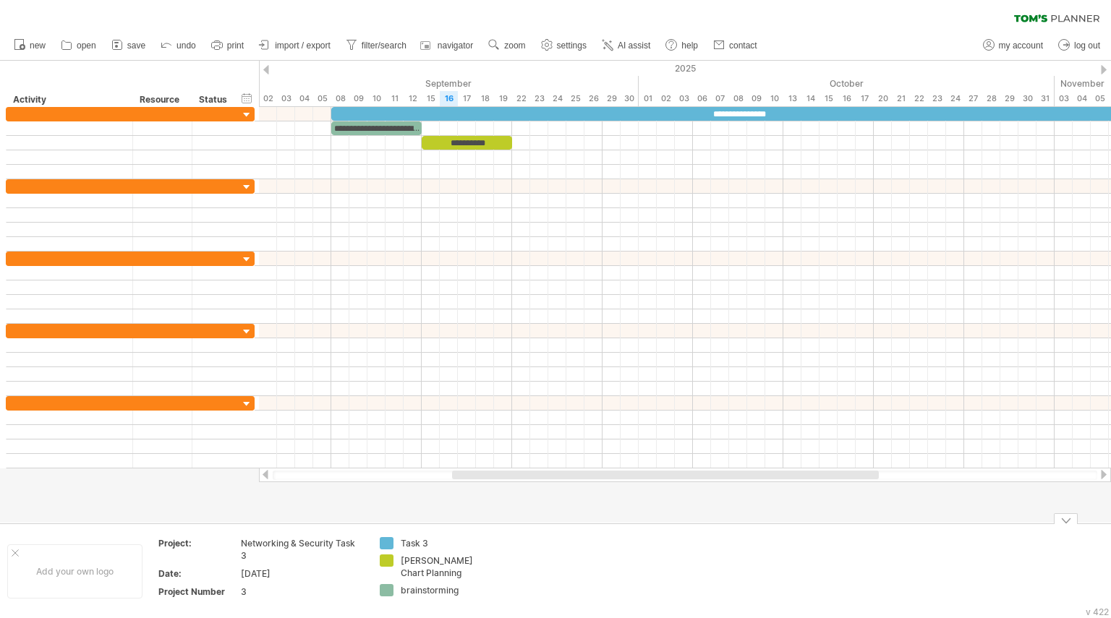
click at [441, 591] on div "brainstorming" at bounding box center [440, 590] width 79 height 12
type input "**********"
click at [533, 507] on div at bounding box center [555, 292] width 1111 height 462
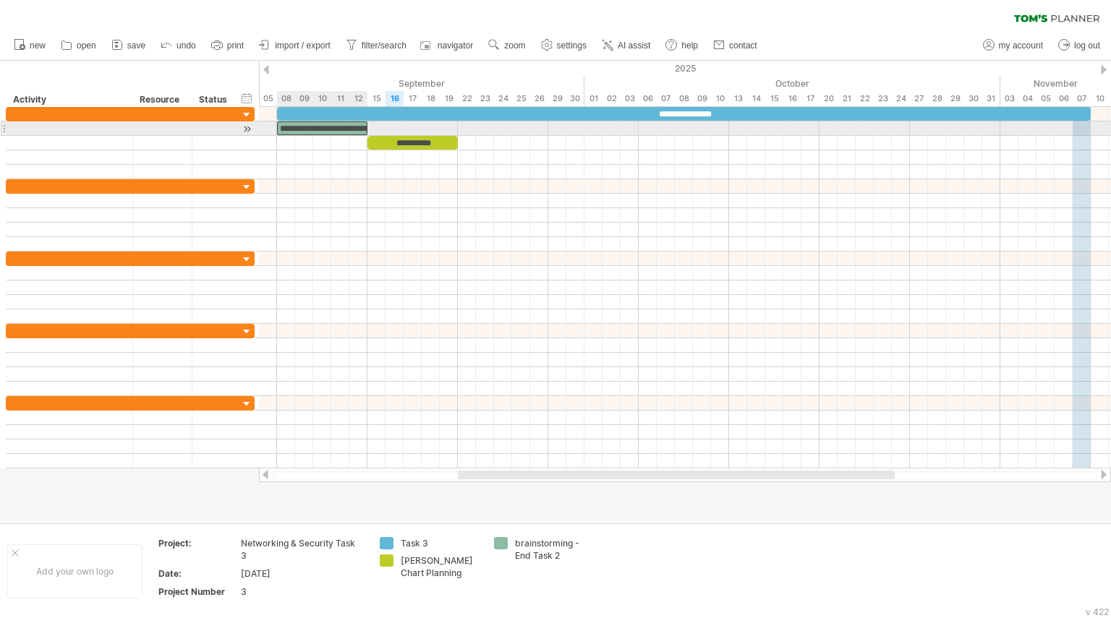
click at [323, 122] on div "**********" at bounding box center [322, 128] width 90 height 14
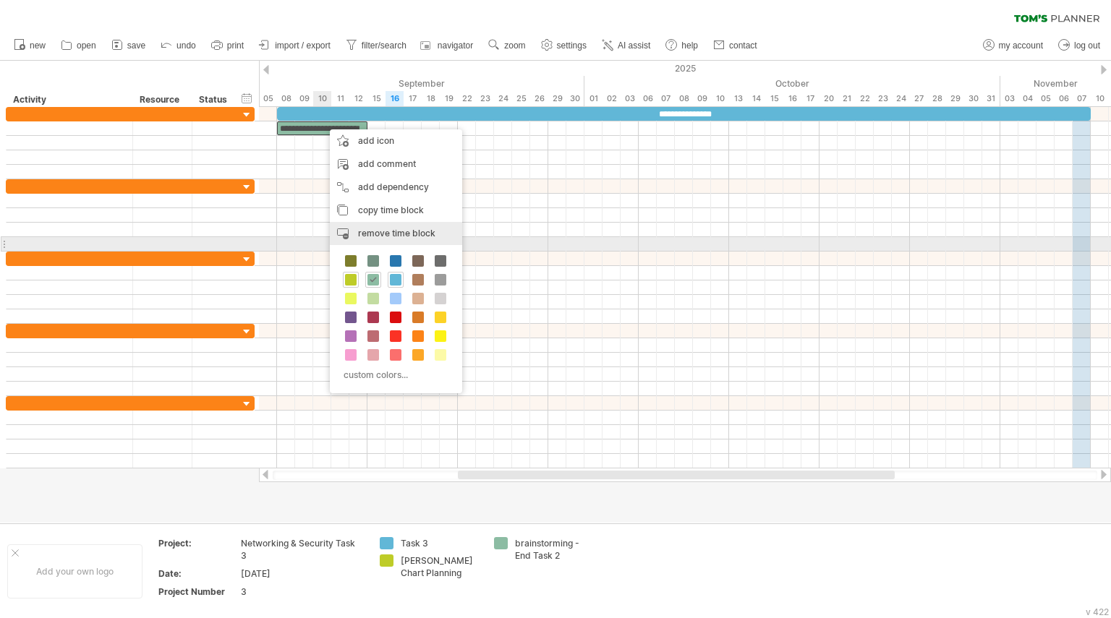
click at [380, 238] on span "remove time block" at bounding box center [396, 233] width 77 height 11
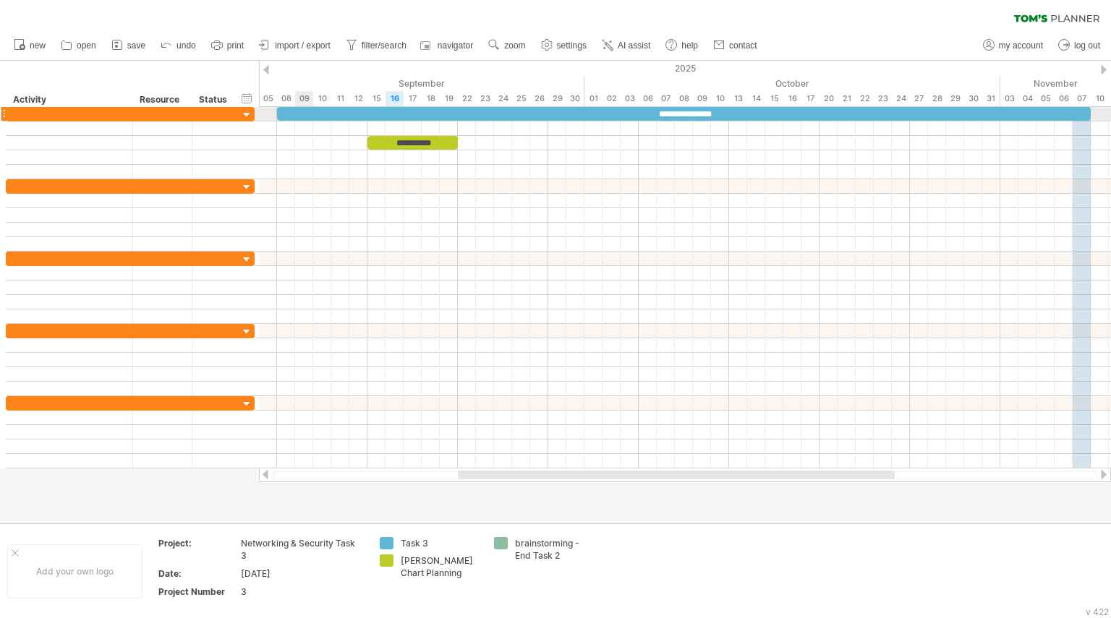
click at [297, 117] on div "**********" at bounding box center [684, 114] width 814 height 14
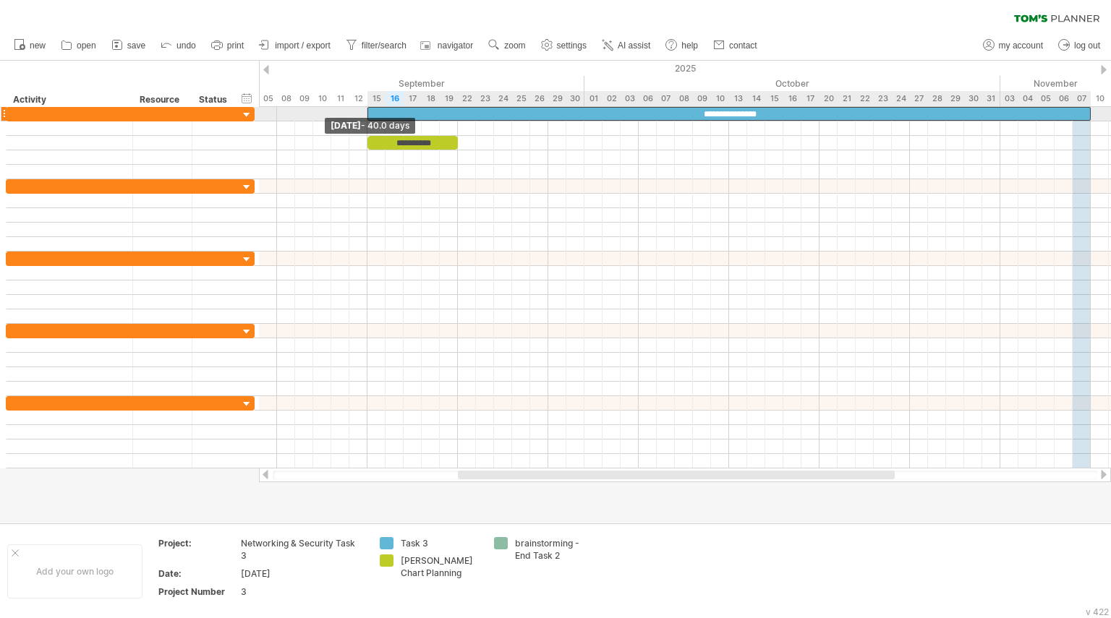
drag, startPoint x: 277, startPoint y: 111, endPoint x: 370, endPoint y: 119, distance: 92.9
click at [370, 119] on div "**********" at bounding box center [685, 288] width 852 height 362
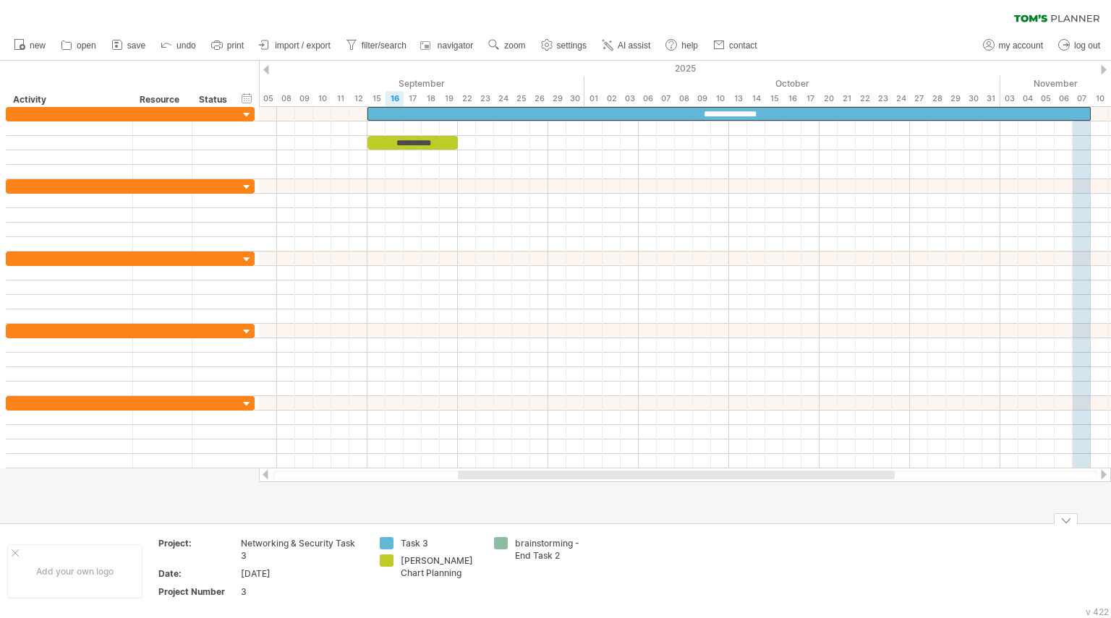
click at [555, 546] on div "brainstorming - End Task 2" at bounding box center [554, 549] width 79 height 25
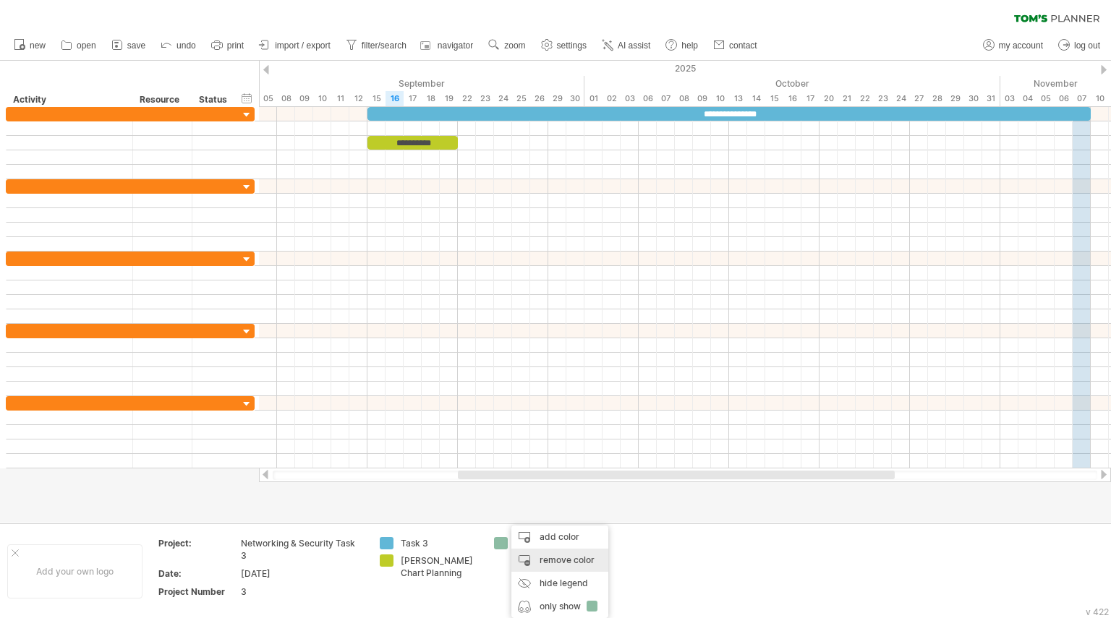
click at [579, 552] on div "remove color" at bounding box center [559, 560] width 97 height 23
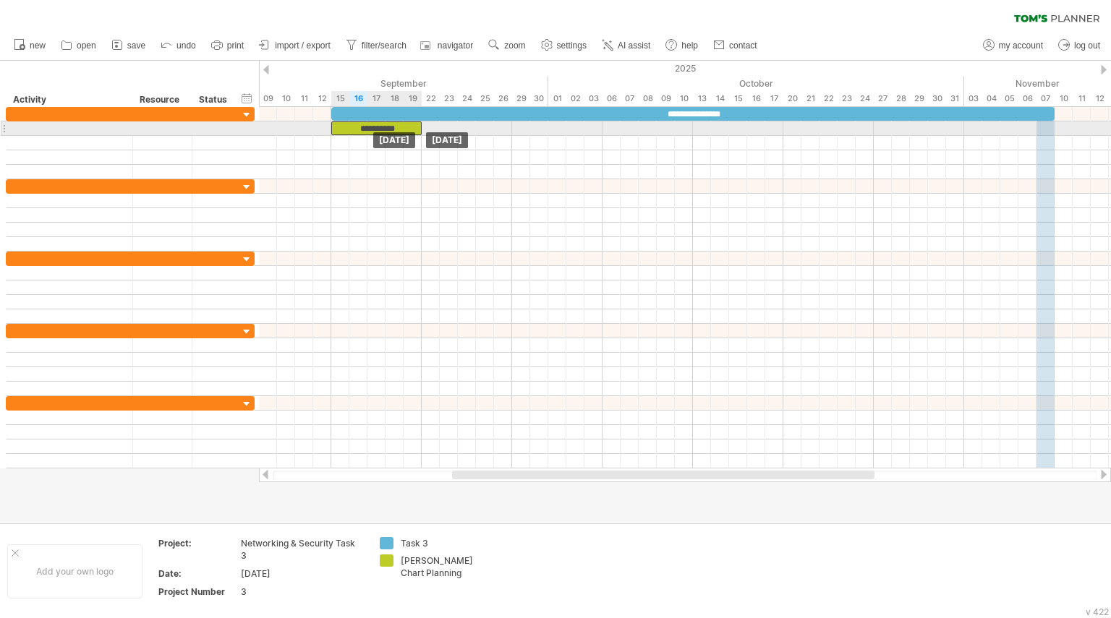
drag, startPoint x: 373, startPoint y: 142, endPoint x: 373, endPoint y: 132, distance: 10.8
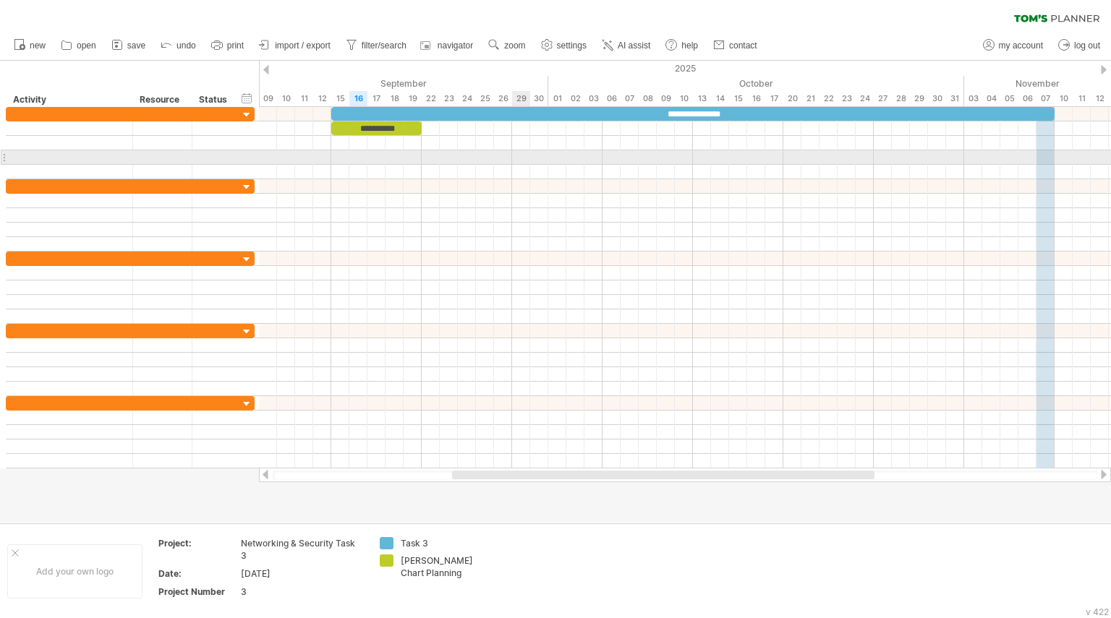
click at [521, 156] on div at bounding box center [685, 157] width 852 height 14
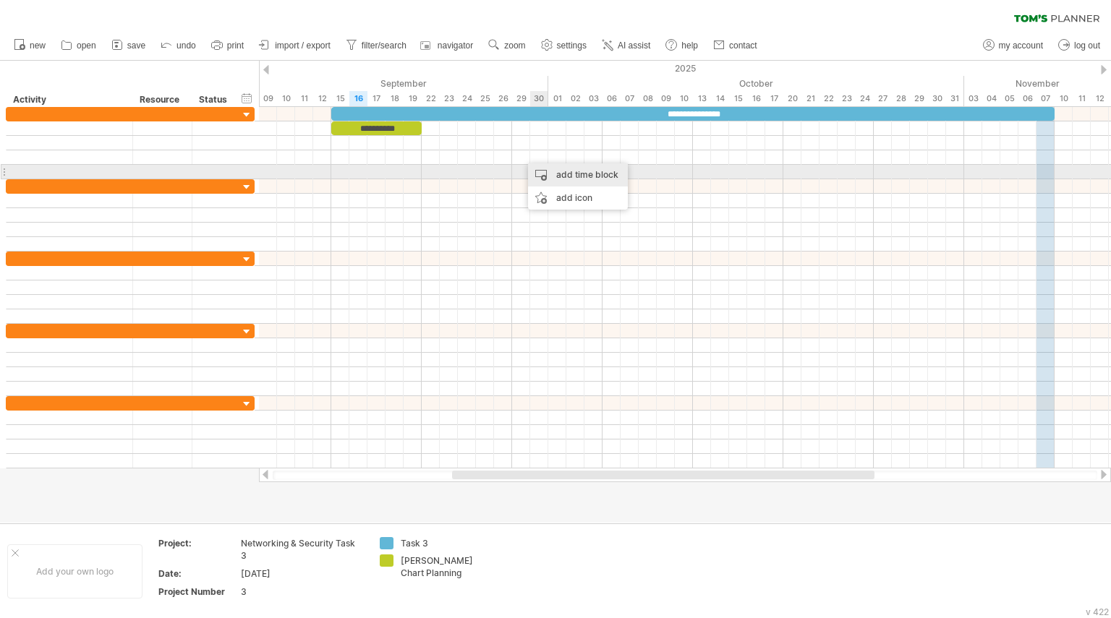
click at [549, 171] on div "add time block" at bounding box center [578, 174] width 100 height 23
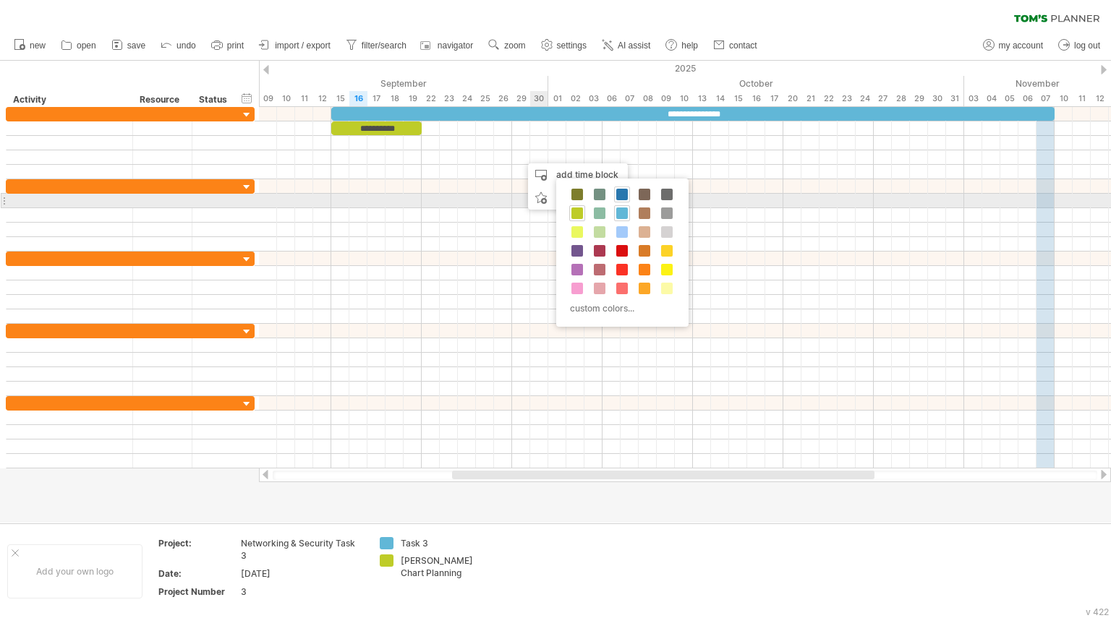
click at [622, 199] on span at bounding box center [622, 195] width 12 height 12
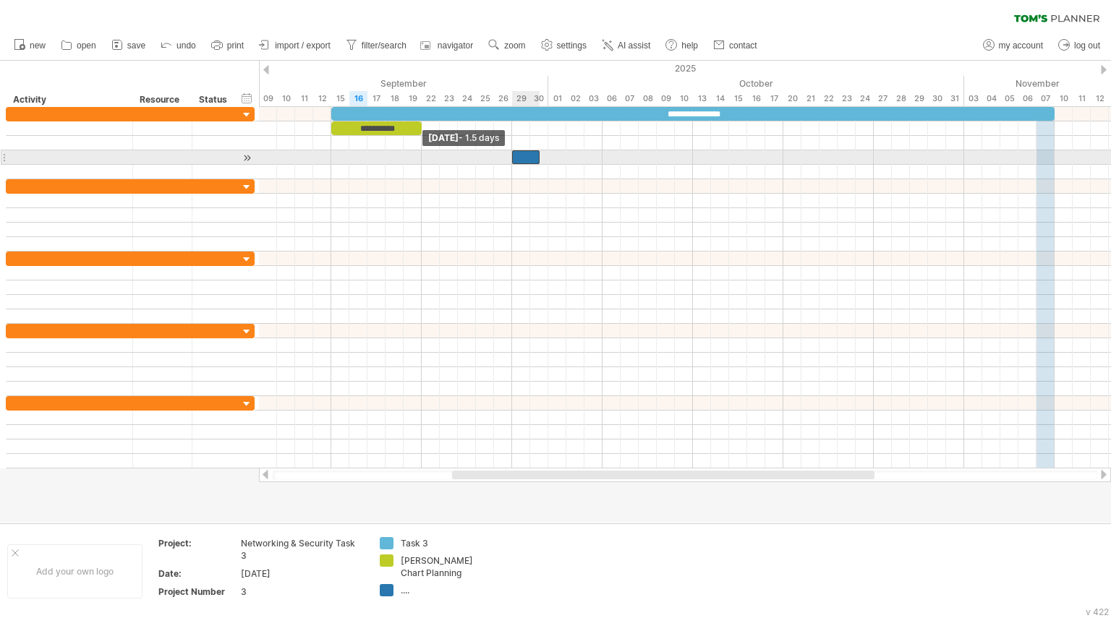
drag, startPoint x: 522, startPoint y: 156, endPoint x: 513, endPoint y: 156, distance: 8.7
click at [513, 156] on span at bounding box center [512, 157] width 6 height 14
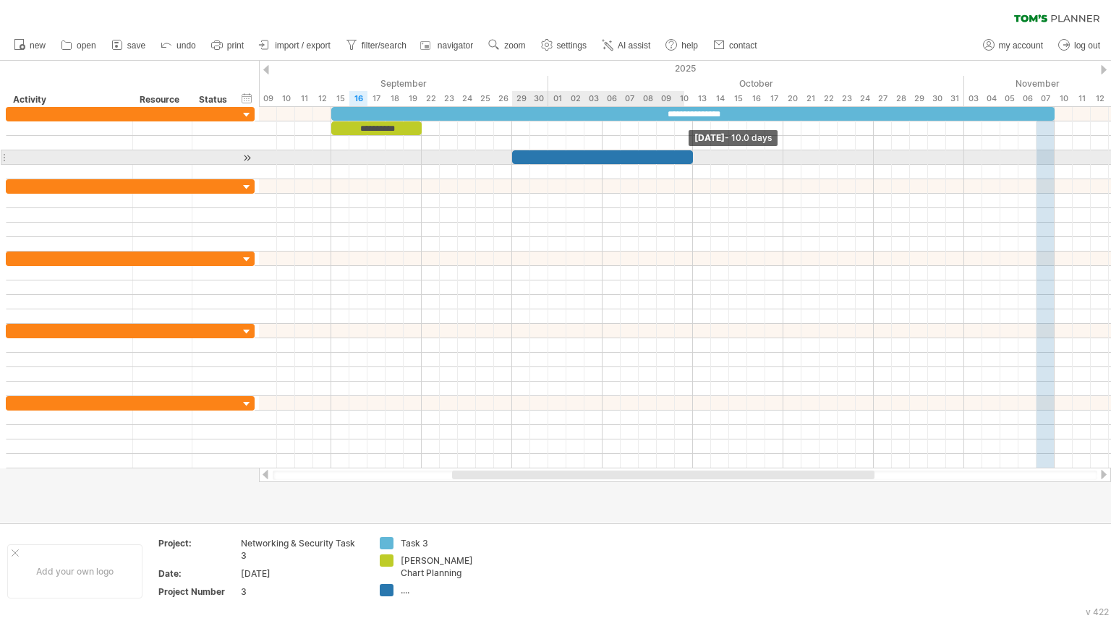
drag, startPoint x: 539, startPoint y: 156, endPoint x: 688, endPoint y: 158, distance: 149.0
click at [688, 158] on div at bounding box center [602, 157] width 181 height 14
click at [613, 153] on div at bounding box center [602, 157] width 181 height 14
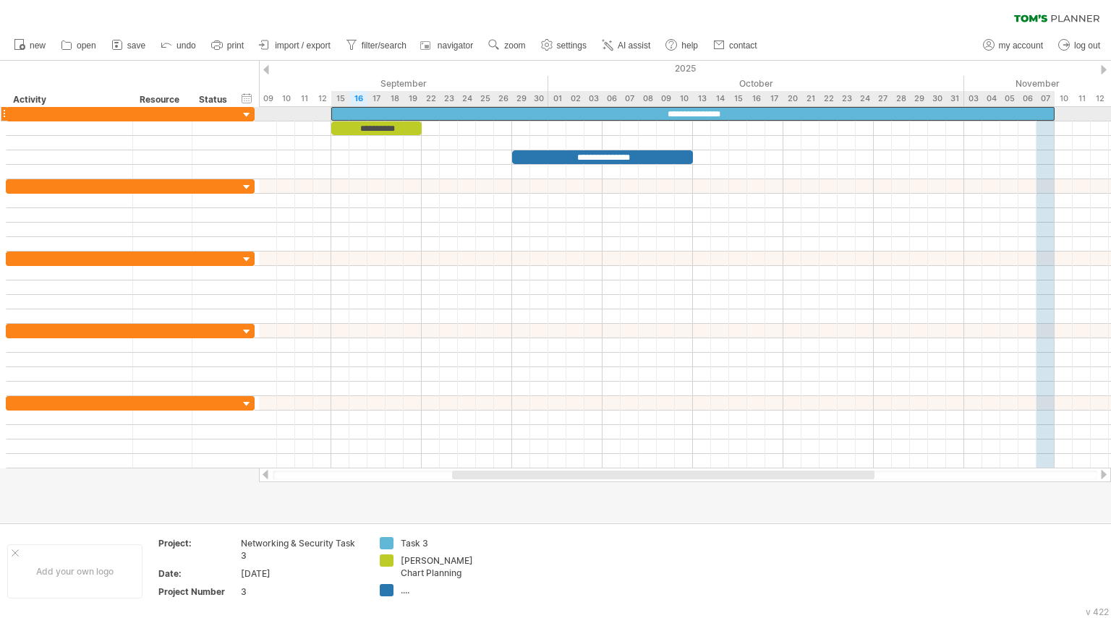
click at [746, 116] on div "**********" at bounding box center [692, 114] width 723 height 14
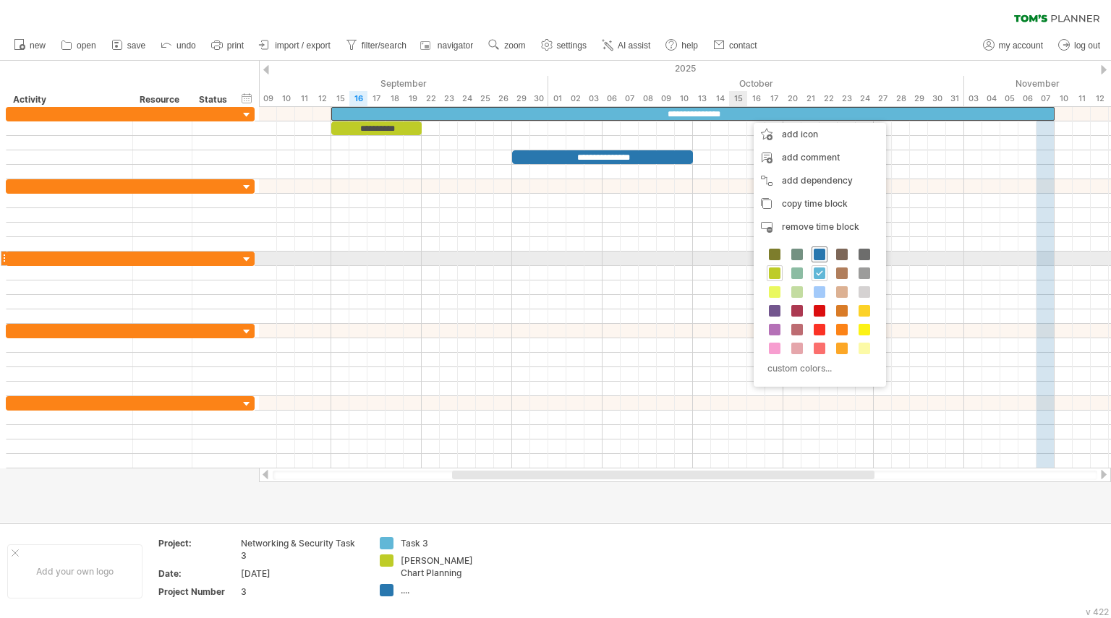
click at [822, 253] on span at bounding box center [820, 255] width 12 height 12
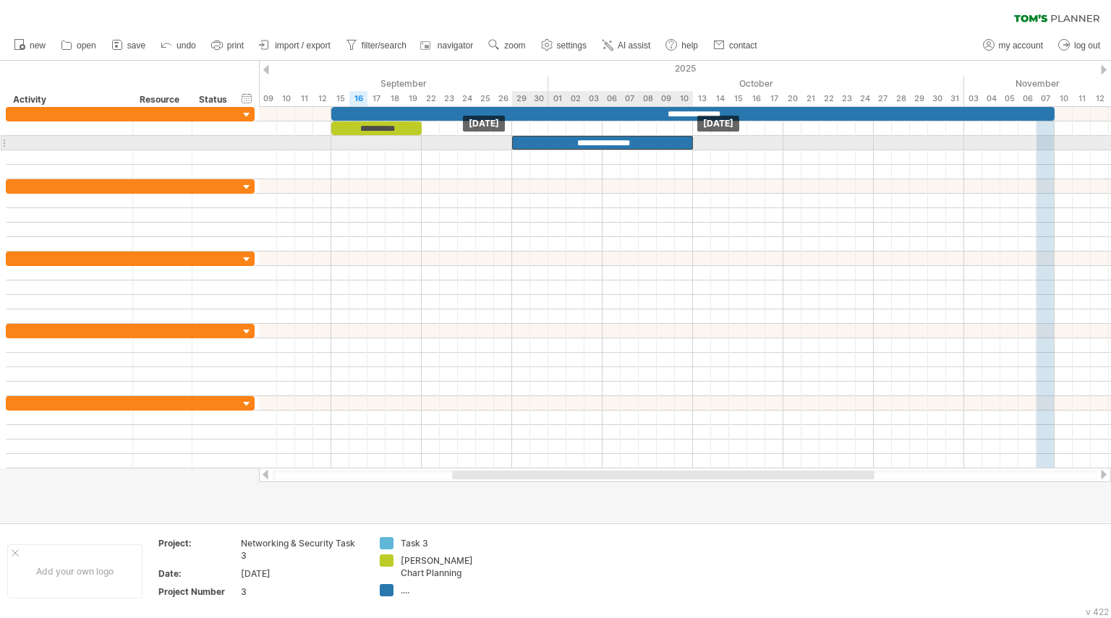
drag, startPoint x: 574, startPoint y: 153, endPoint x: 576, endPoint y: 144, distance: 8.9
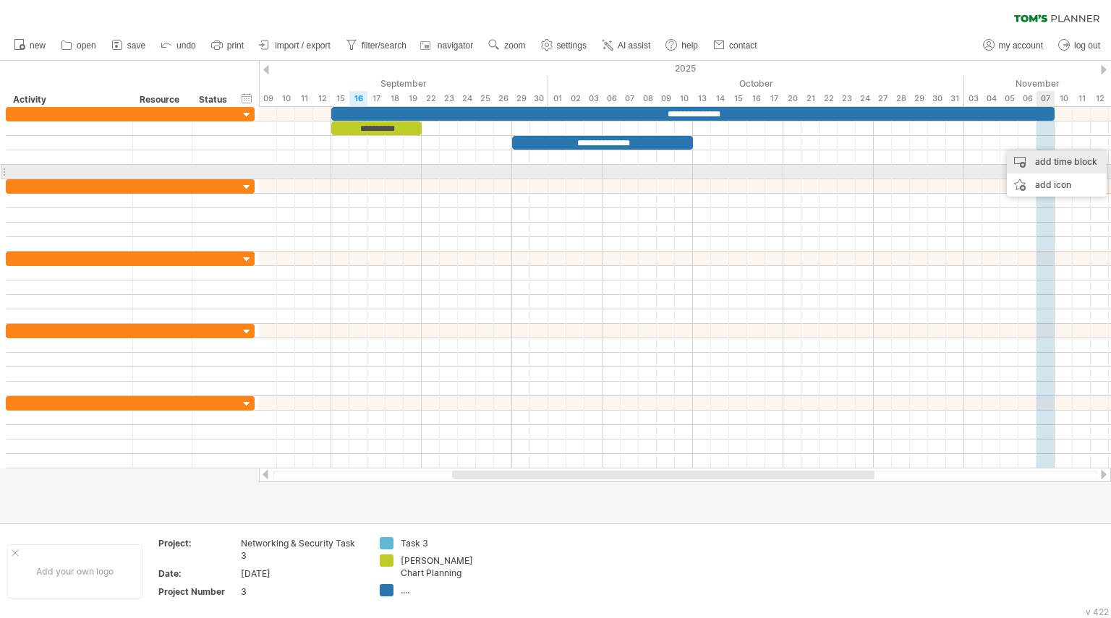
click at [1052, 163] on div "add time block" at bounding box center [1057, 161] width 100 height 23
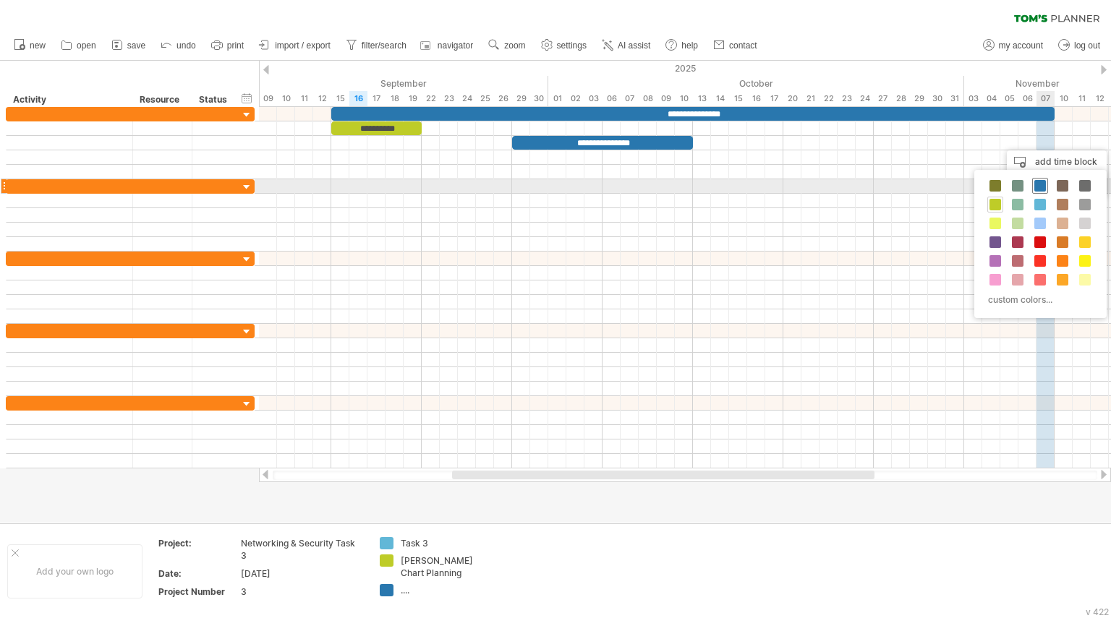
click at [1038, 184] on span at bounding box center [1040, 186] width 12 height 12
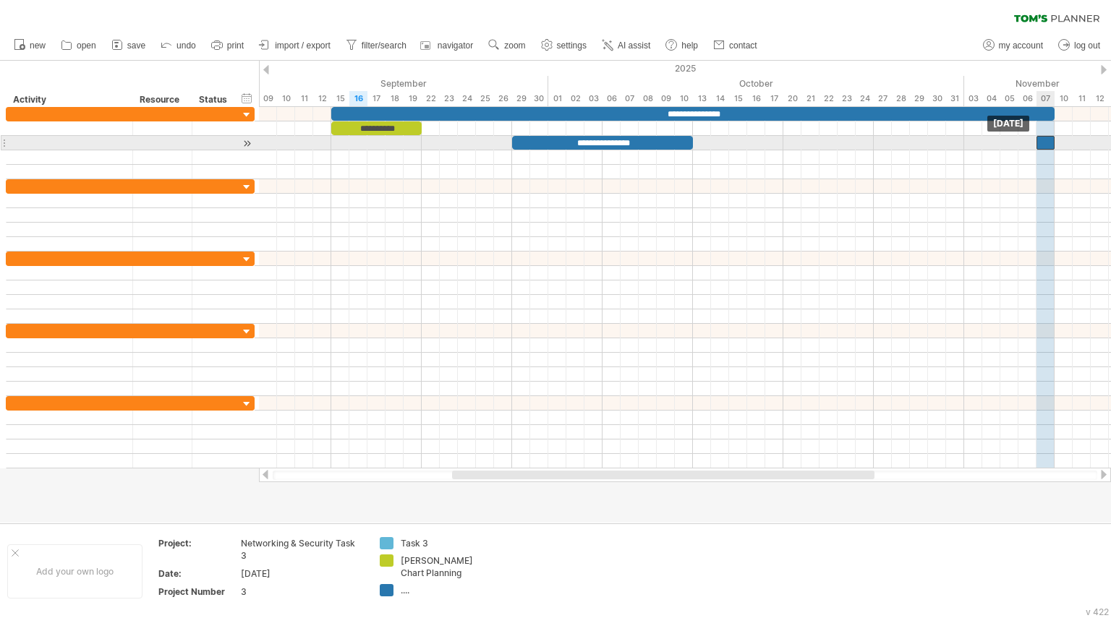
click at [1046, 142] on div at bounding box center [1045, 143] width 18 height 14
click at [1045, 141] on div at bounding box center [1045, 143] width 18 height 14
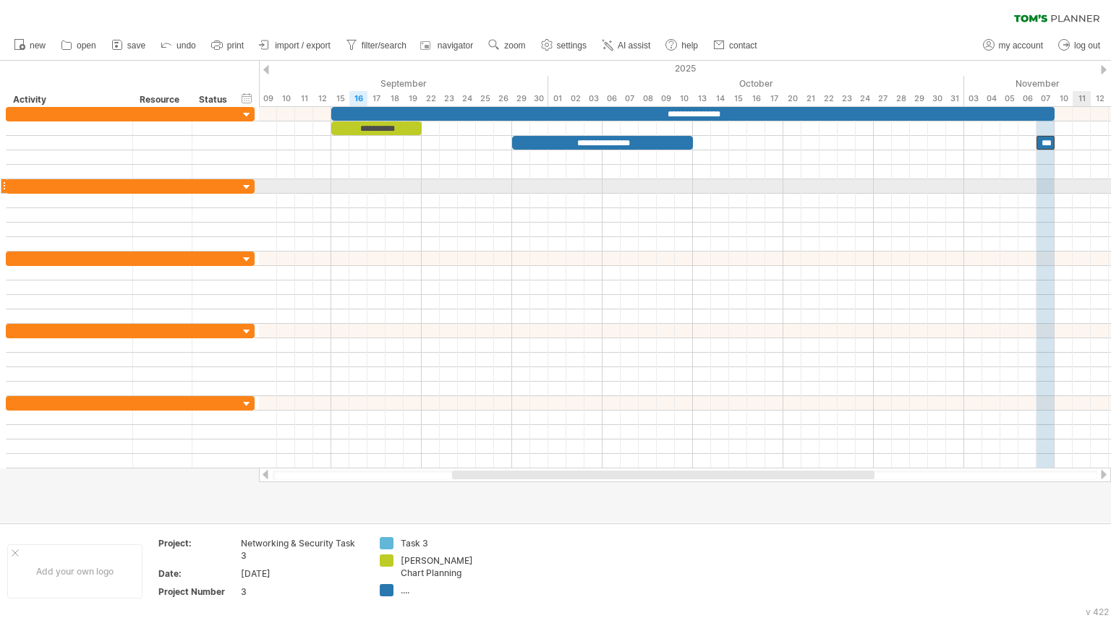
scroll to position [0, 0]
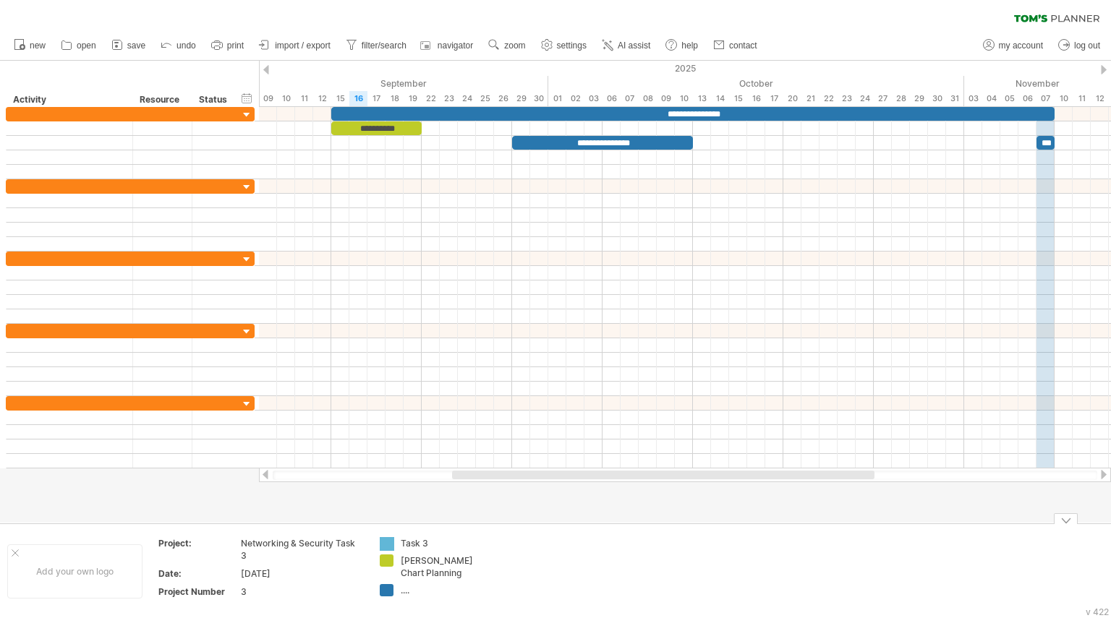
click at [388, 542] on div "Trying to reach [DOMAIN_NAME] Connected again... 0% clear filter new" at bounding box center [555, 309] width 1111 height 618
click at [466, 602] on div "only show" at bounding box center [444, 606] width 97 height 23
type input "**********"
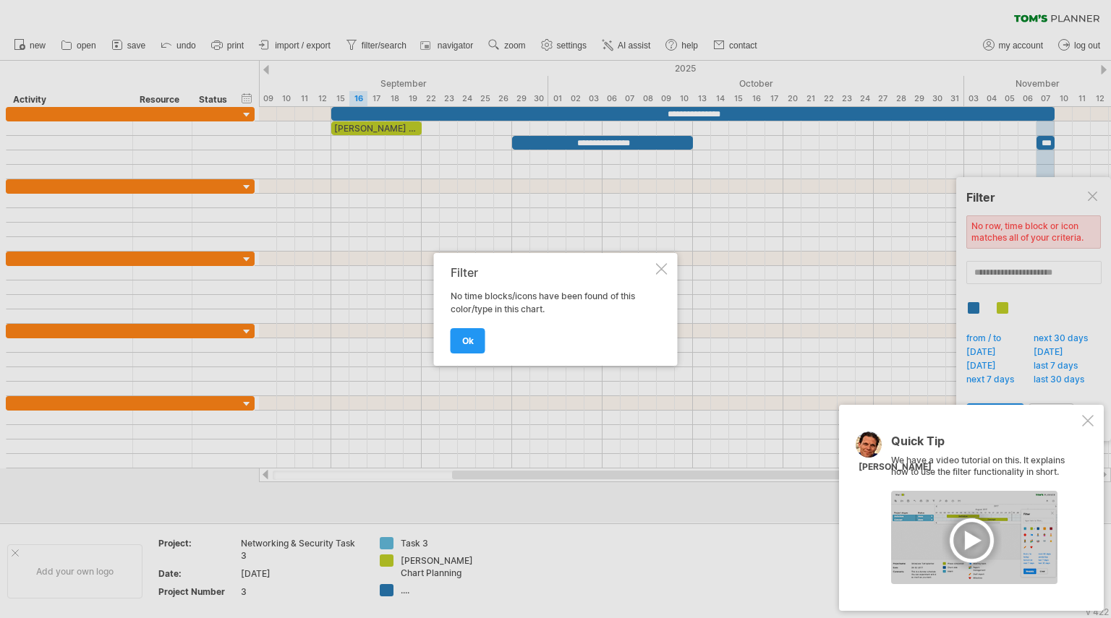
click at [1090, 422] on div at bounding box center [1088, 421] width 12 height 12
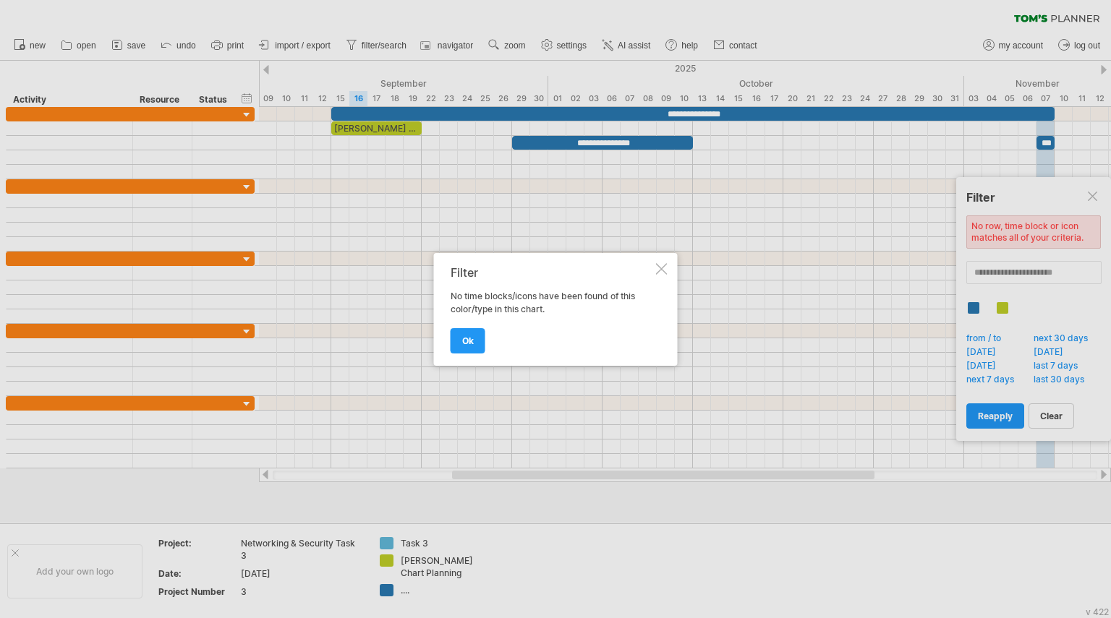
click at [660, 270] on div at bounding box center [662, 269] width 12 height 12
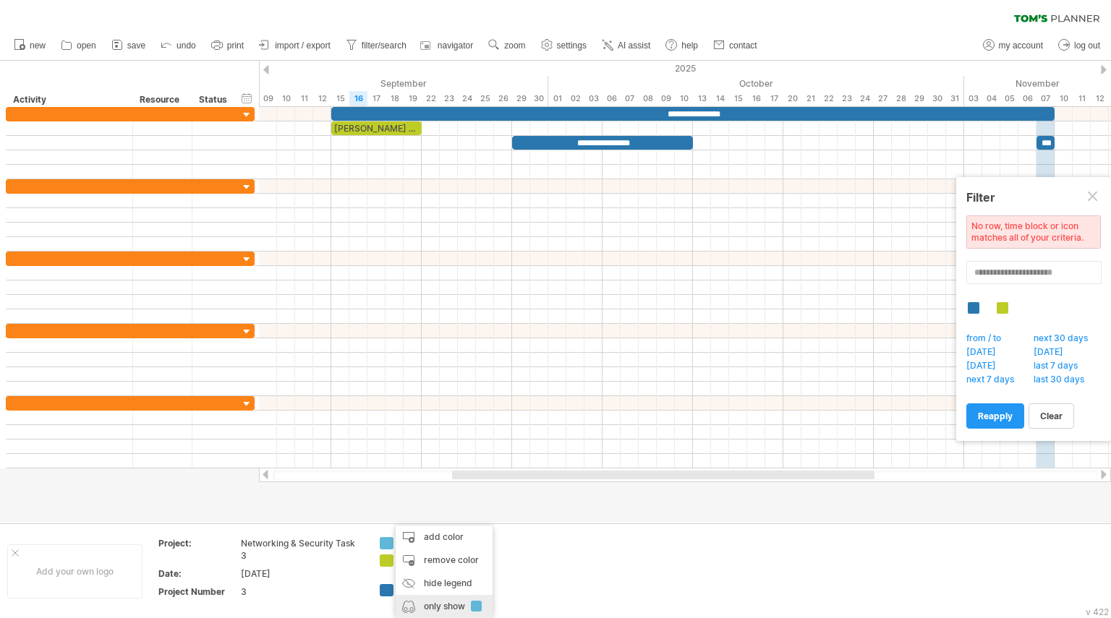
click at [474, 600] on div "only show" at bounding box center [444, 606] width 97 height 23
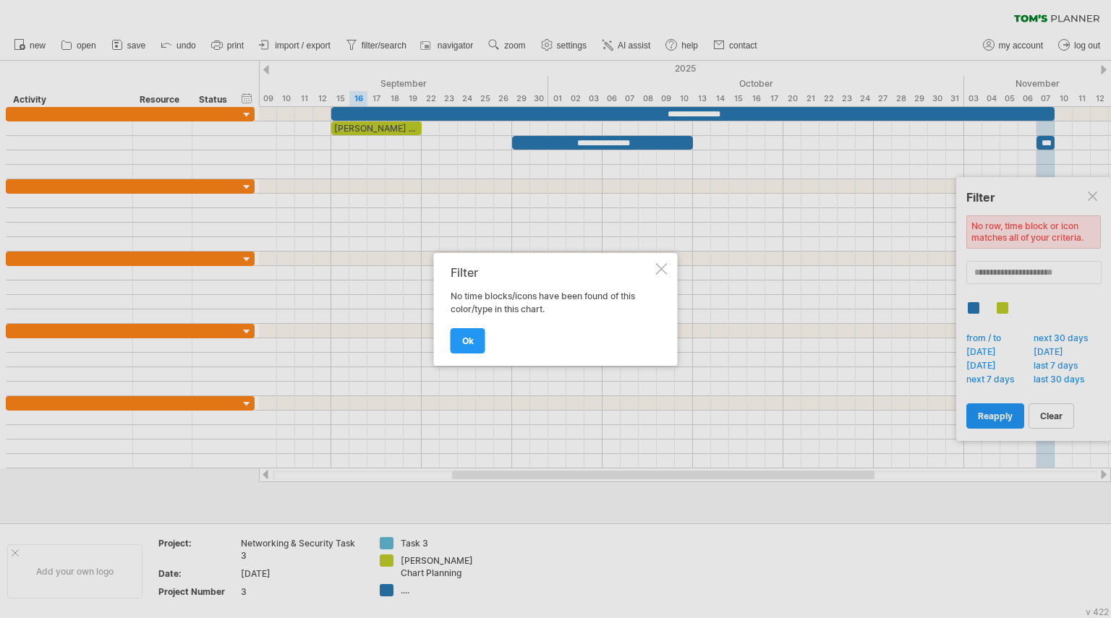
click at [667, 267] on div "Filter No time blocks/icons have been found of this color/type in this chart. ok" at bounding box center [556, 309] width 244 height 113
click at [662, 268] on div at bounding box center [662, 269] width 12 height 12
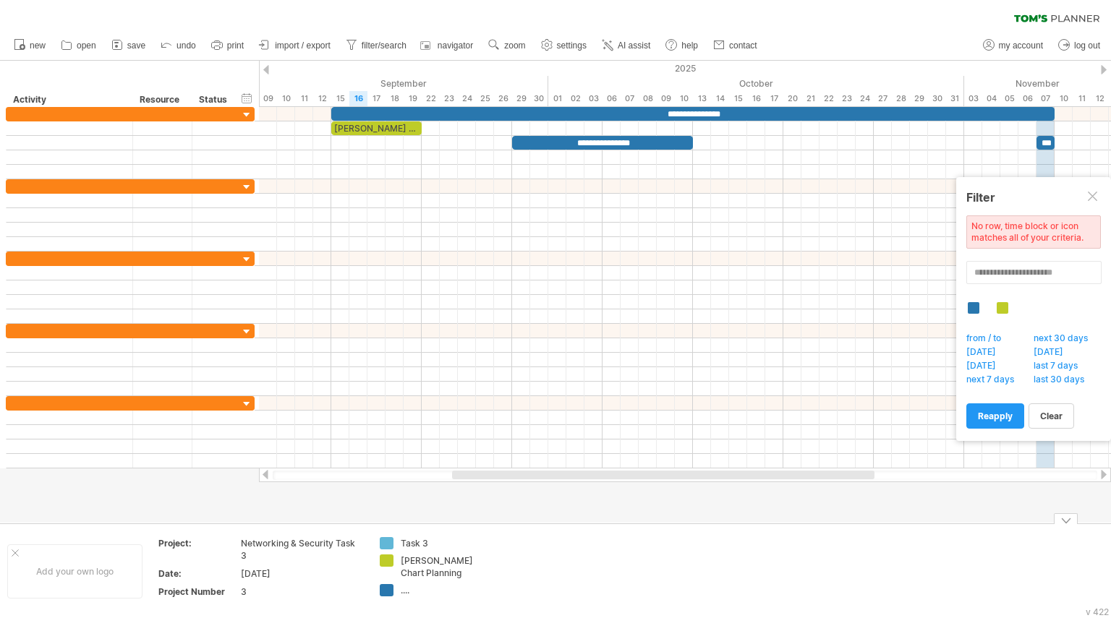
click at [406, 541] on div "Task 3" at bounding box center [440, 543] width 79 height 12
click at [462, 555] on div "remove color" at bounding box center [440, 560] width 97 height 23
click at [409, 573] on div "...." at bounding box center [440, 573] width 79 height 12
type input "**********"
click at [531, 563] on td at bounding box center [544, 571] width 114 height 68
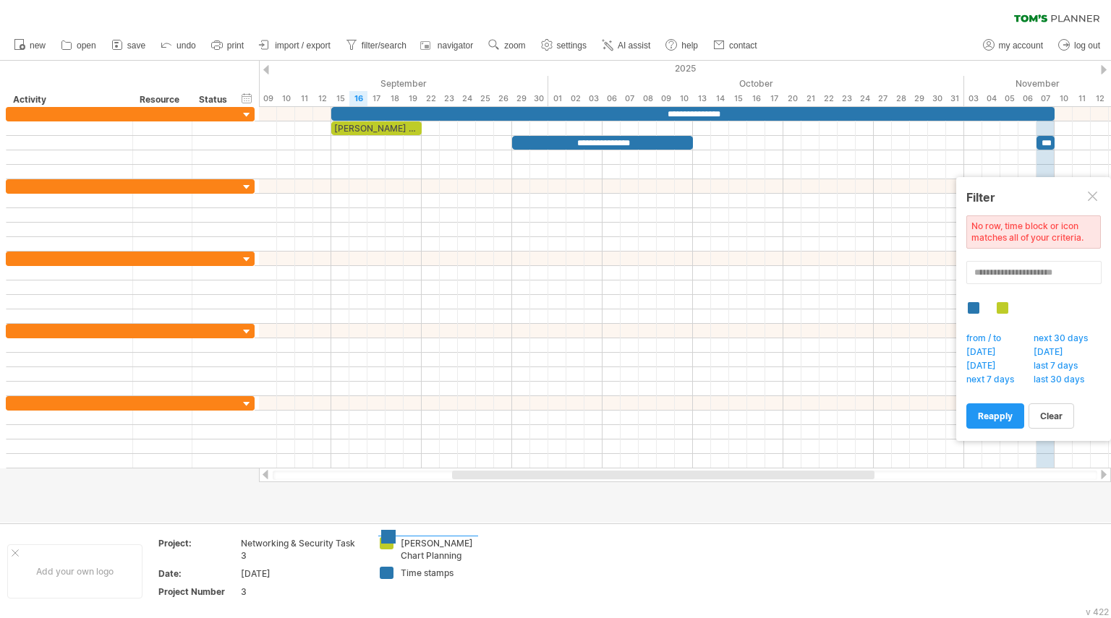
drag, startPoint x: 383, startPoint y: 577, endPoint x: 384, endPoint y: 540, distance: 36.9
click at [431, 558] on div "[PERSON_NAME] Chart Planning" at bounding box center [440, 567] width 79 height 25
click at [419, 558] on input "**********" at bounding box center [437, 561] width 72 height 12
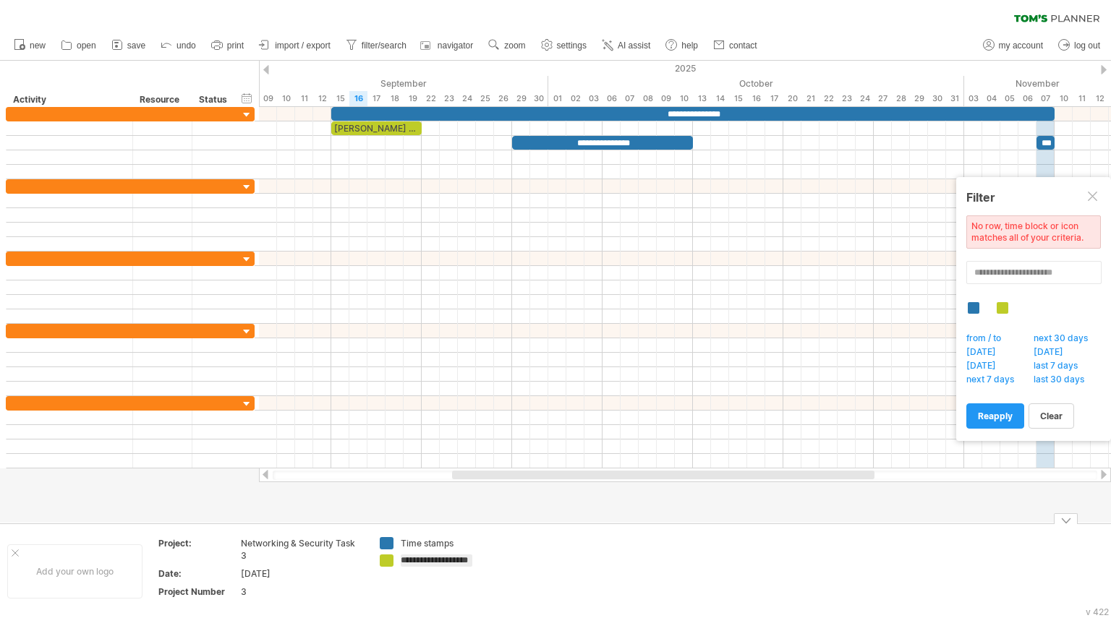
click at [446, 558] on input "**********" at bounding box center [437, 561] width 72 height 12
type input "**********"
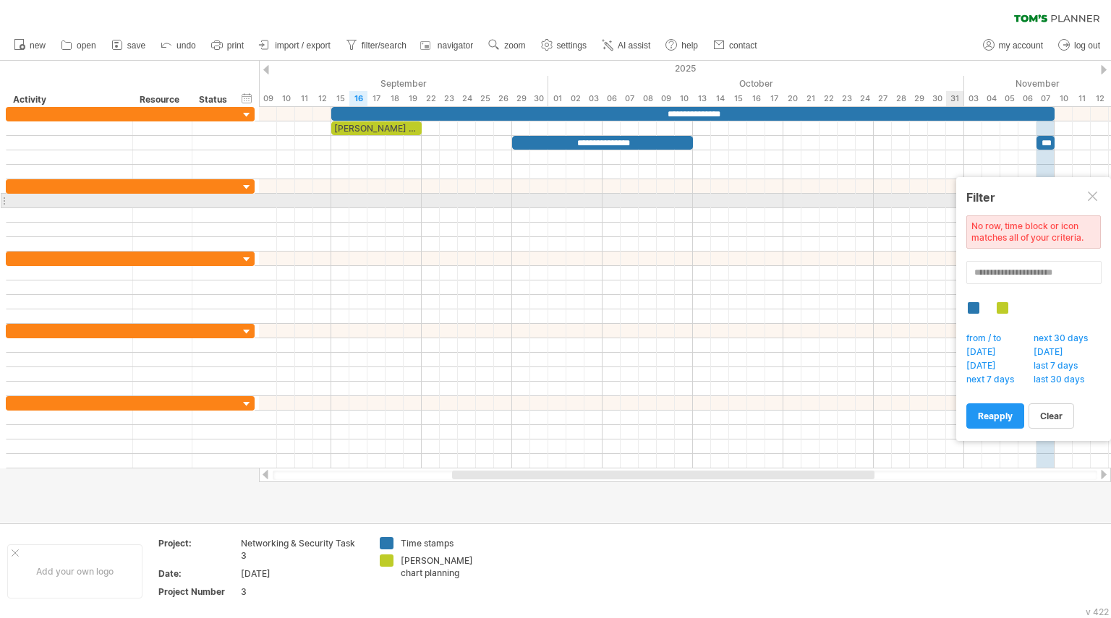
click at [1094, 195] on div at bounding box center [1094, 198] width 12 height 12
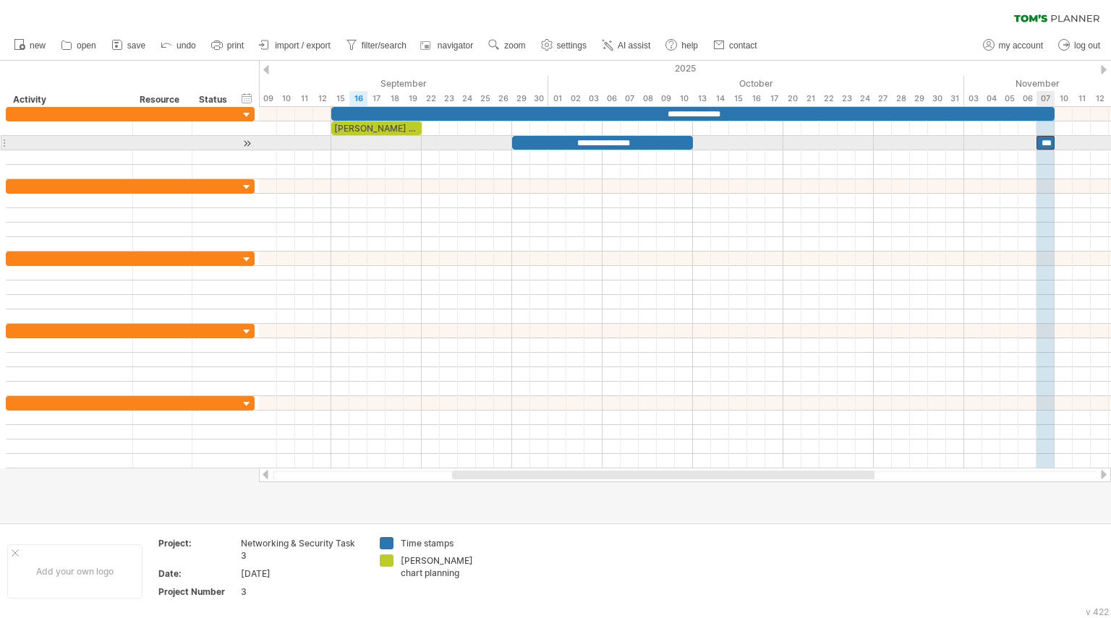
click at [1046, 138] on div "***" at bounding box center [1045, 143] width 18 height 14
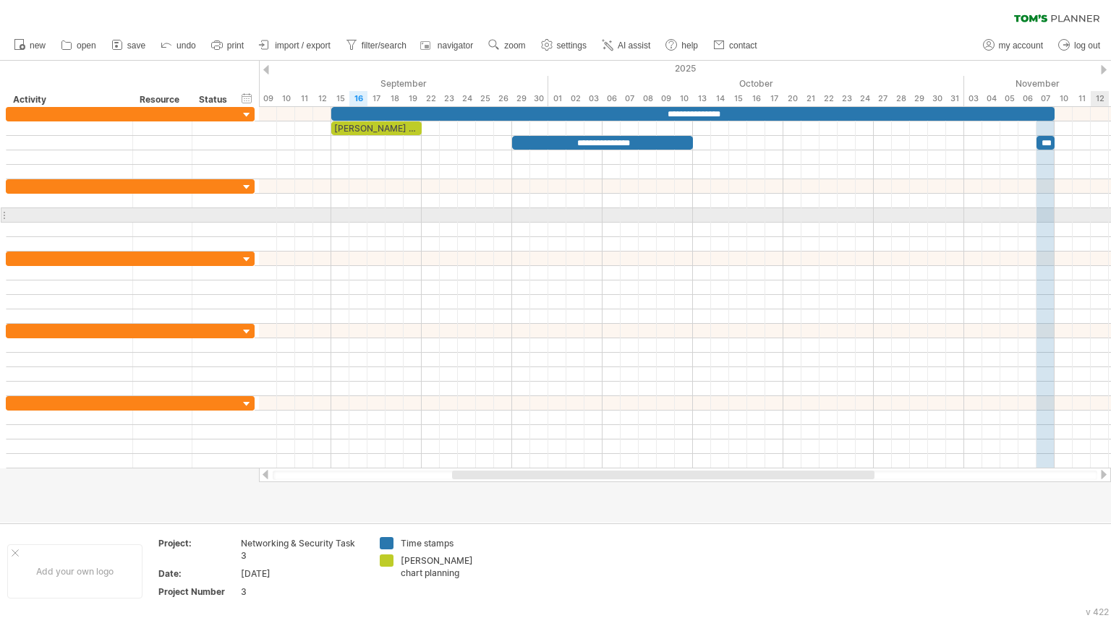
click at [1099, 211] on div at bounding box center [685, 215] width 852 height 14
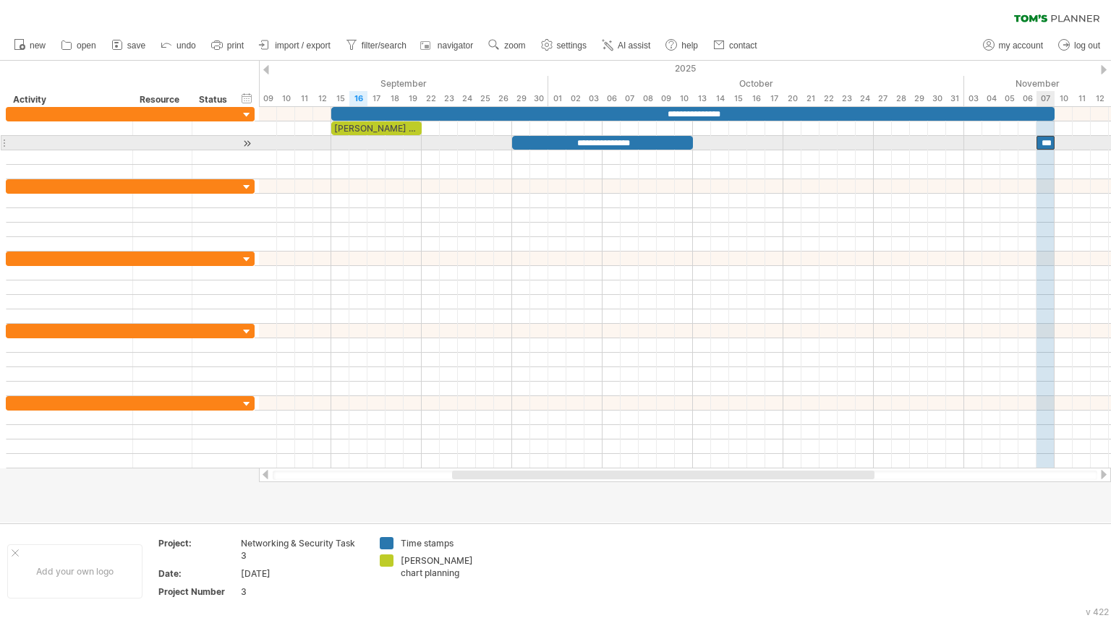
click at [1044, 142] on div "***" at bounding box center [1045, 143] width 18 height 14
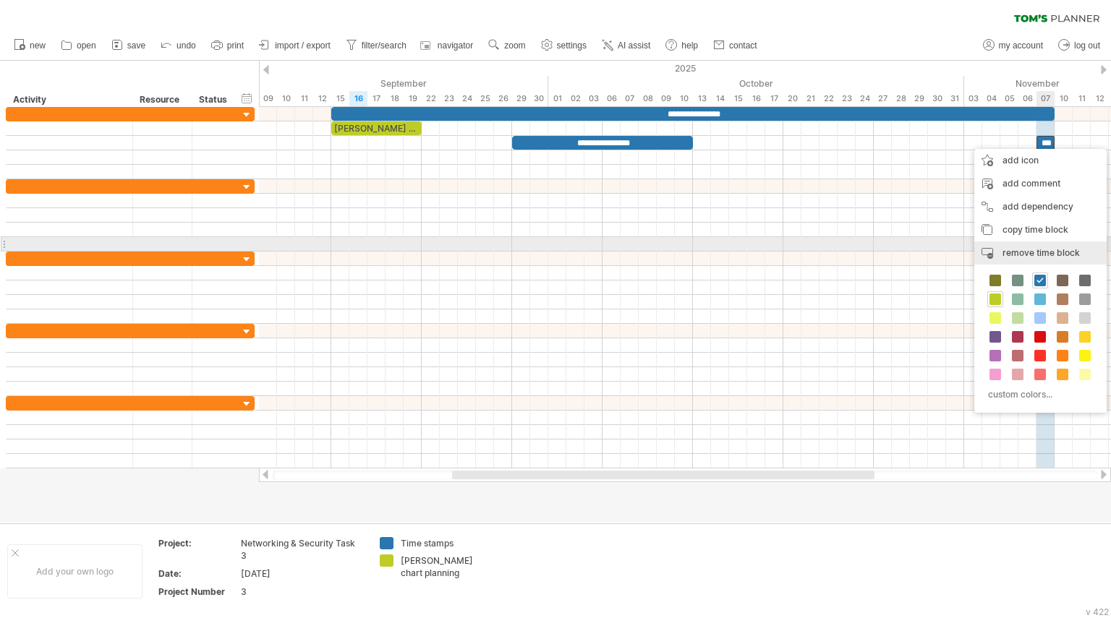
click at [1044, 248] on span "remove time block" at bounding box center [1040, 252] width 77 height 11
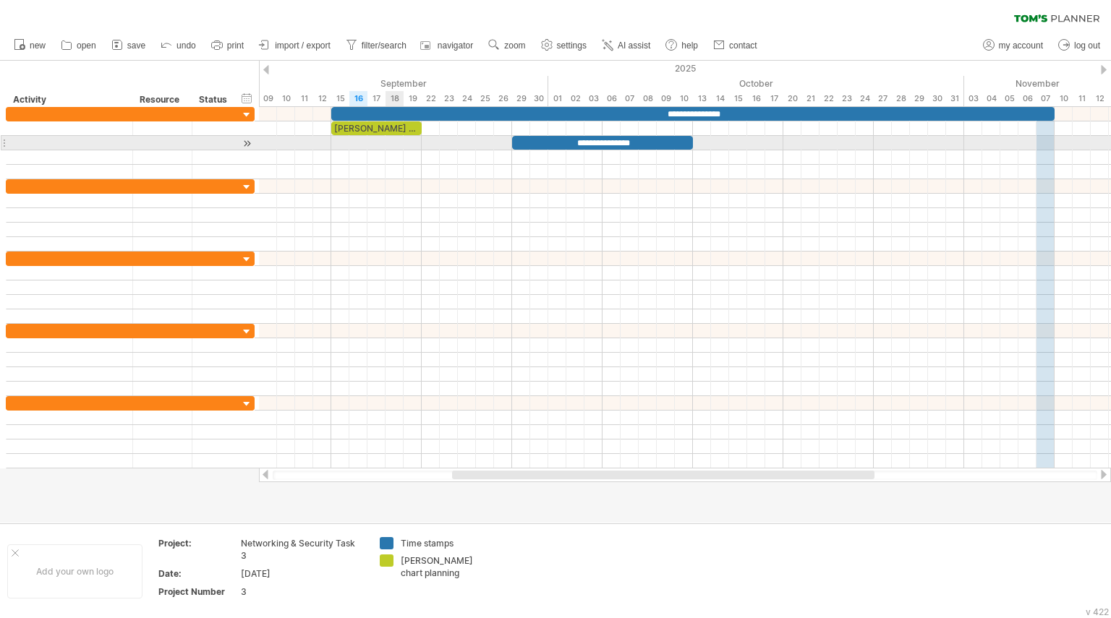
click at [397, 148] on div at bounding box center [685, 143] width 852 height 14
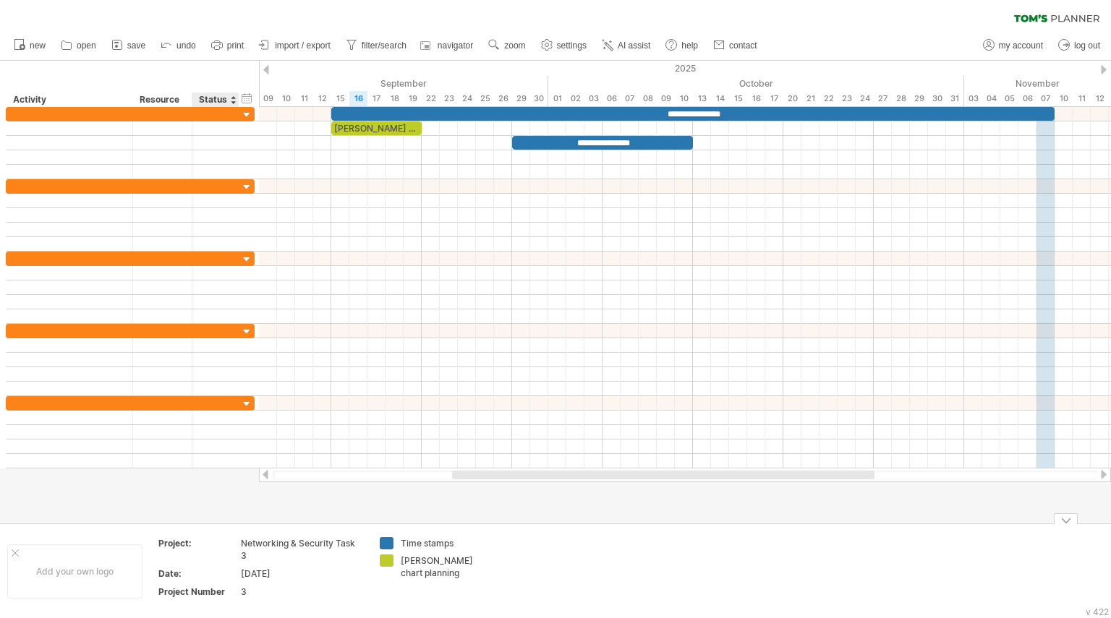
click at [247, 591] on div "3" at bounding box center [301, 592] width 121 height 12
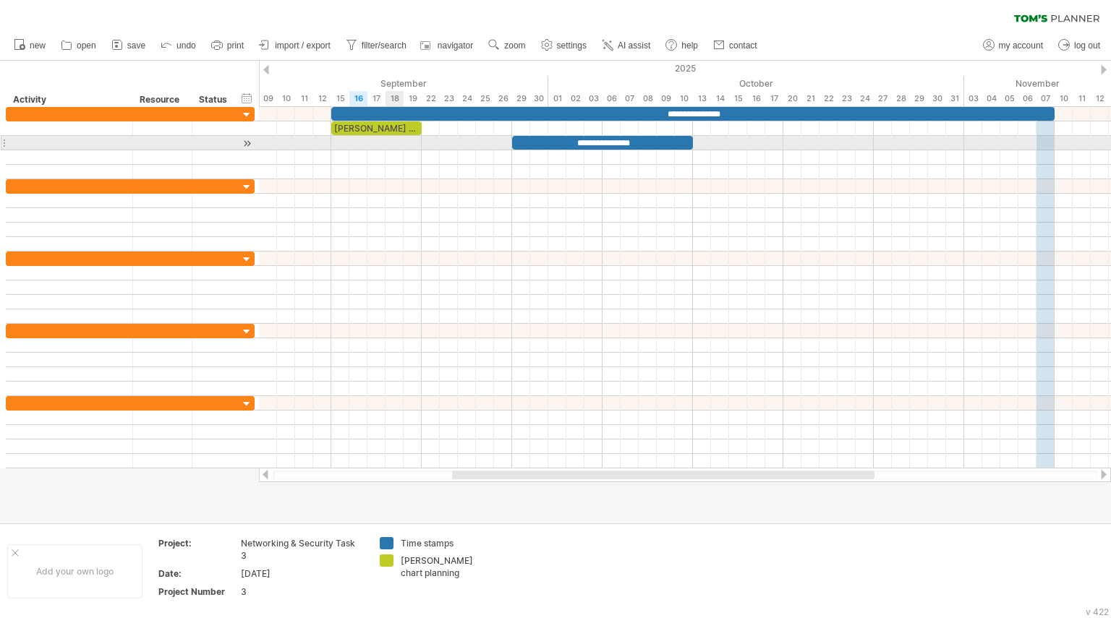
click at [392, 145] on div at bounding box center [685, 143] width 852 height 14
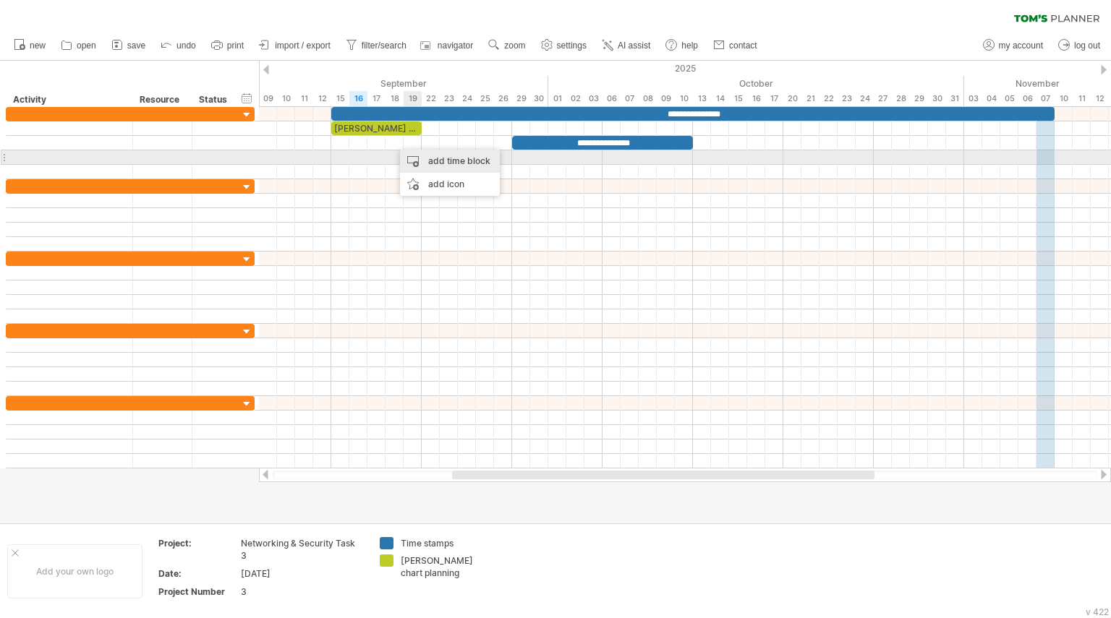
click at [422, 157] on div "add time block" at bounding box center [450, 161] width 100 height 23
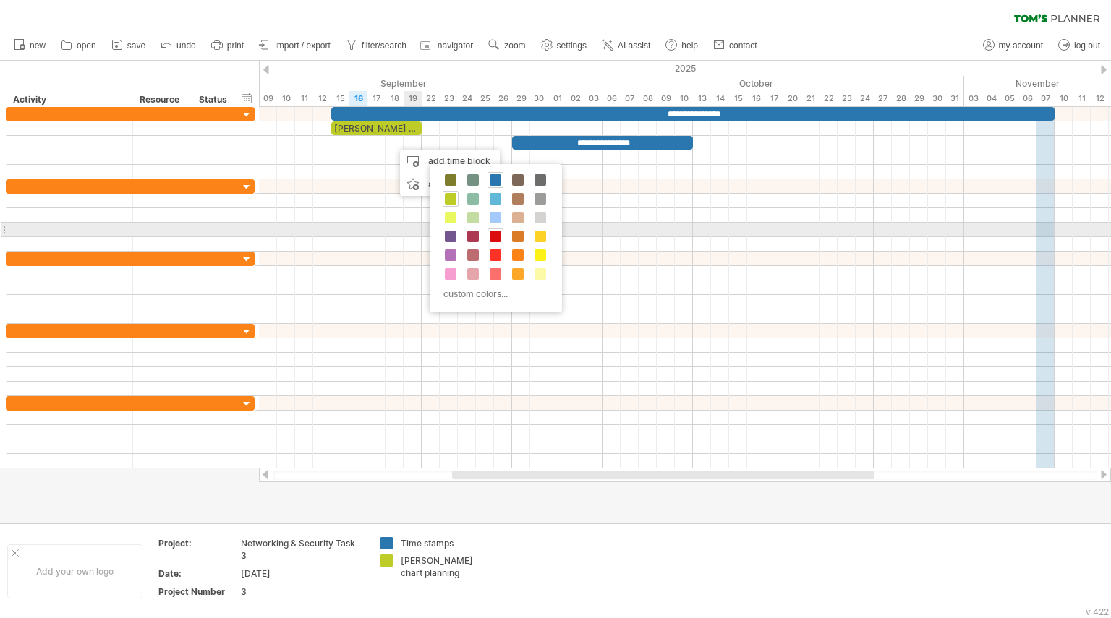
click at [498, 236] on span at bounding box center [496, 237] width 12 height 12
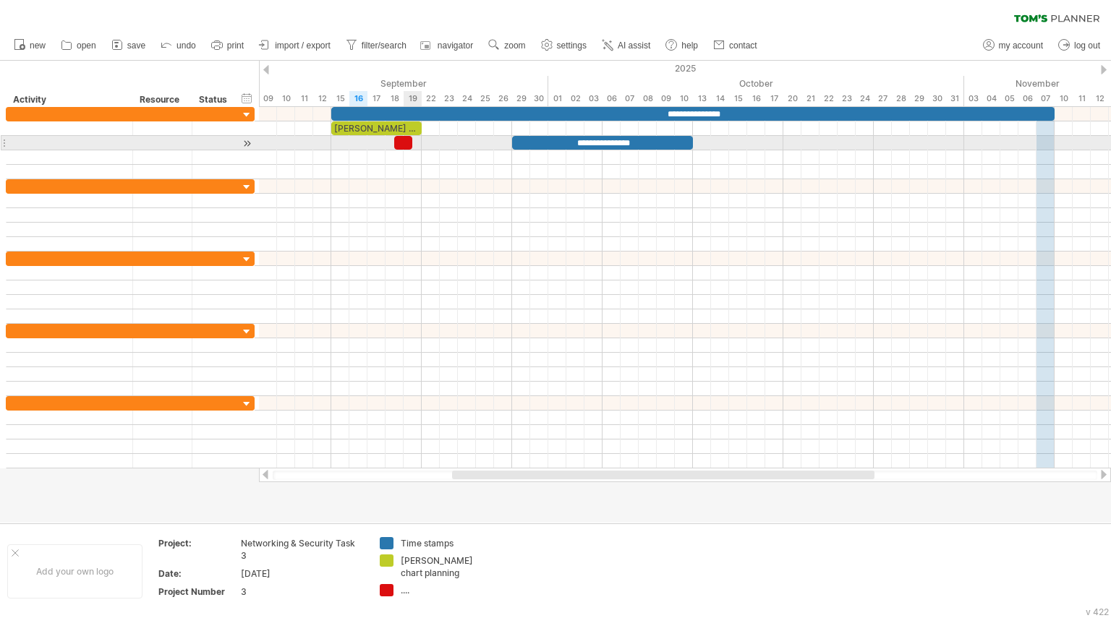
click at [407, 145] on div at bounding box center [403, 143] width 18 height 14
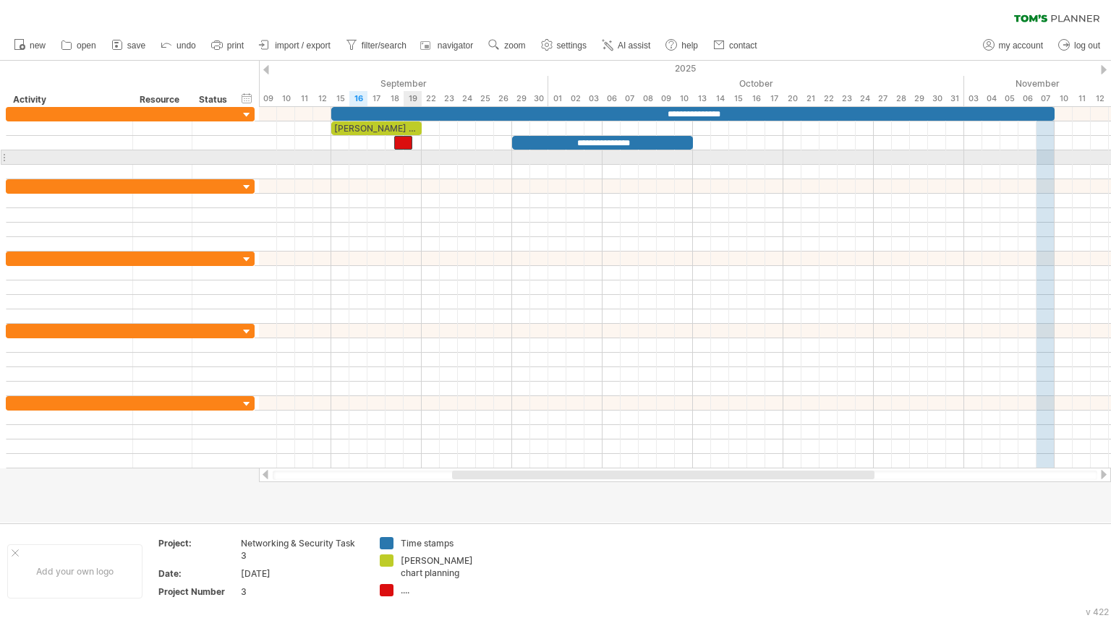
click at [417, 169] on div at bounding box center [685, 172] width 852 height 14
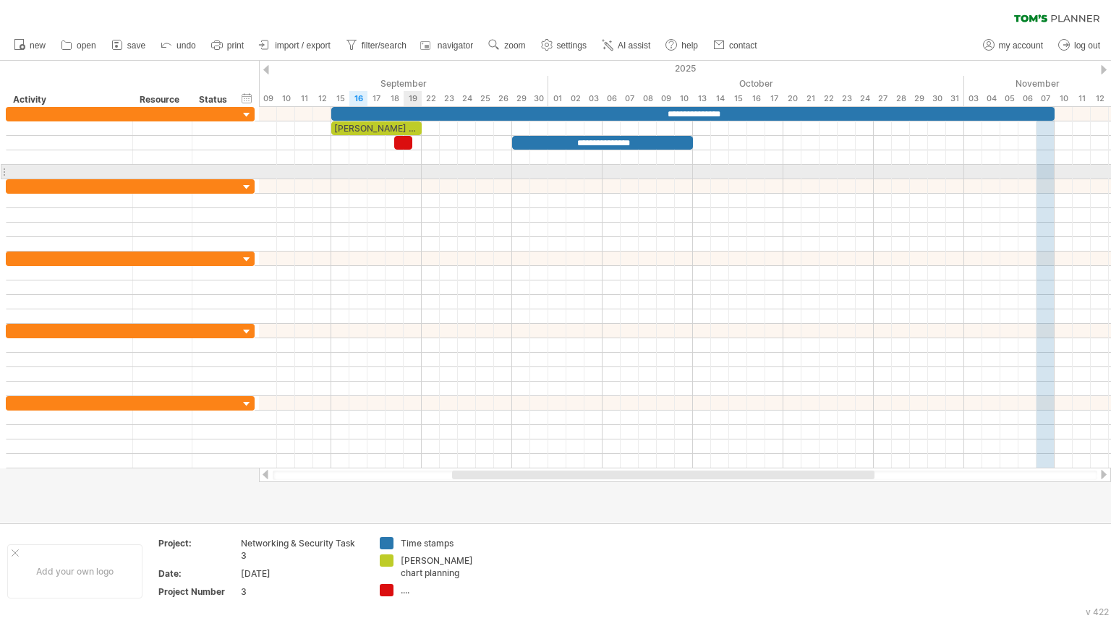
scroll to position [0, 0]
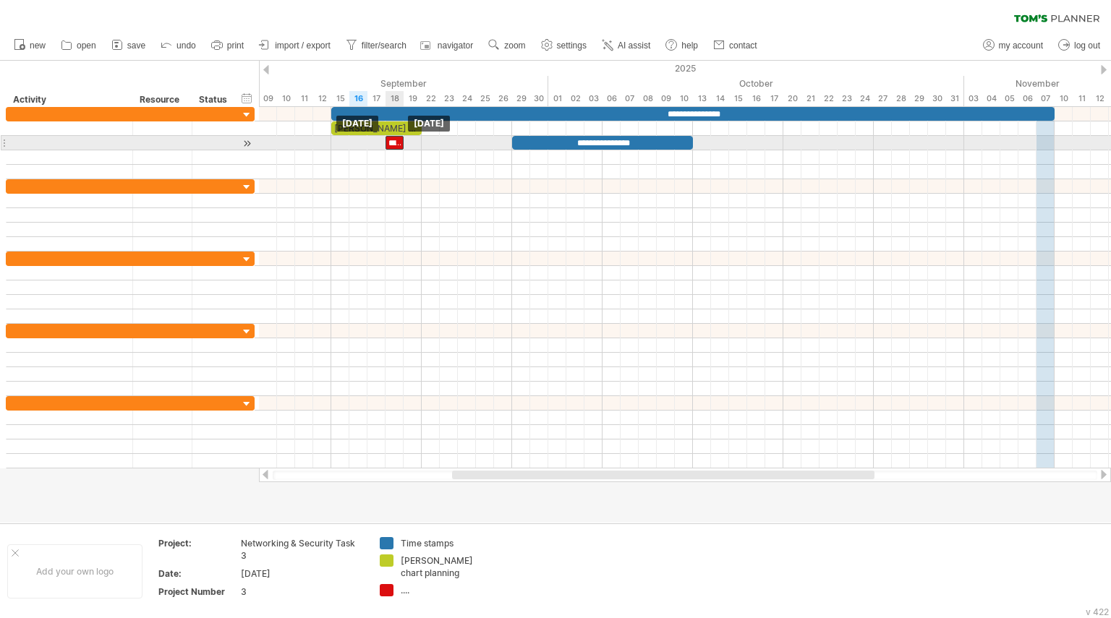
drag, startPoint x: 404, startPoint y: 141, endPoint x: 393, endPoint y: 141, distance: 10.1
click at [393, 141] on div "**********" at bounding box center [394, 143] width 18 height 14
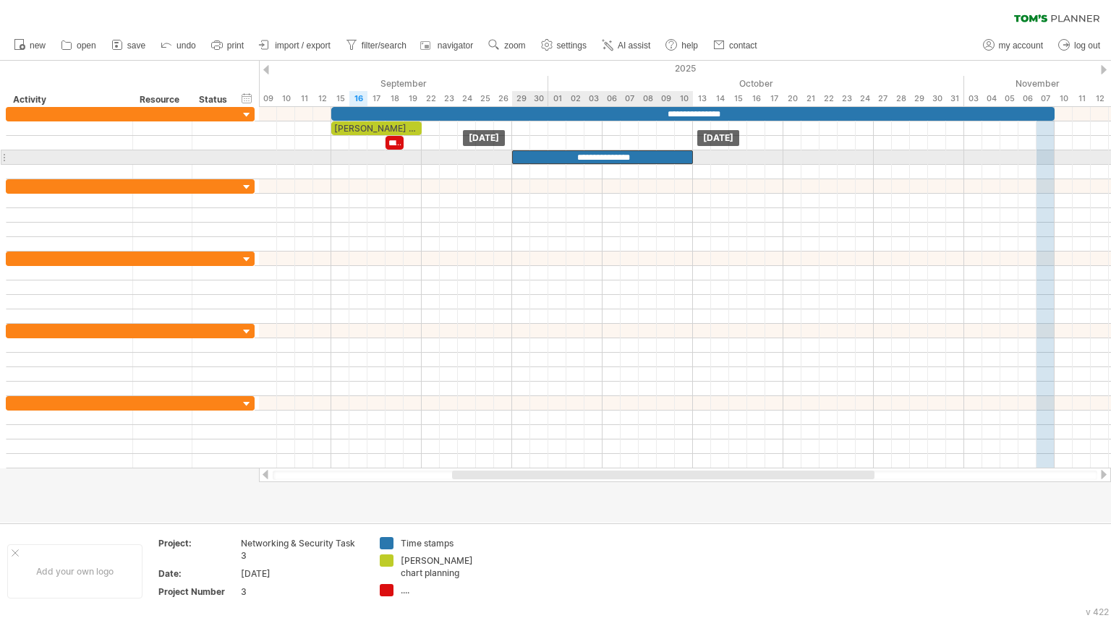
drag, startPoint x: 577, startPoint y: 139, endPoint x: 576, endPoint y: 152, distance: 13.0
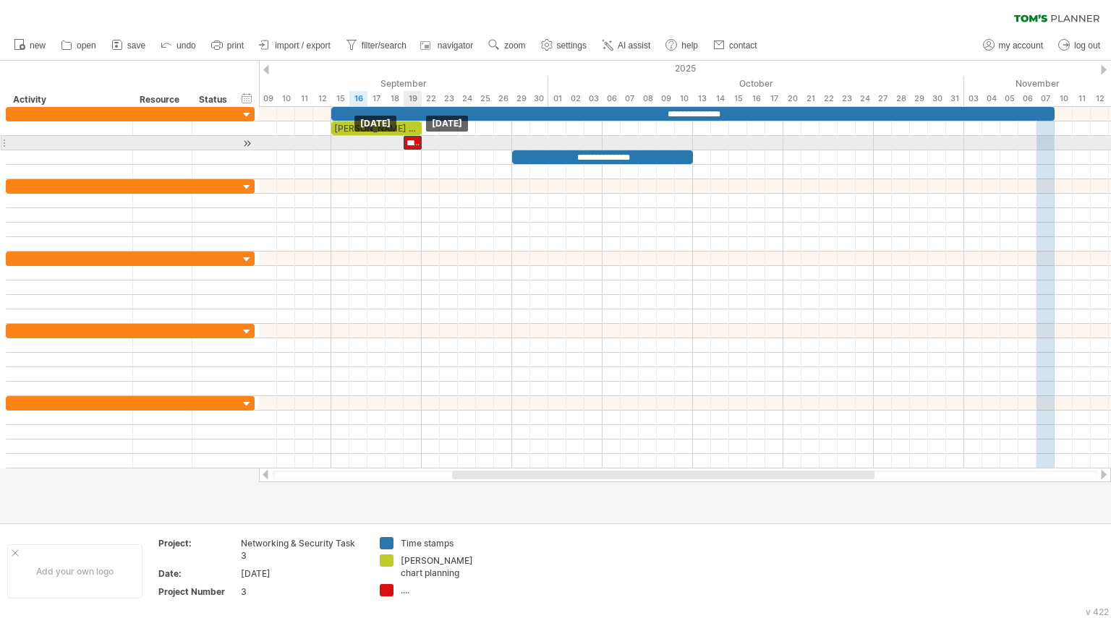
drag, startPoint x: 394, startPoint y: 141, endPoint x: 413, endPoint y: 142, distance: 18.9
click at [413, 142] on div "**********" at bounding box center [413, 143] width 18 height 14
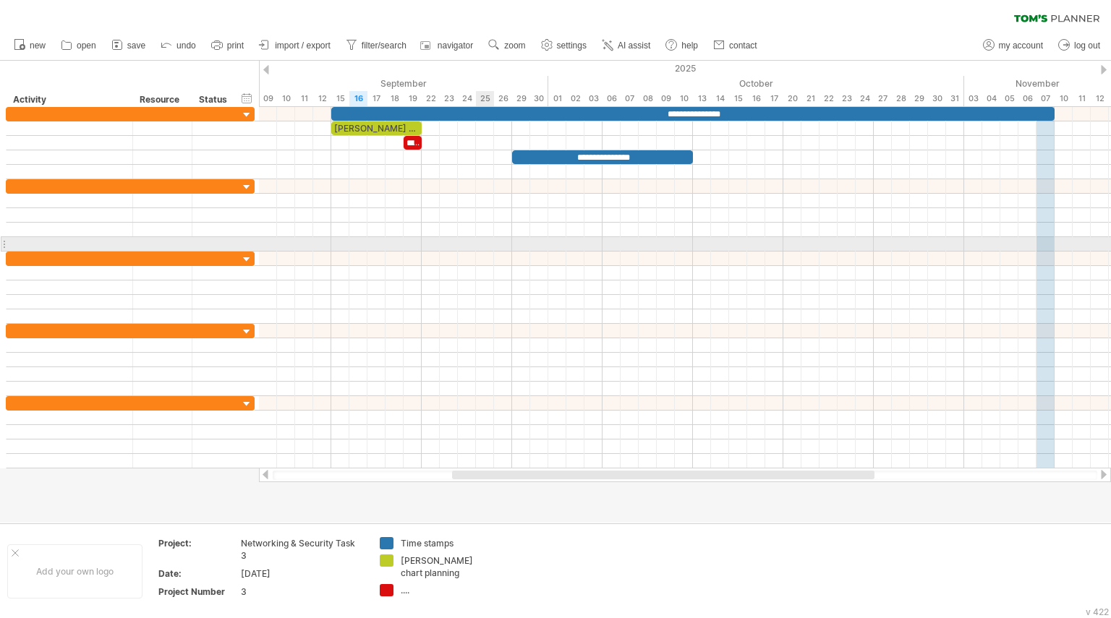
click at [478, 249] on div at bounding box center [685, 244] width 852 height 14
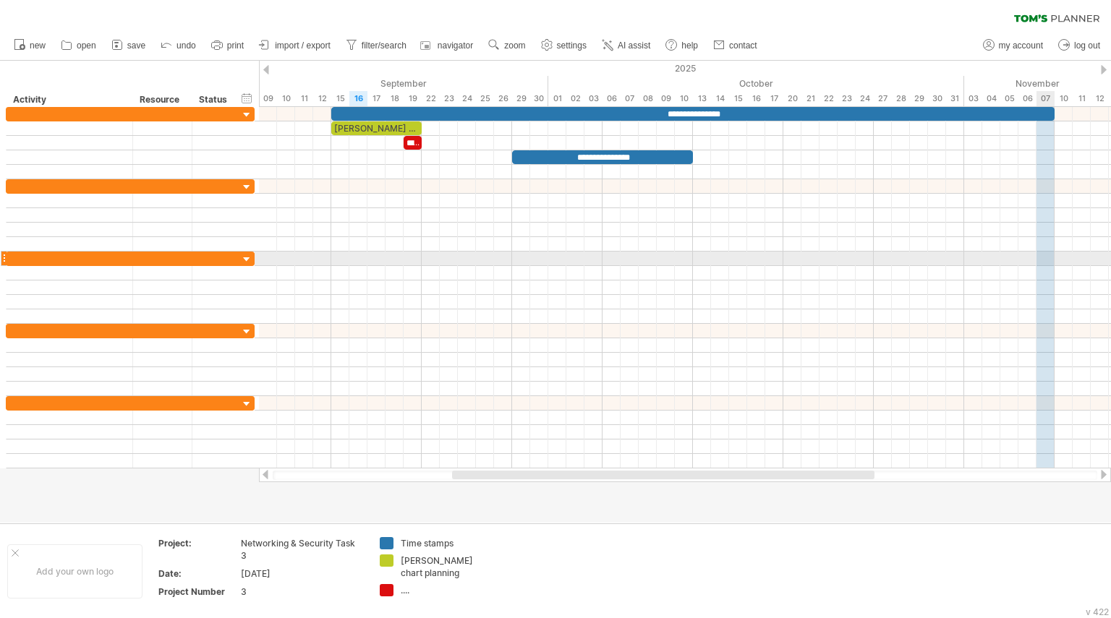
click at [1044, 258] on div at bounding box center [685, 259] width 852 height 14
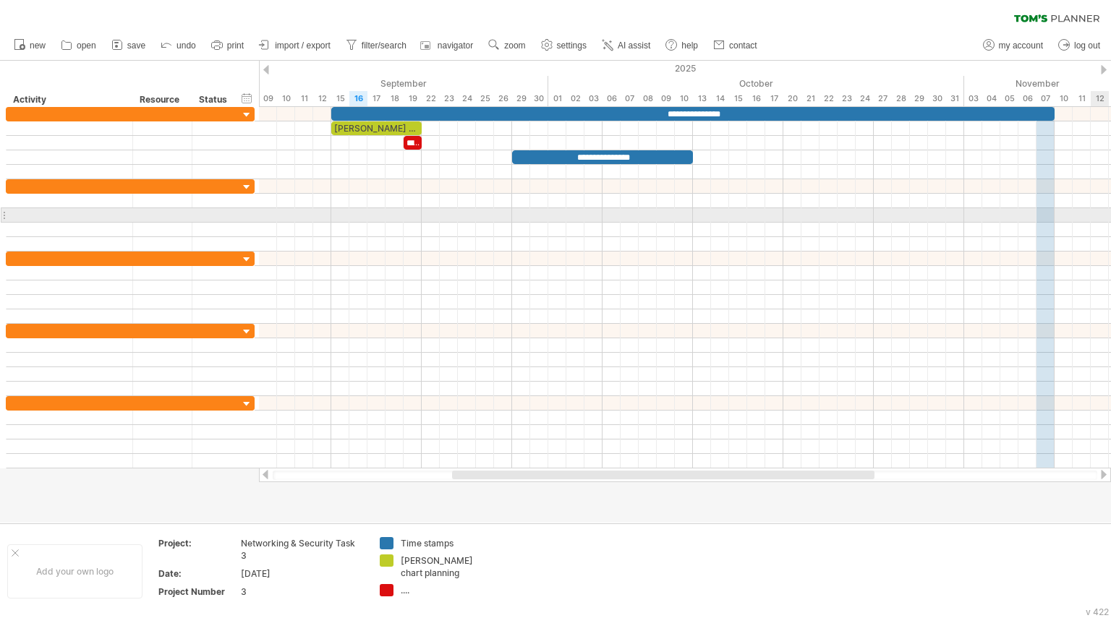
click at [1099, 221] on div at bounding box center [685, 215] width 852 height 14
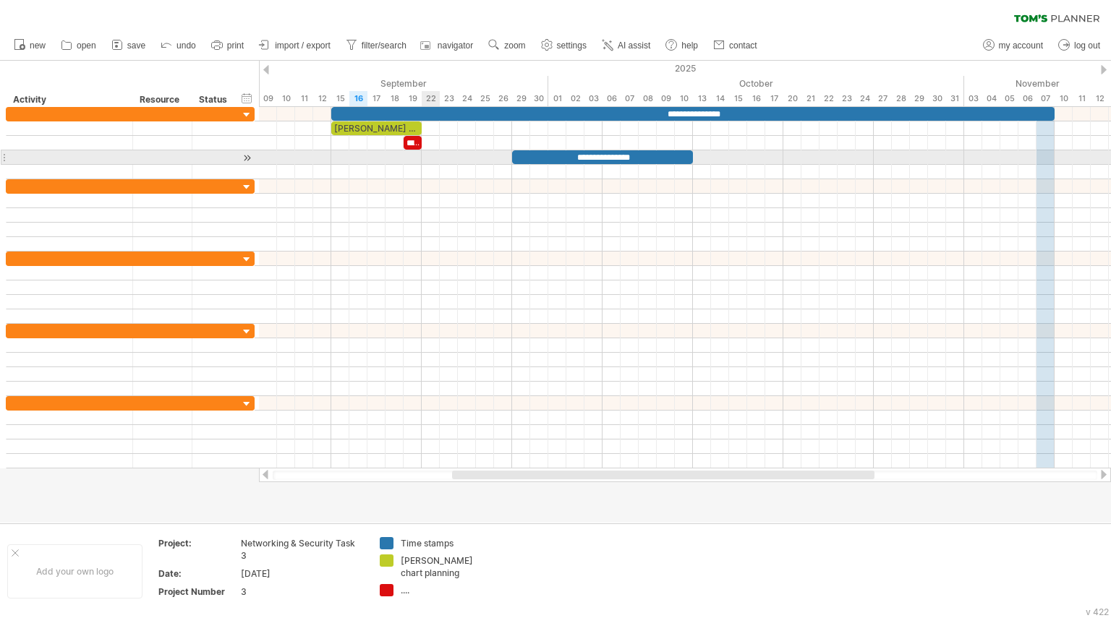
click at [434, 153] on div at bounding box center [685, 157] width 852 height 14
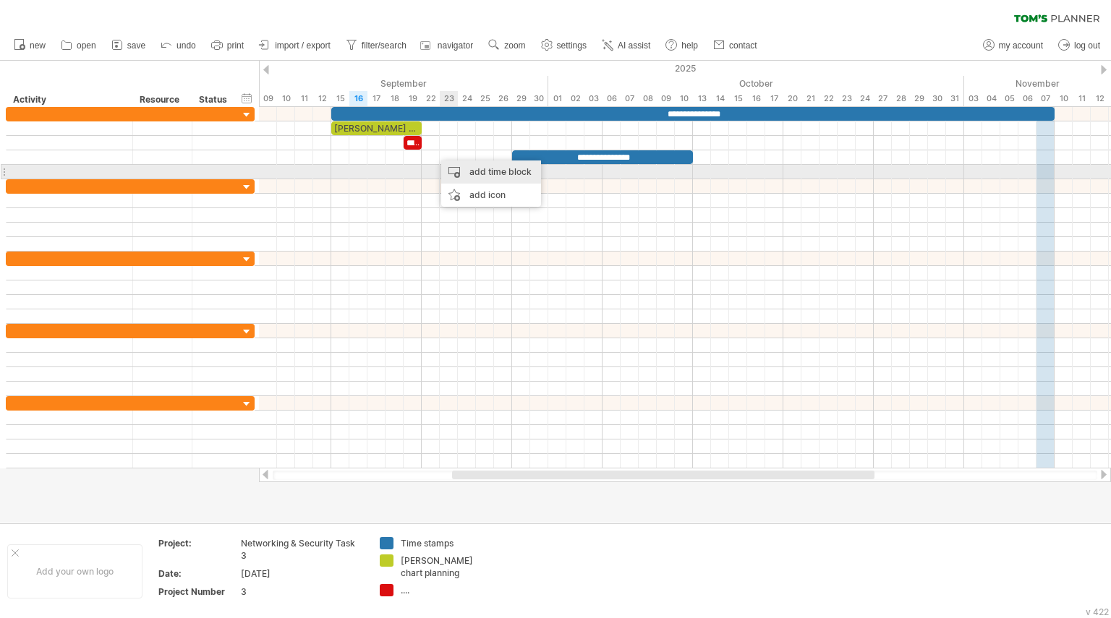
click at [479, 171] on div "add time block" at bounding box center [491, 172] width 100 height 23
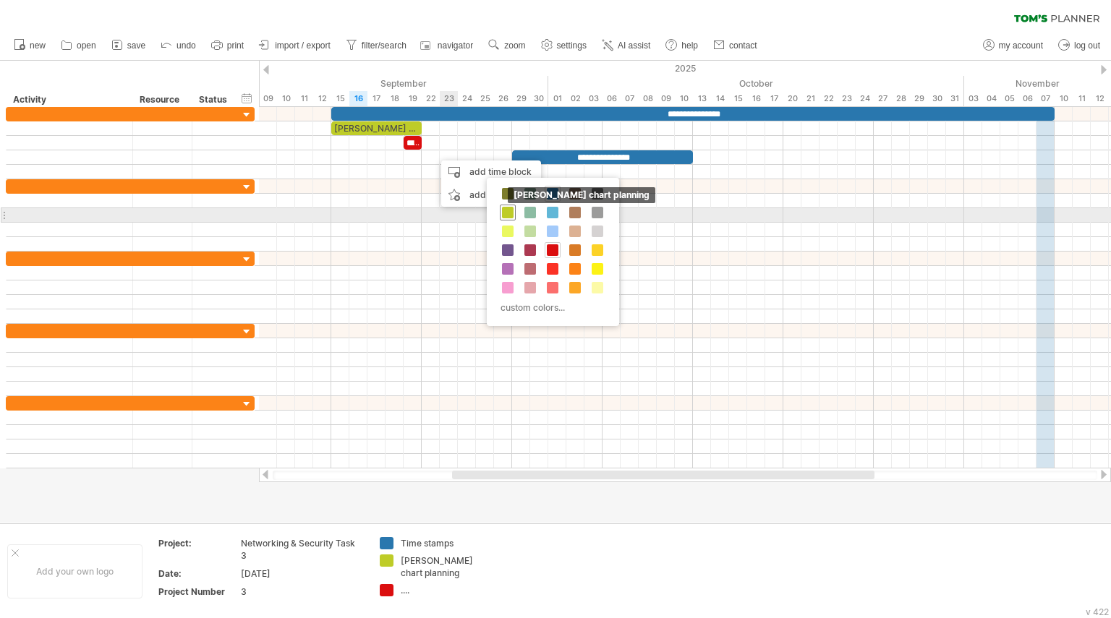
click at [505, 210] on span at bounding box center [508, 213] width 12 height 12
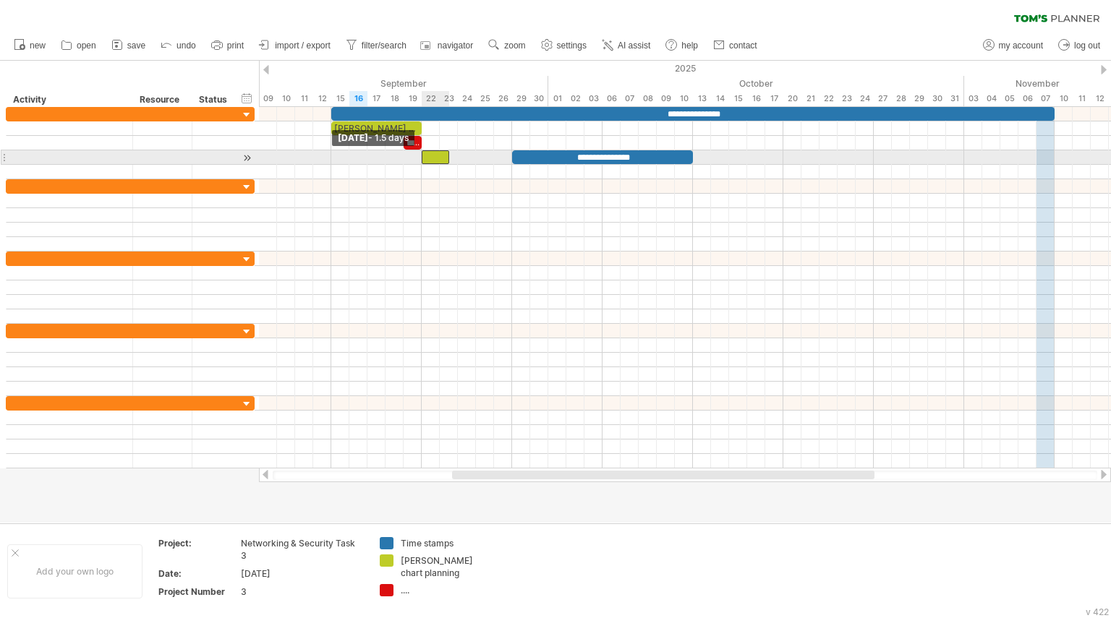
drag, startPoint x: 432, startPoint y: 155, endPoint x: 425, endPoint y: 156, distance: 7.3
click at [425, 156] on div at bounding box center [435, 157] width 27 height 14
drag, startPoint x: 450, startPoint y: 157, endPoint x: 509, endPoint y: 154, distance: 59.4
click at [509, 154] on span at bounding box center [512, 157] width 6 height 14
click at [479, 155] on div at bounding box center [467, 157] width 90 height 14
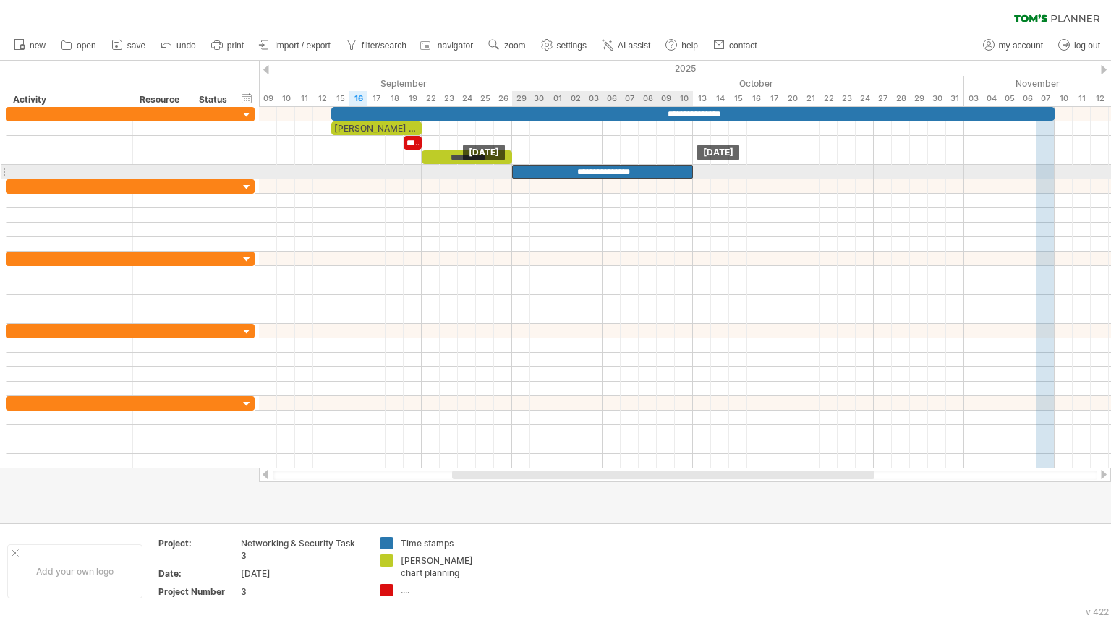
drag, startPoint x: 576, startPoint y: 157, endPoint x: 574, endPoint y: 168, distance: 10.9
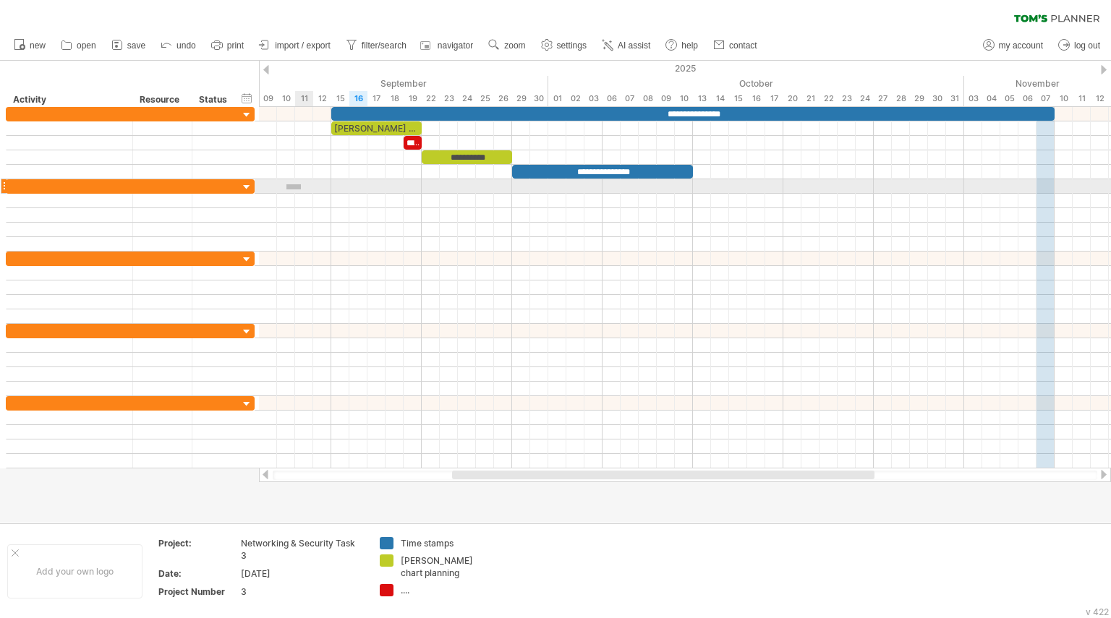
drag, startPoint x: 286, startPoint y: 184, endPoint x: 301, endPoint y: 189, distance: 15.3
click at [301, 189] on div at bounding box center [685, 186] width 852 height 14
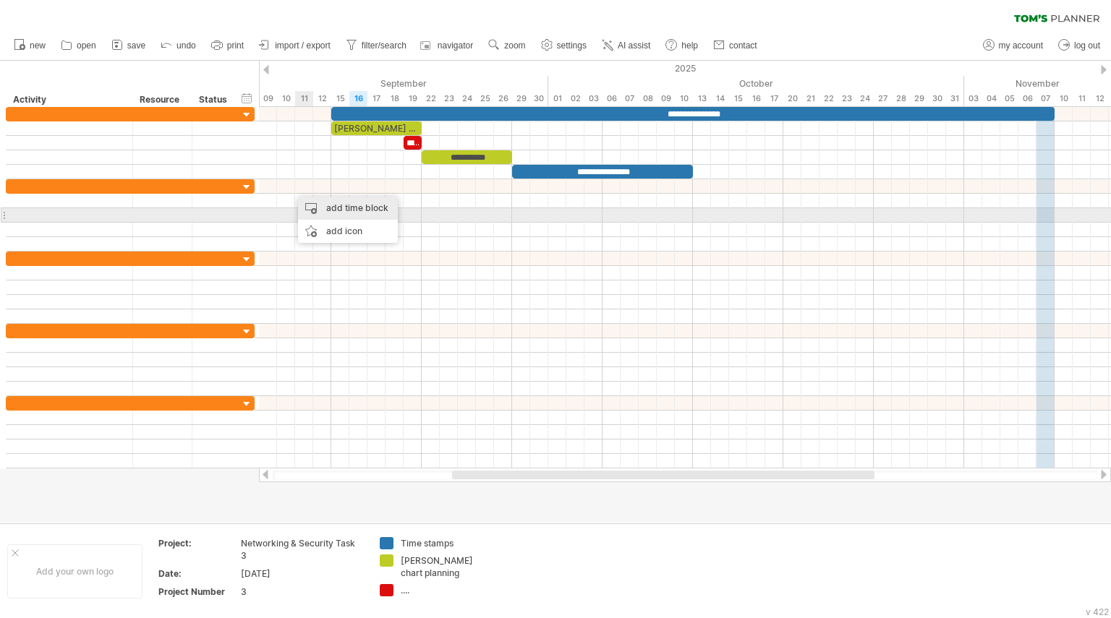
click at [326, 209] on div "add time block" at bounding box center [348, 208] width 100 height 23
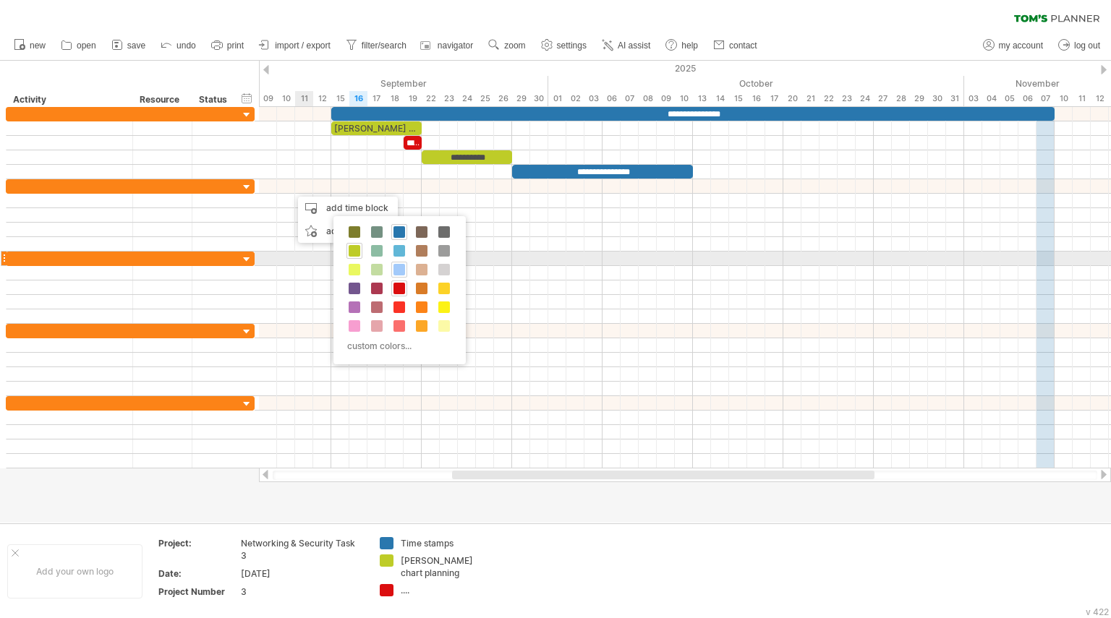
click at [398, 262] on div at bounding box center [399, 270] width 16 height 16
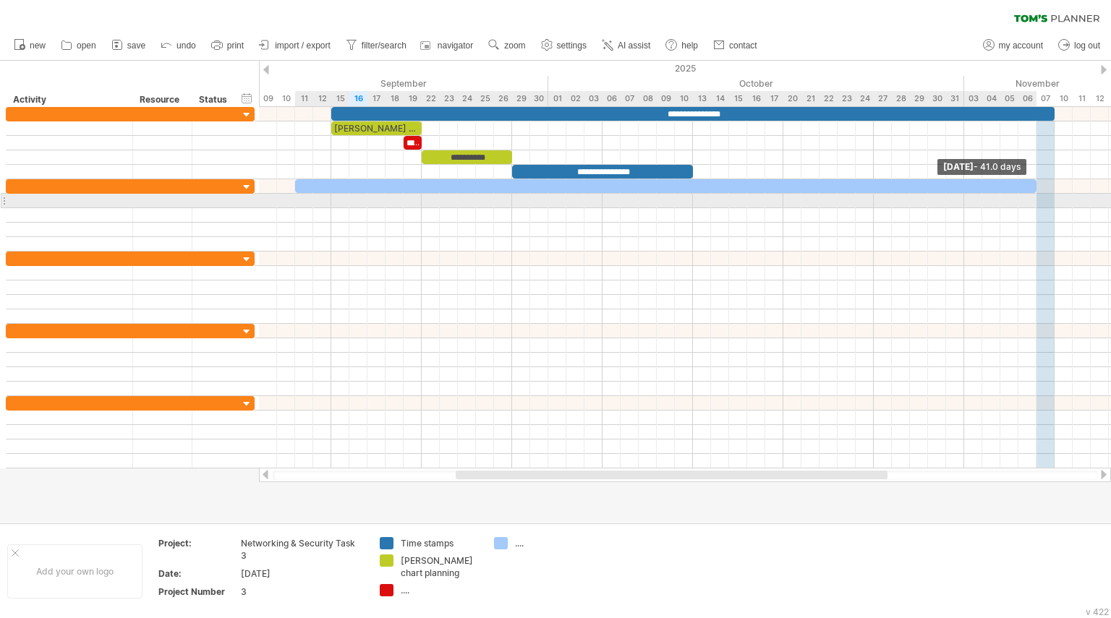
drag, startPoint x: 310, startPoint y: 187, endPoint x: 1033, endPoint y: 201, distance: 722.6
click at [1033, 201] on div "**********" at bounding box center [685, 288] width 852 height 362
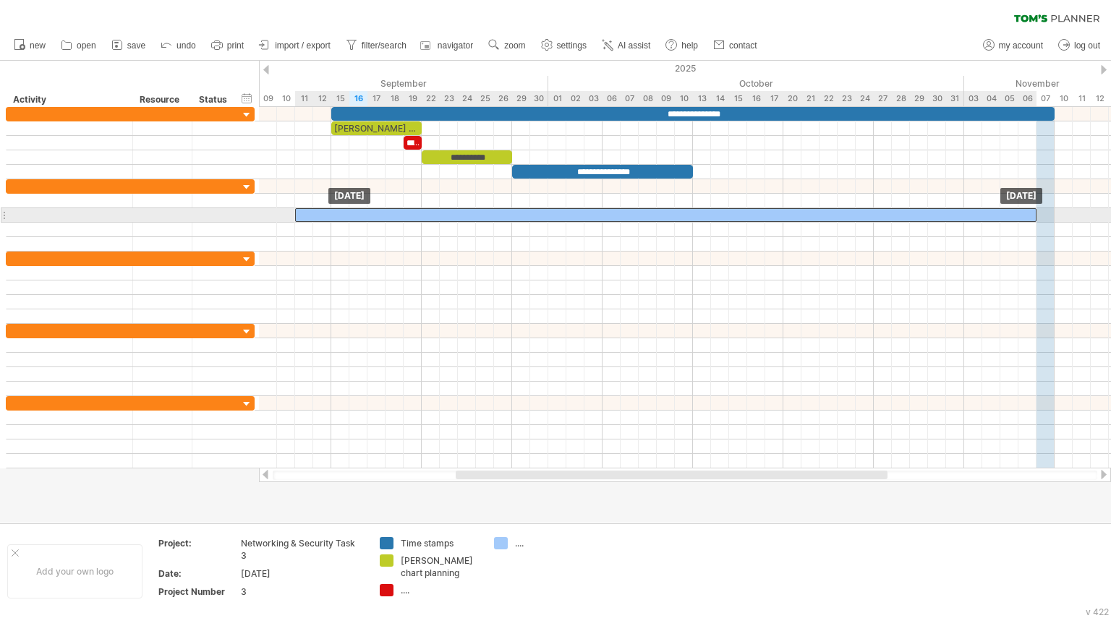
drag, startPoint x: 961, startPoint y: 189, endPoint x: 962, endPoint y: 210, distance: 21.7
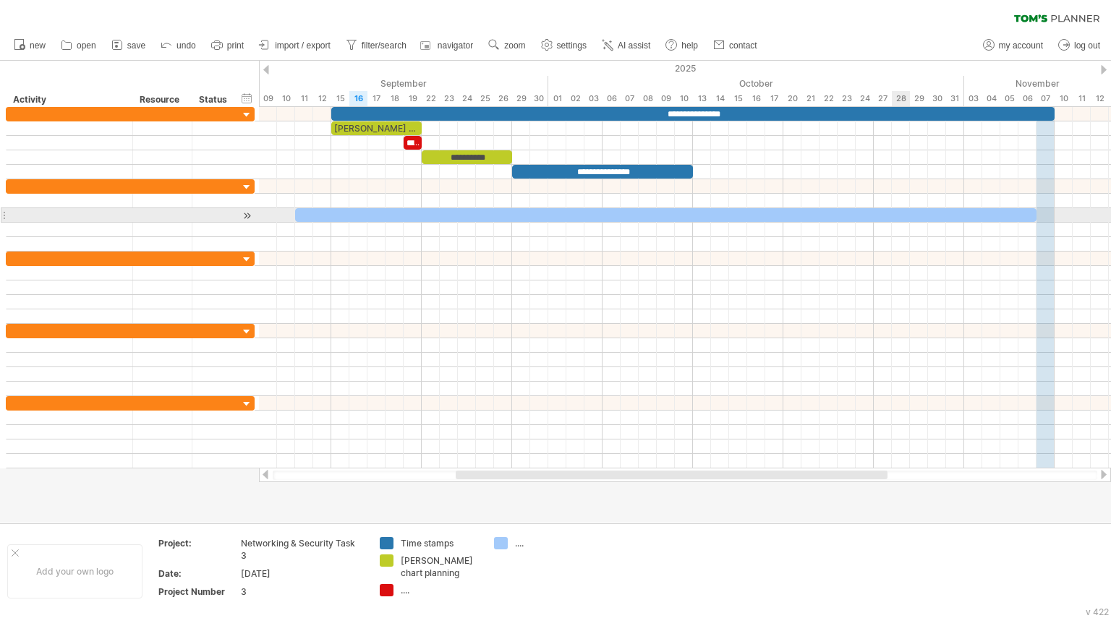
click at [903, 210] on div at bounding box center [665, 215] width 741 height 14
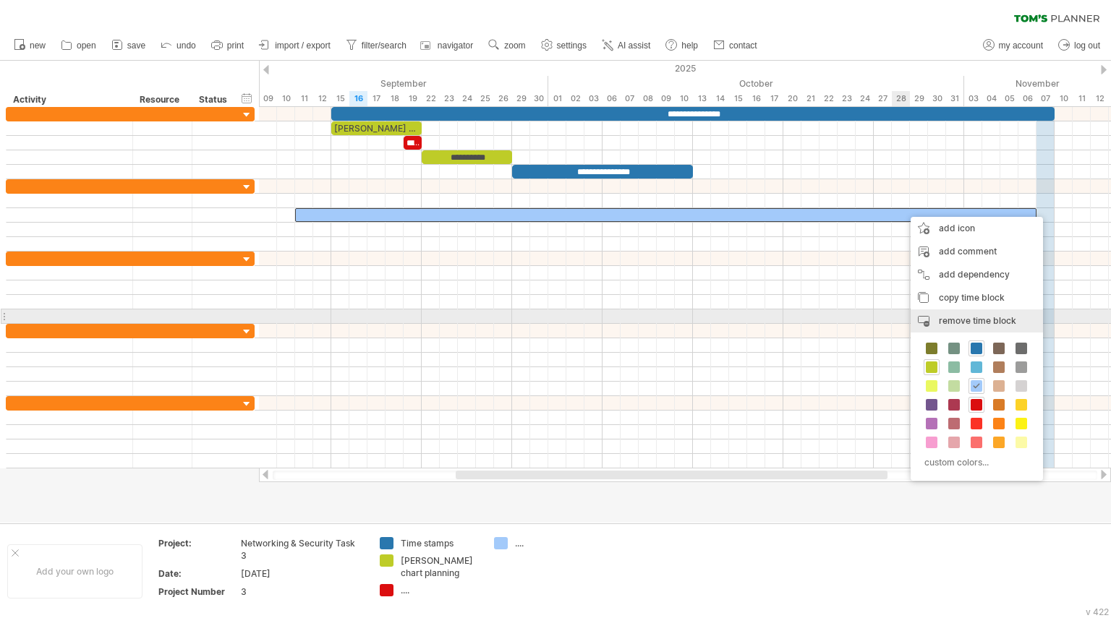
click at [978, 318] on span "remove time block" at bounding box center [977, 320] width 77 height 11
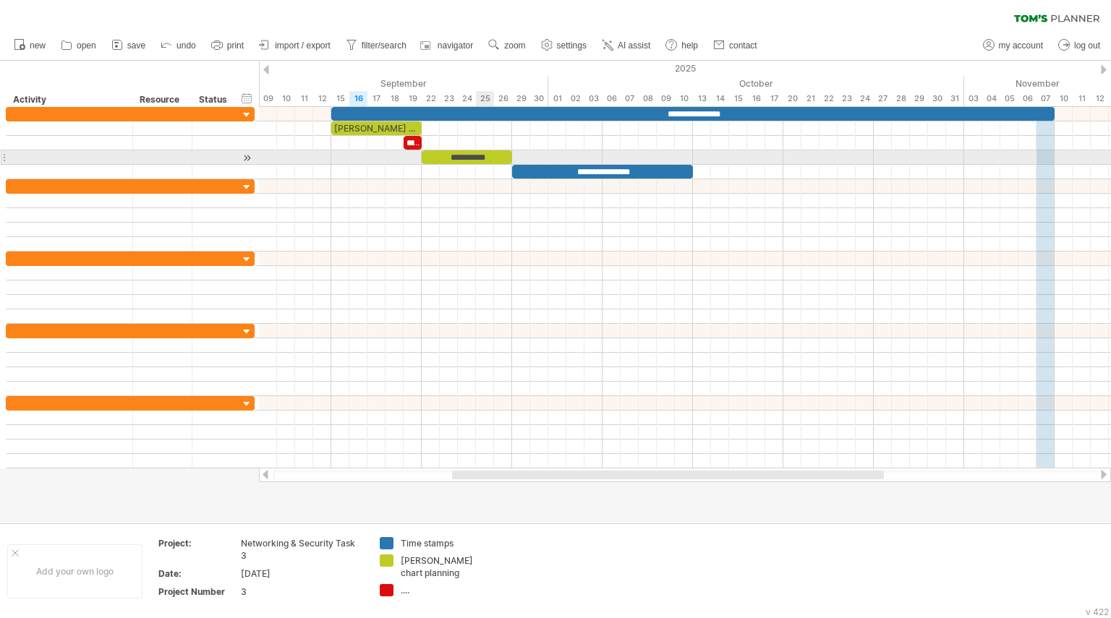
click at [492, 153] on div "**********" at bounding box center [467, 157] width 90 height 14
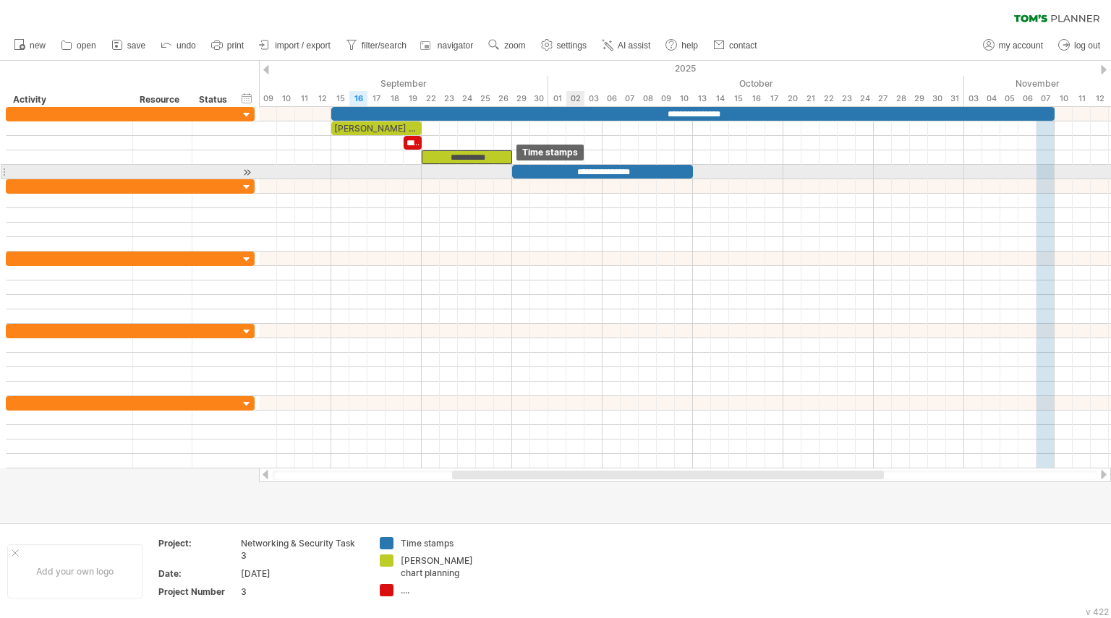
click at [573, 166] on div "**********" at bounding box center [602, 172] width 181 height 14
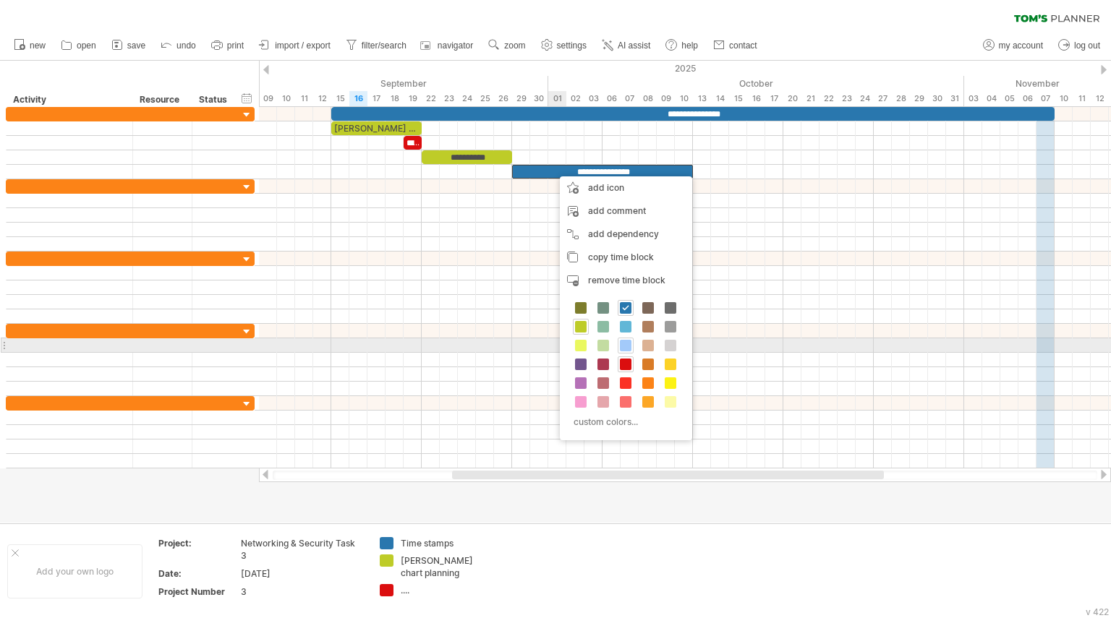
click at [624, 346] on span at bounding box center [626, 346] width 12 height 12
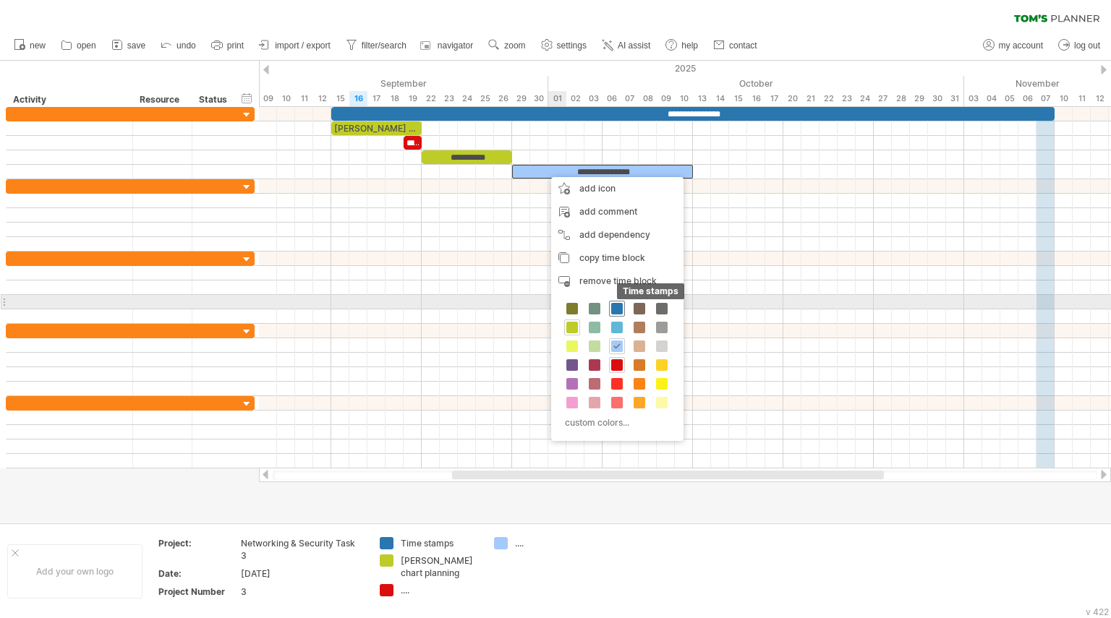
click at [617, 305] on span at bounding box center [617, 309] width 12 height 12
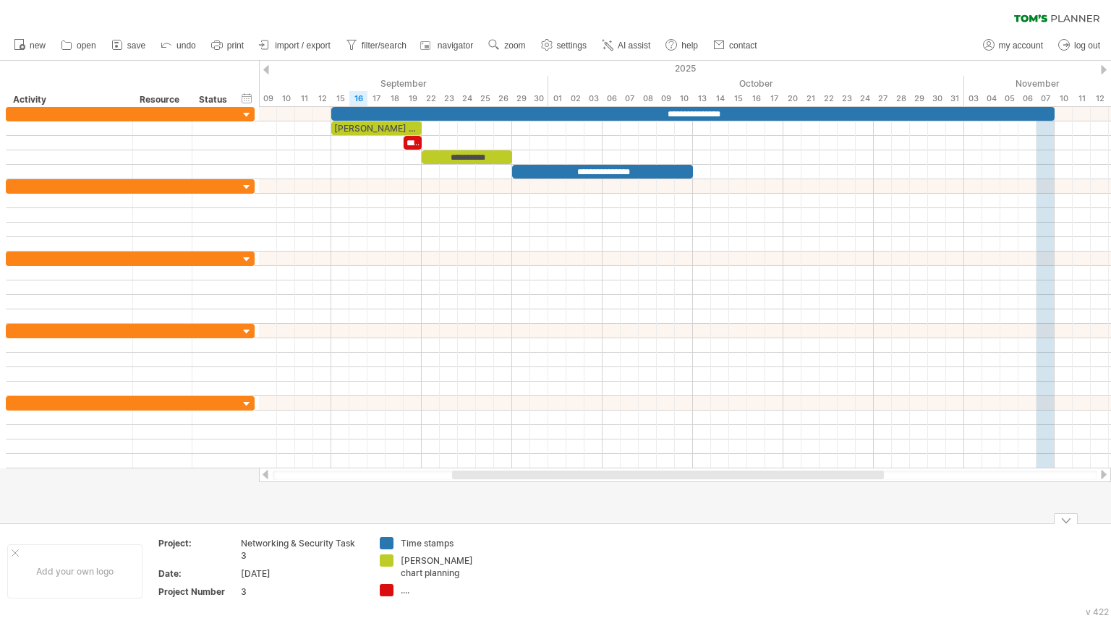
click at [429, 561] on div "[PERSON_NAME] chart planning" at bounding box center [440, 567] width 79 height 25
type input "*"
type input "********"
click at [574, 584] on td at bounding box center [544, 571] width 114 height 68
click at [401, 580] on div "...." at bounding box center [440, 578] width 79 height 12
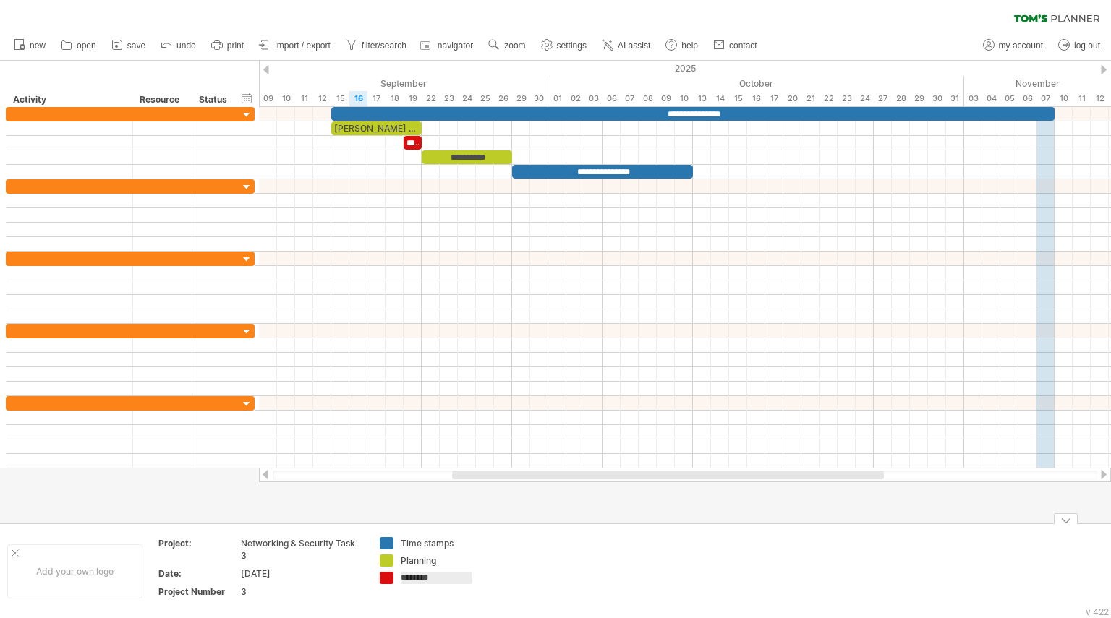
type input "*********"
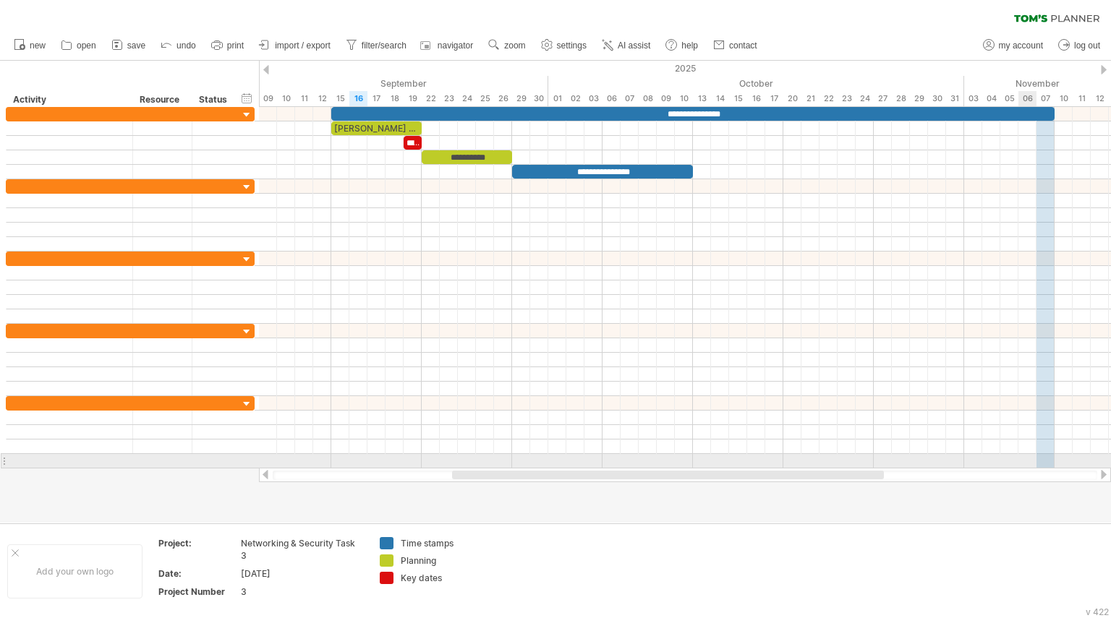
click at [1024, 457] on div at bounding box center [685, 461] width 852 height 14
click at [1039, 456] on div "add time block" at bounding box center [1057, 460] width 100 height 23
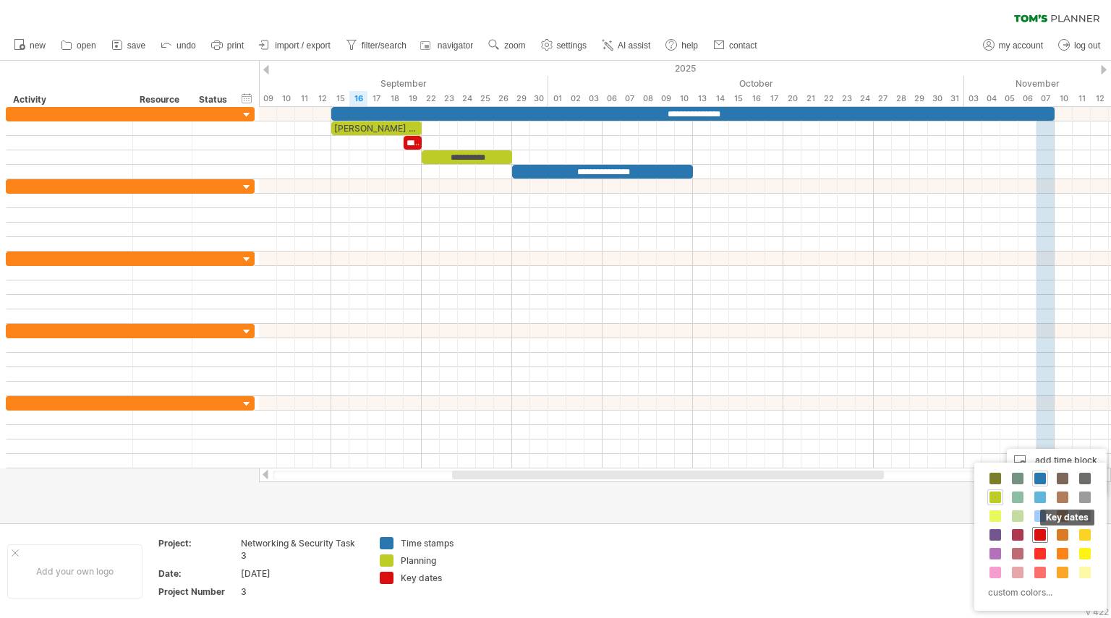
click at [1038, 528] on div "Key dates" at bounding box center [1040, 535] width 16 height 16
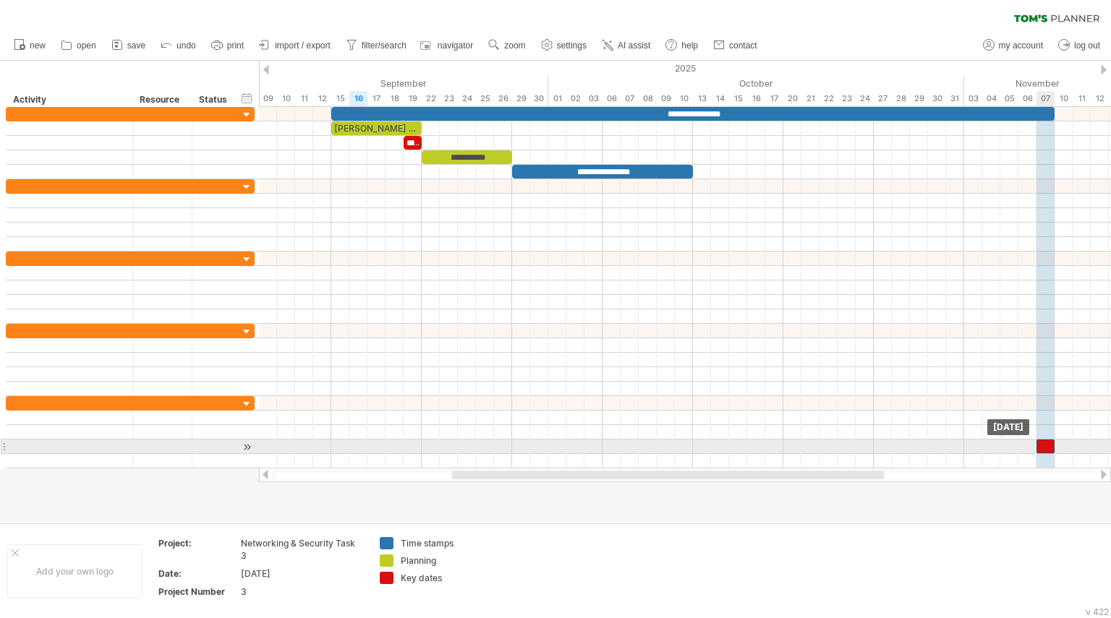
drag, startPoint x: 1033, startPoint y: 445, endPoint x: 1046, endPoint y: 445, distance: 13.0
click at [1046, 445] on div at bounding box center [1045, 447] width 18 height 14
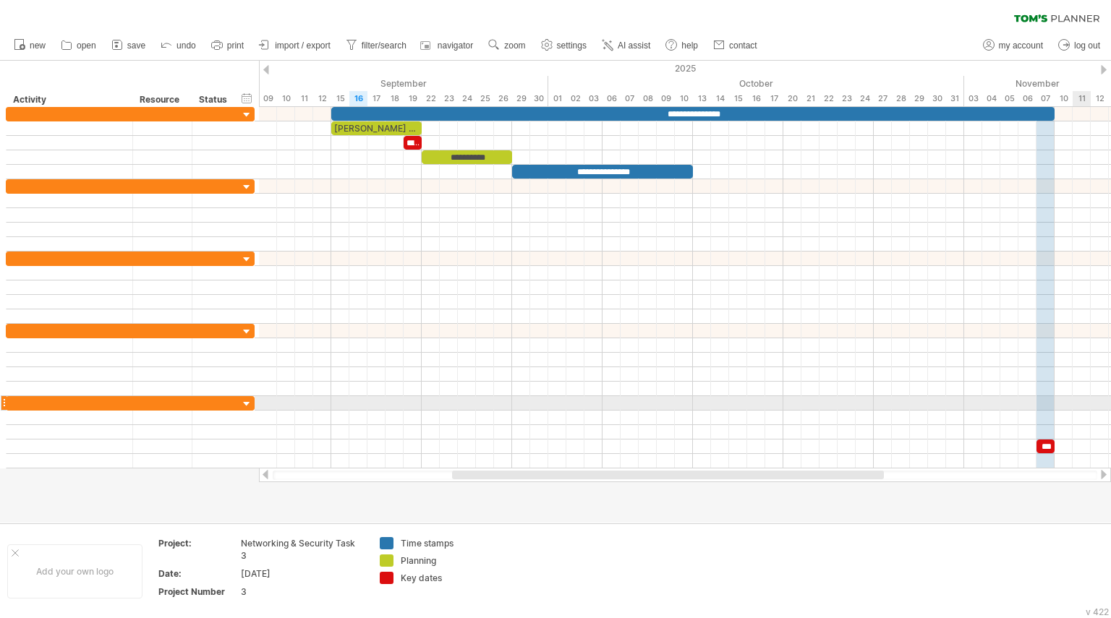
click at [1077, 405] on div at bounding box center [685, 403] width 852 height 14
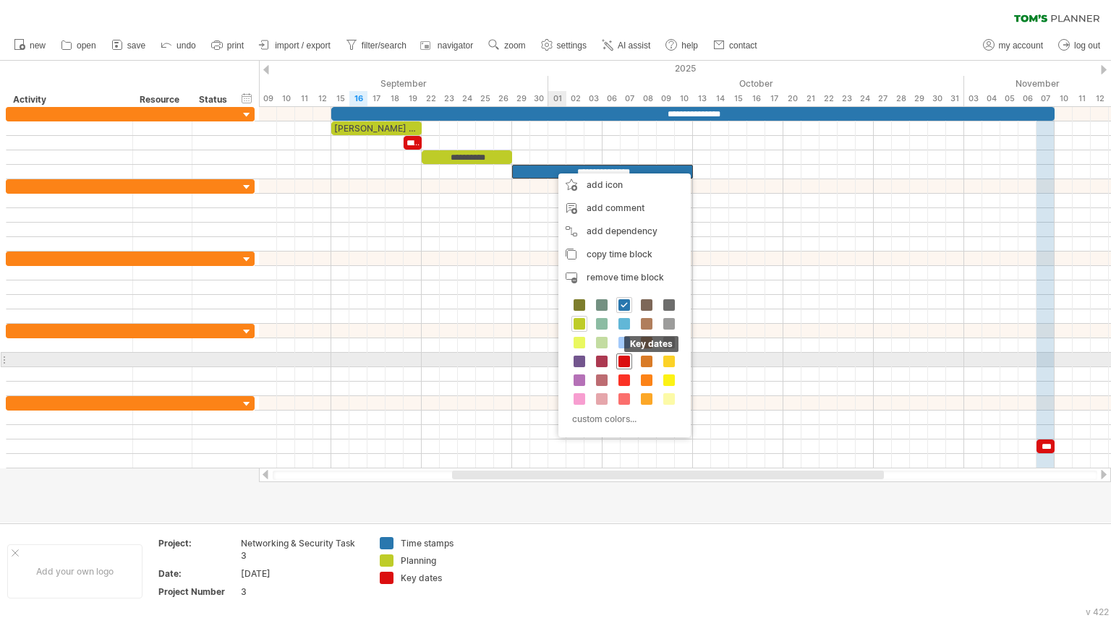
click at [623, 357] on span at bounding box center [624, 362] width 12 height 12
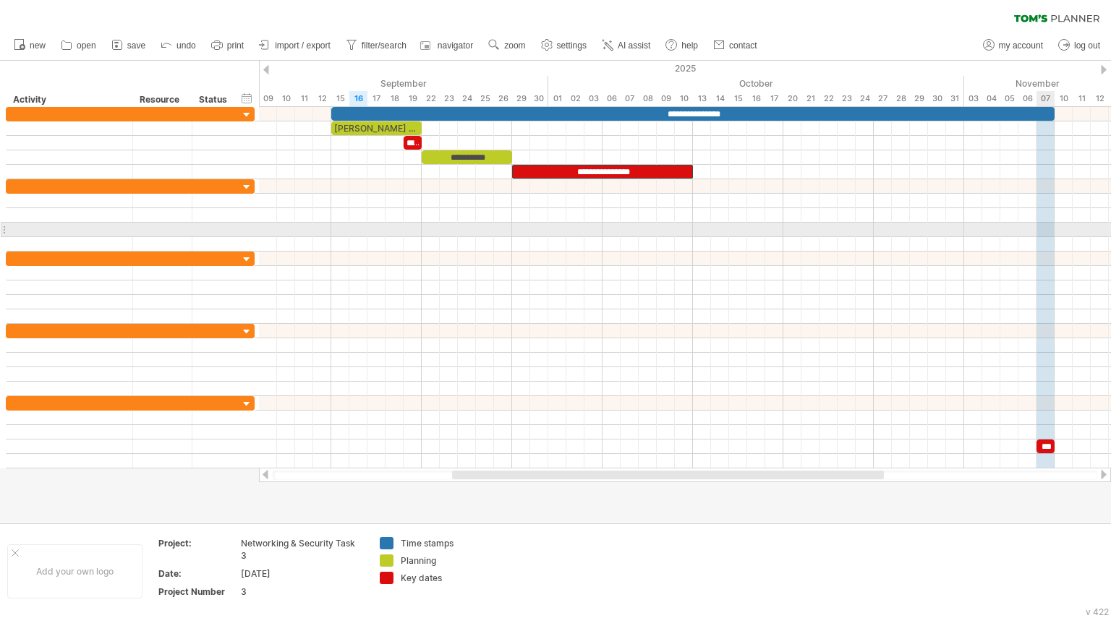
click at [1044, 231] on div at bounding box center [685, 230] width 852 height 14
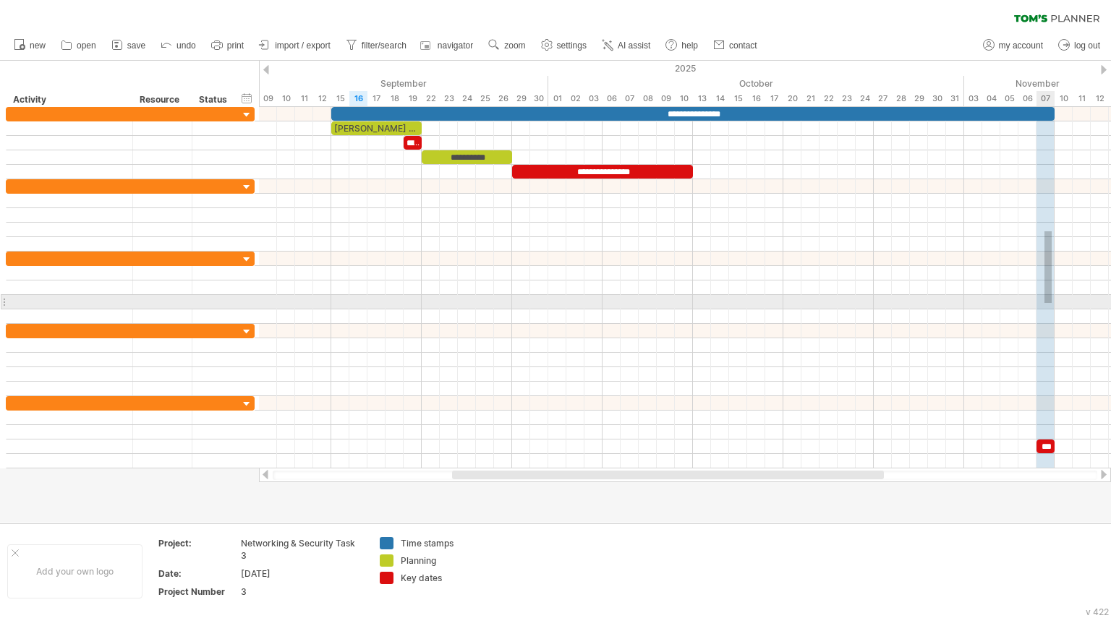
drag, startPoint x: 1044, startPoint y: 231, endPoint x: 1052, endPoint y: 303, distance: 72.0
click at [1052, 303] on div at bounding box center [685, 288] width 852 height 362
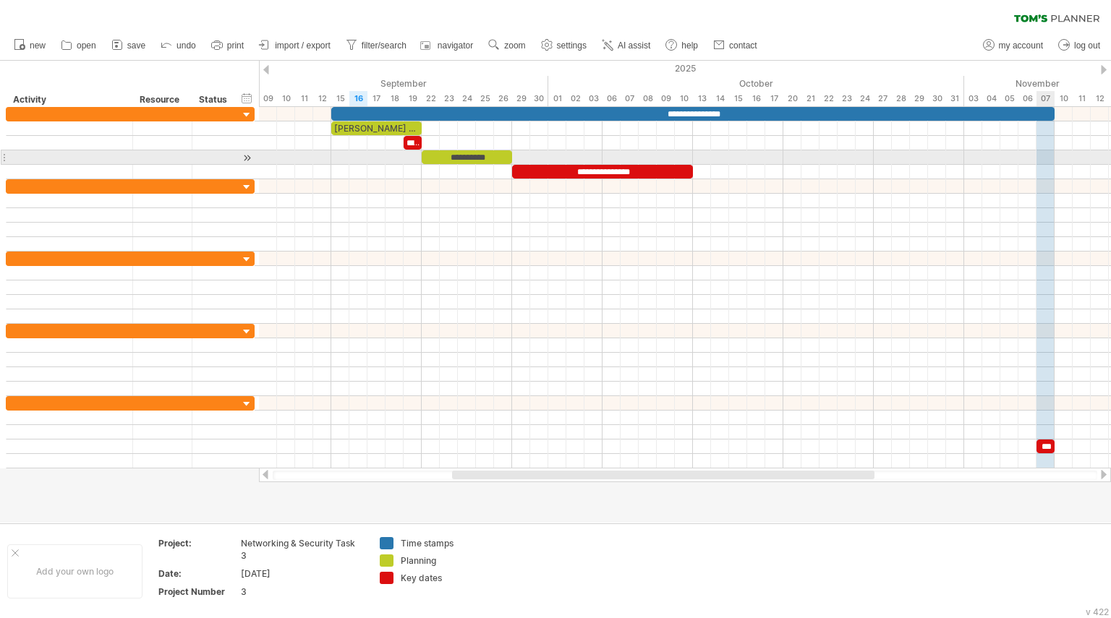
drag, startPoint x: 1041, startPoint y: 97, endPoint x: 1046, endPoint y: 155, distance: 58.7
click at [1046, 155] on div "Trying to reach [DOMAIN_NAME] Connected again... 0% clear filter new" at bounding box center [555, 309] width 1111 height 618
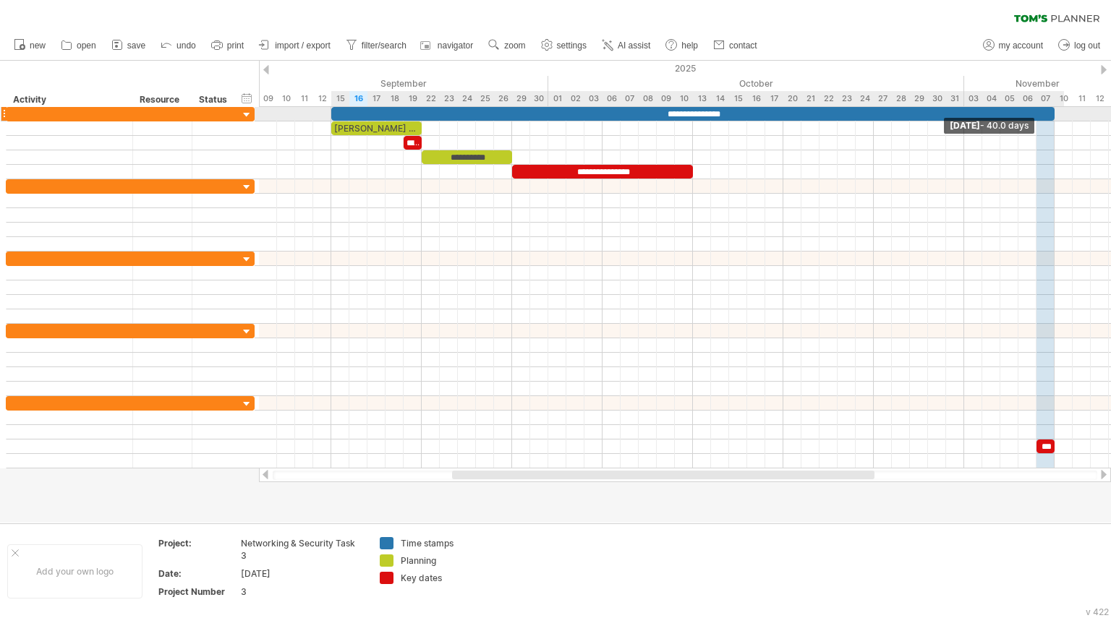
click at [1059, 113] on div "**********" at bounding box center [685, 288] width 852 height 362
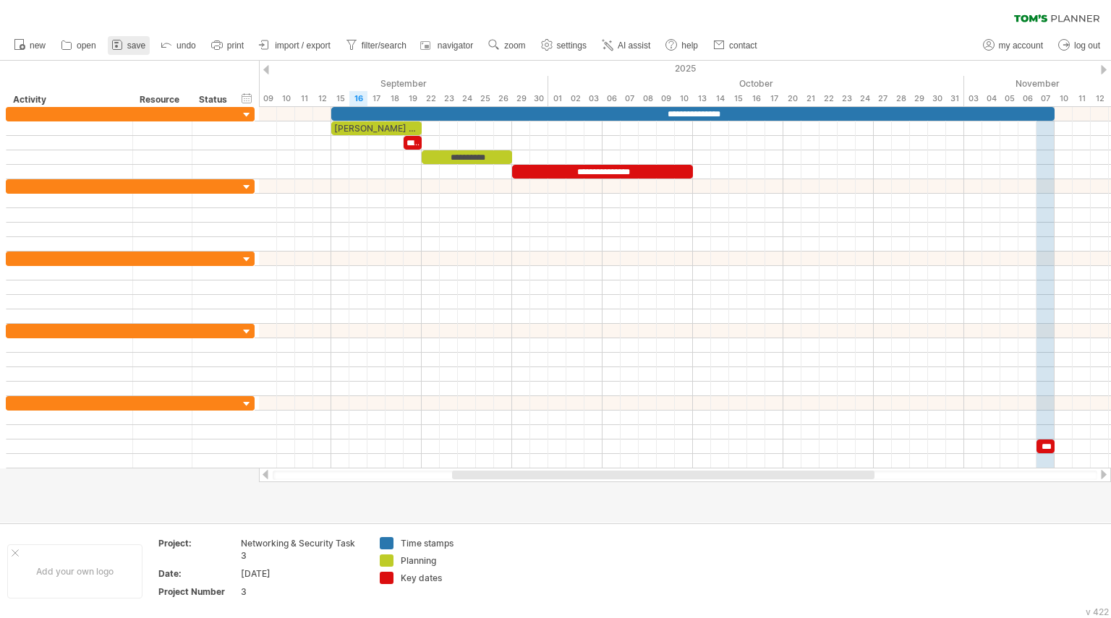
click at [128, 42] on span "save" at bounding box center [136, 45] width 18 height 10
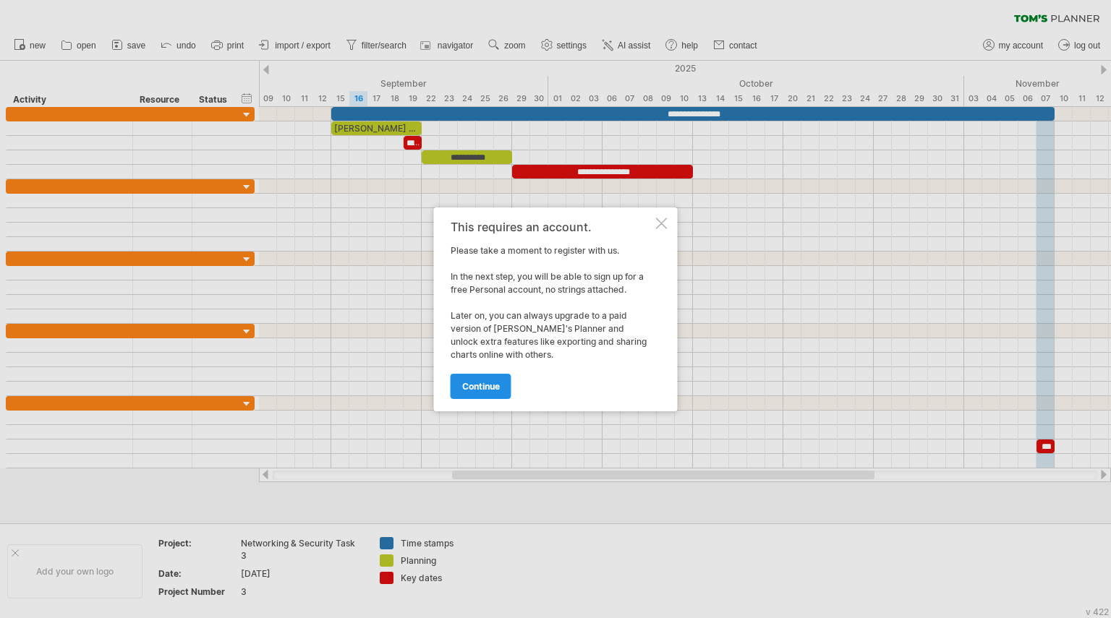
click at [473, 375] on link "continue" at bounding box center [481, 386] width 61 height 25
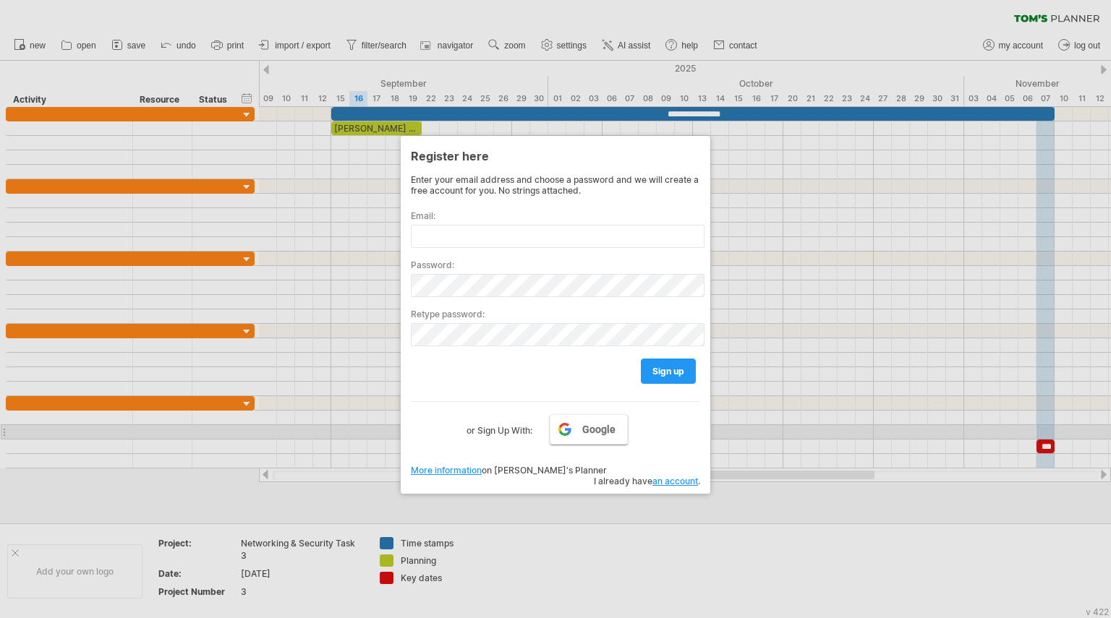
click at [590, 434] on span "Google" at bounding box center [598, 430] width 33 height 12
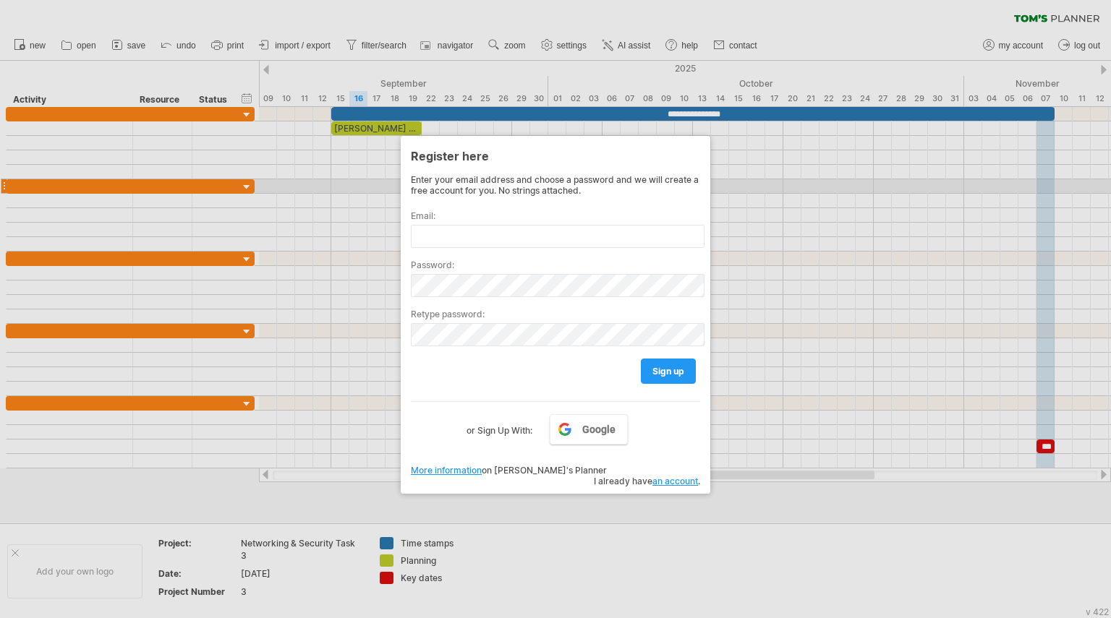
click at [779, 184] on div at bounding box center [555, 309] width 1111 height 618
